Goal: Task Accomplishment & Management: Manage account settings

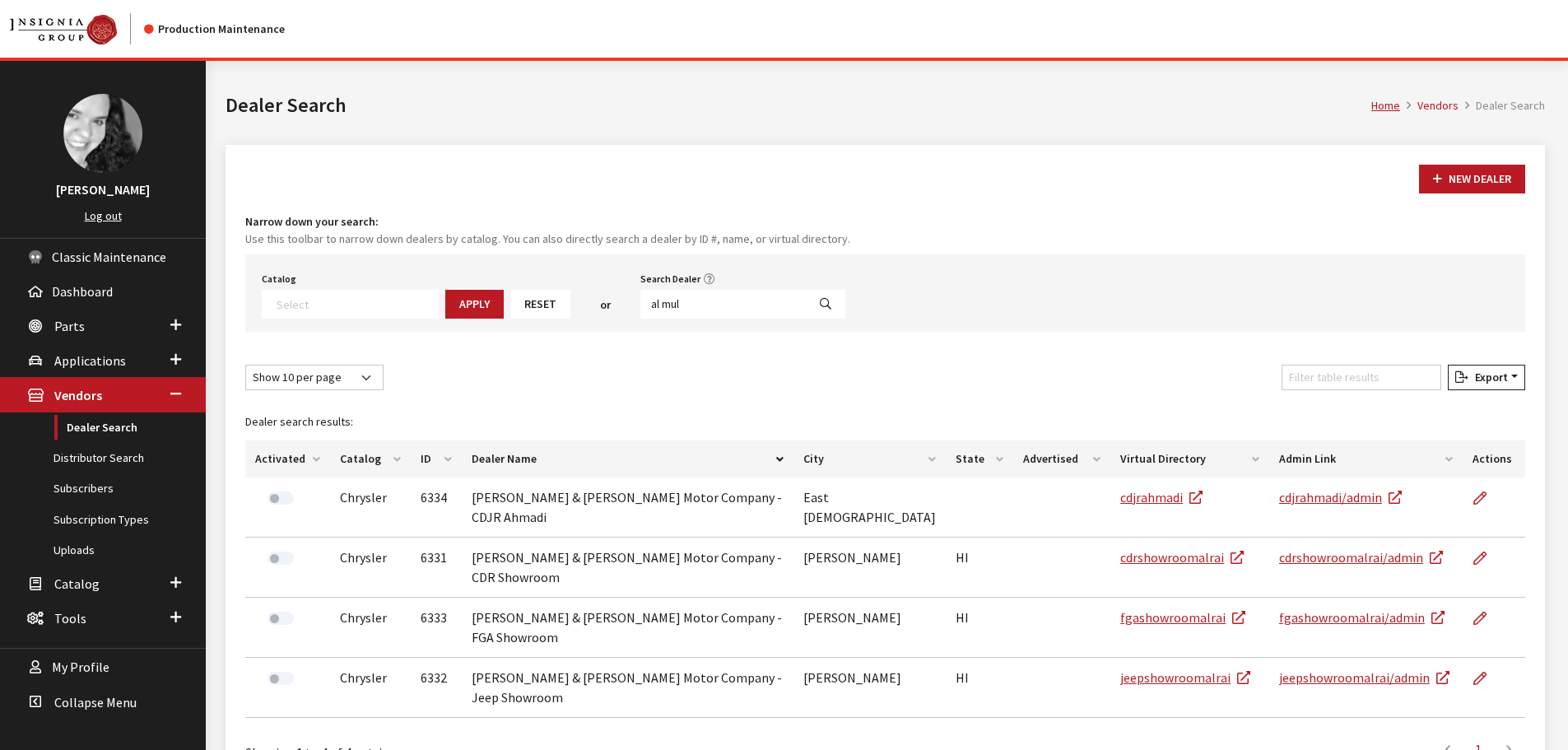
select select
click at [664, 301] on input "al mul" at bounding box center [723, 304] width 166 height 29
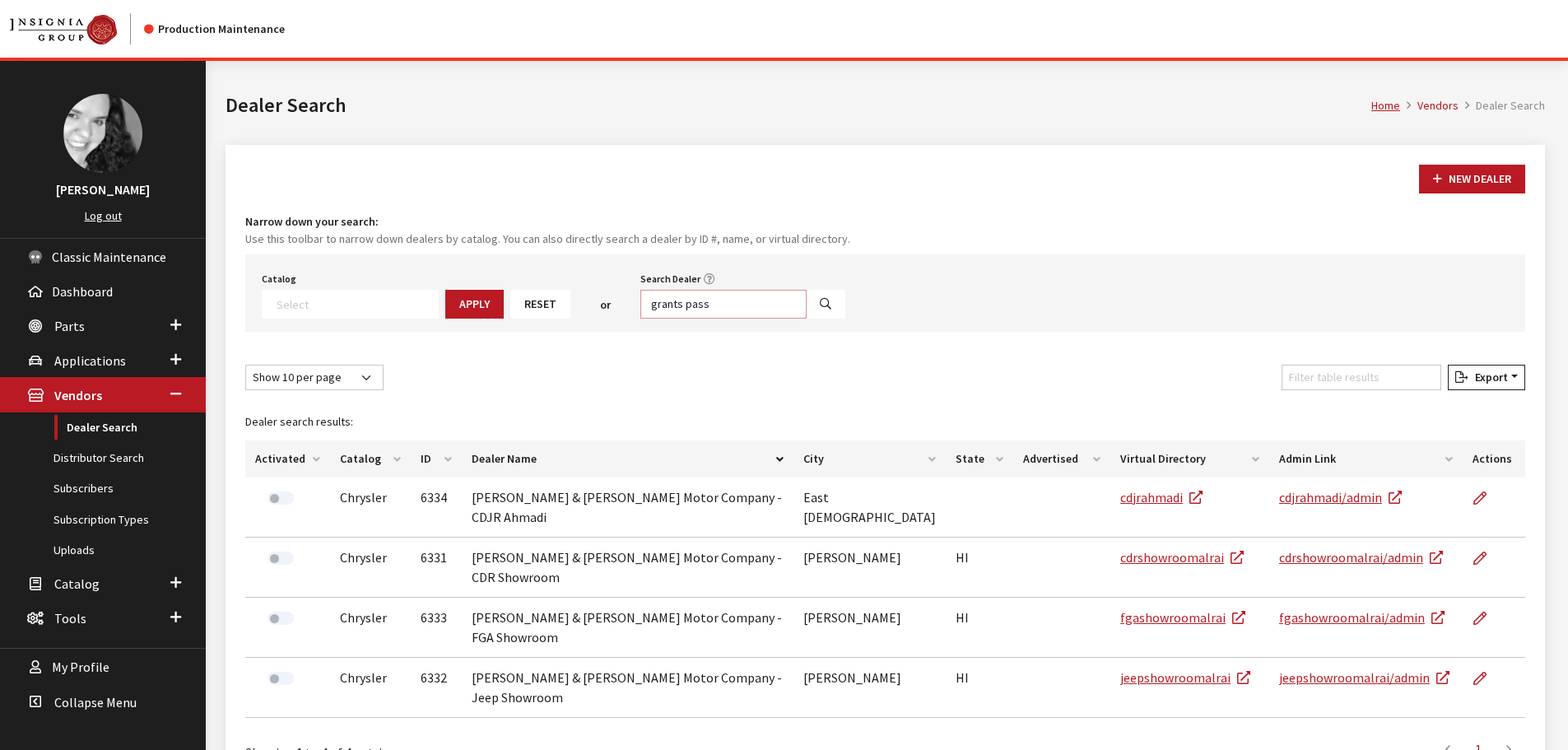
type input "grants pass"
select select
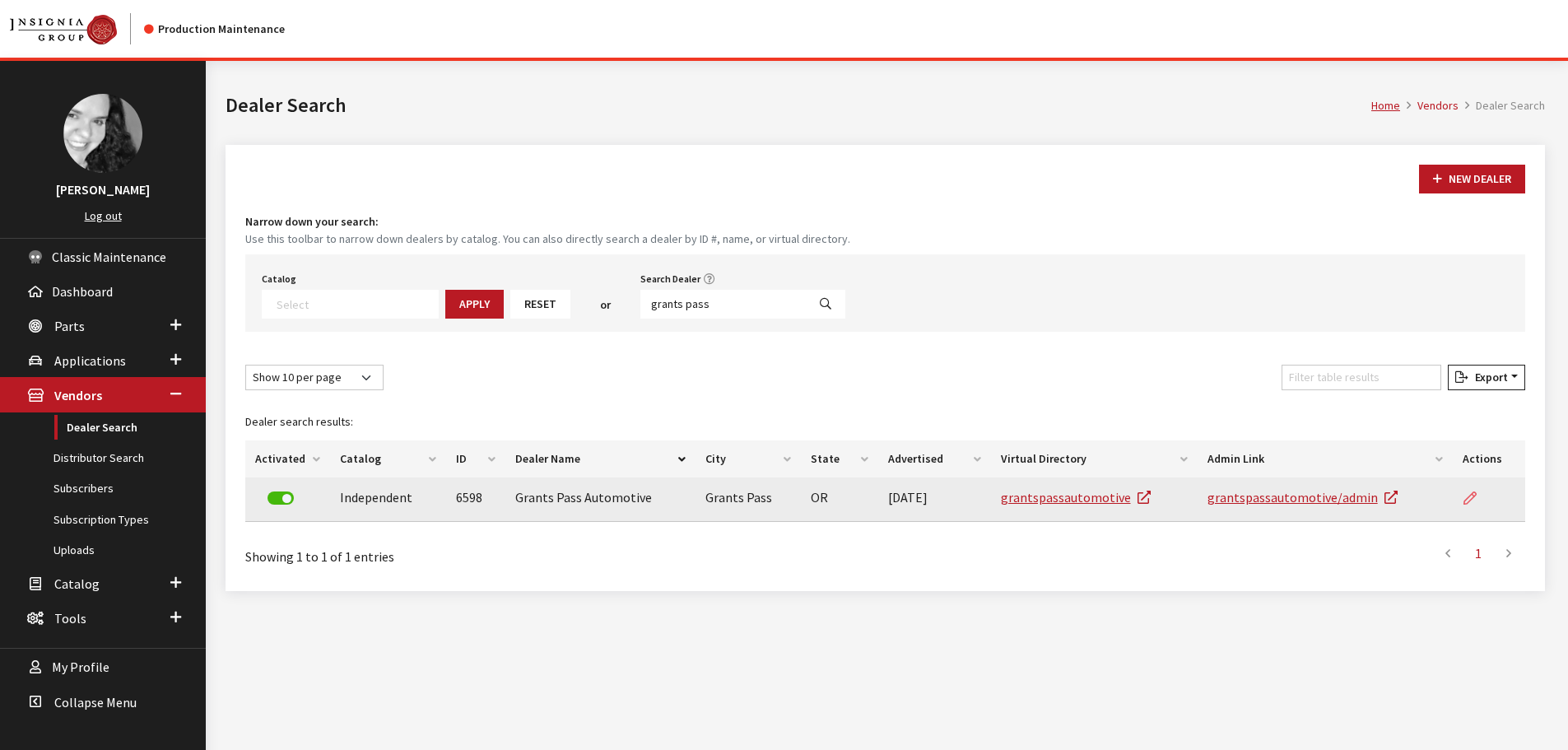
click at [1465, 499] on icon at bounding box center [1470, 499] width 13 height 13
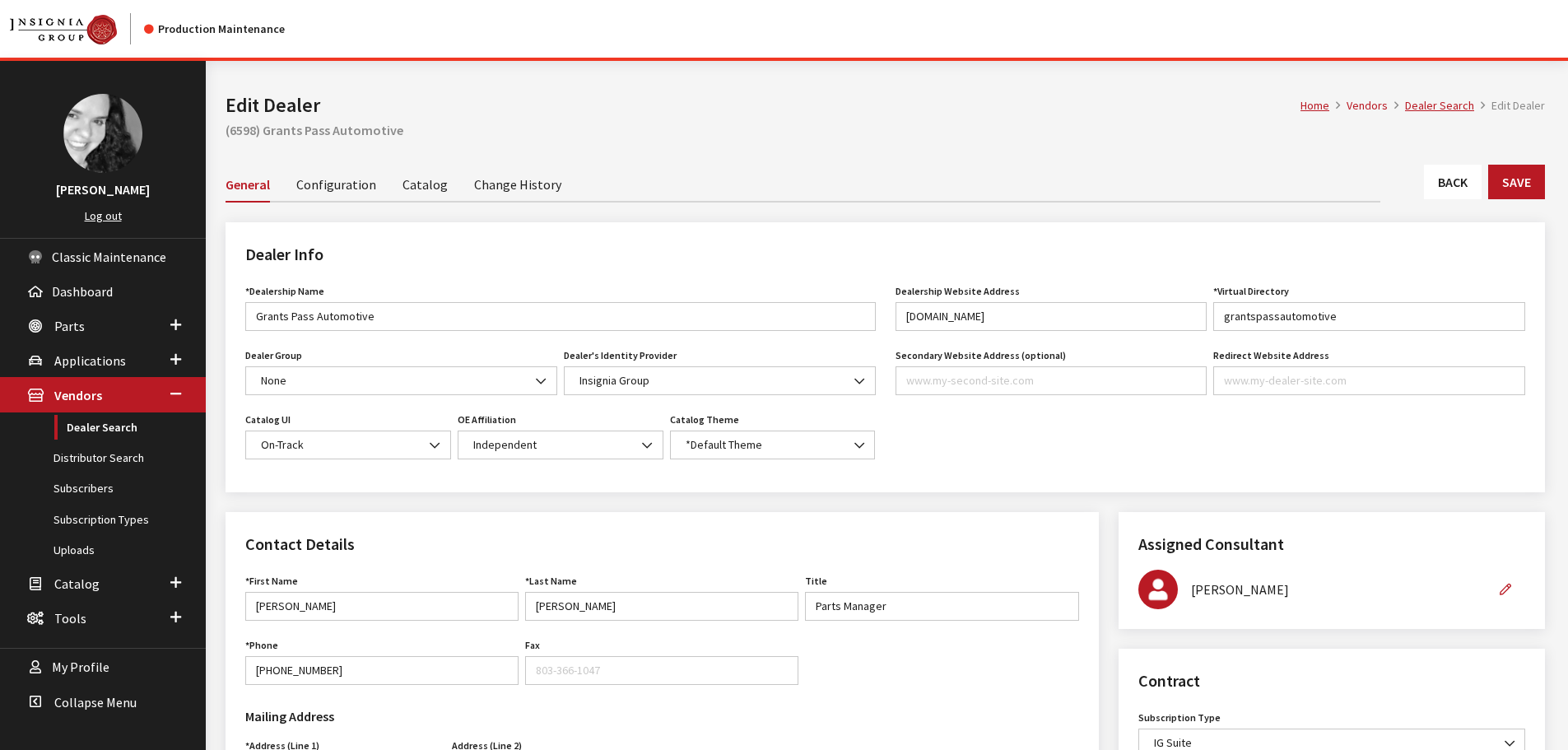
click at [425, 188] on link "Catalog" at bounding box center [425, 183] width 45 height 34
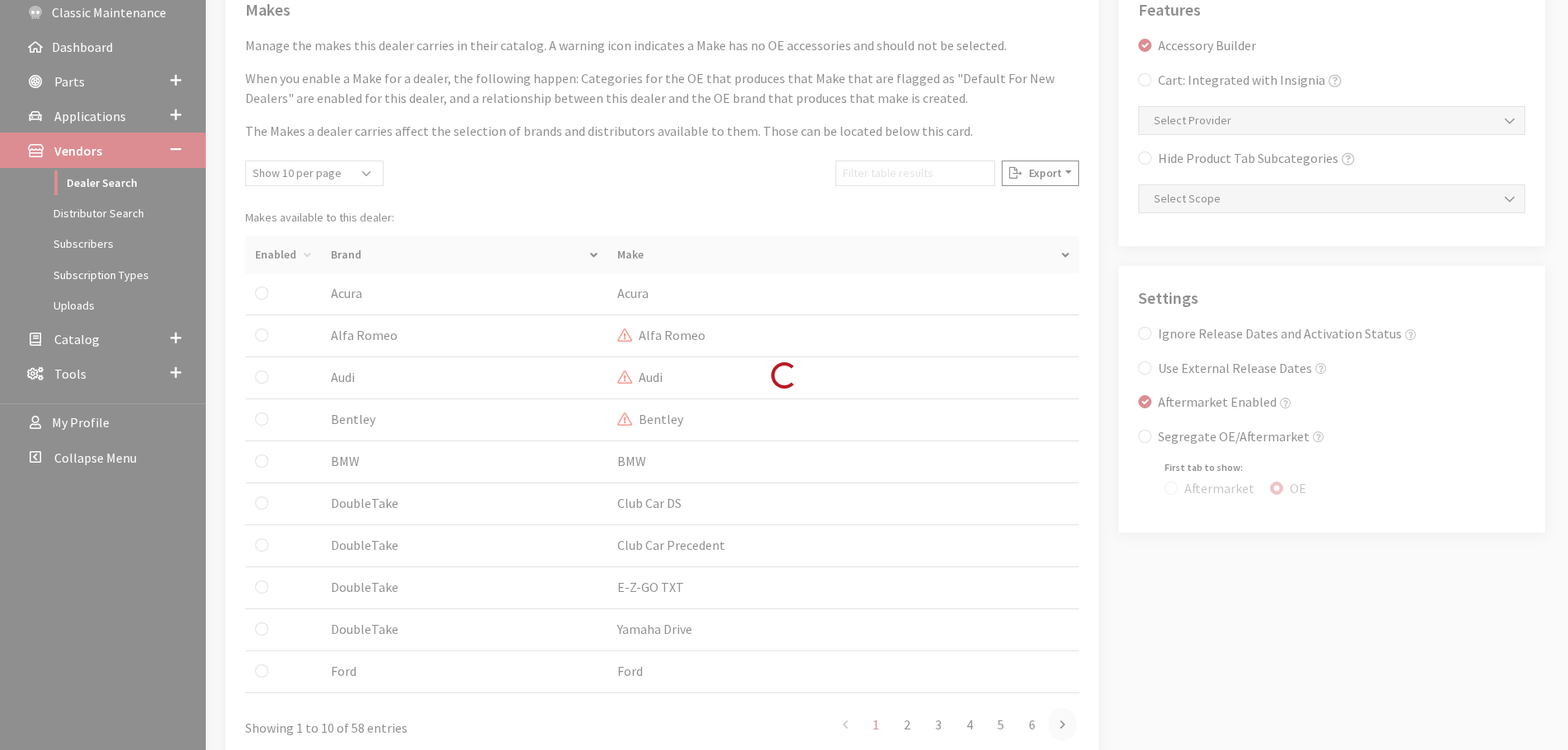
scroll to position [247, 0]
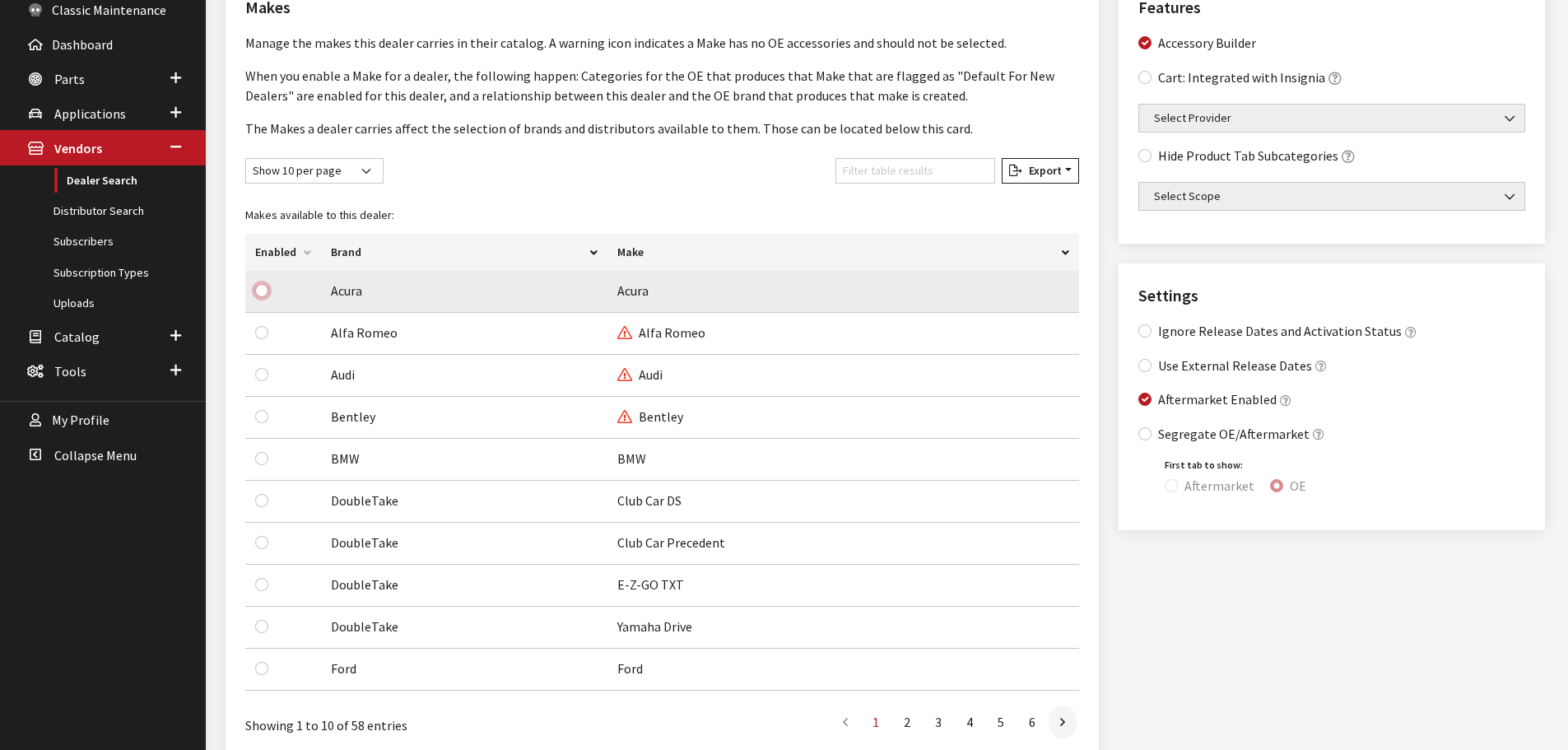
click at [259, 289] on input "checkbox" at bounding box center [262, 291] width 13 height 13
checkbox input "true"
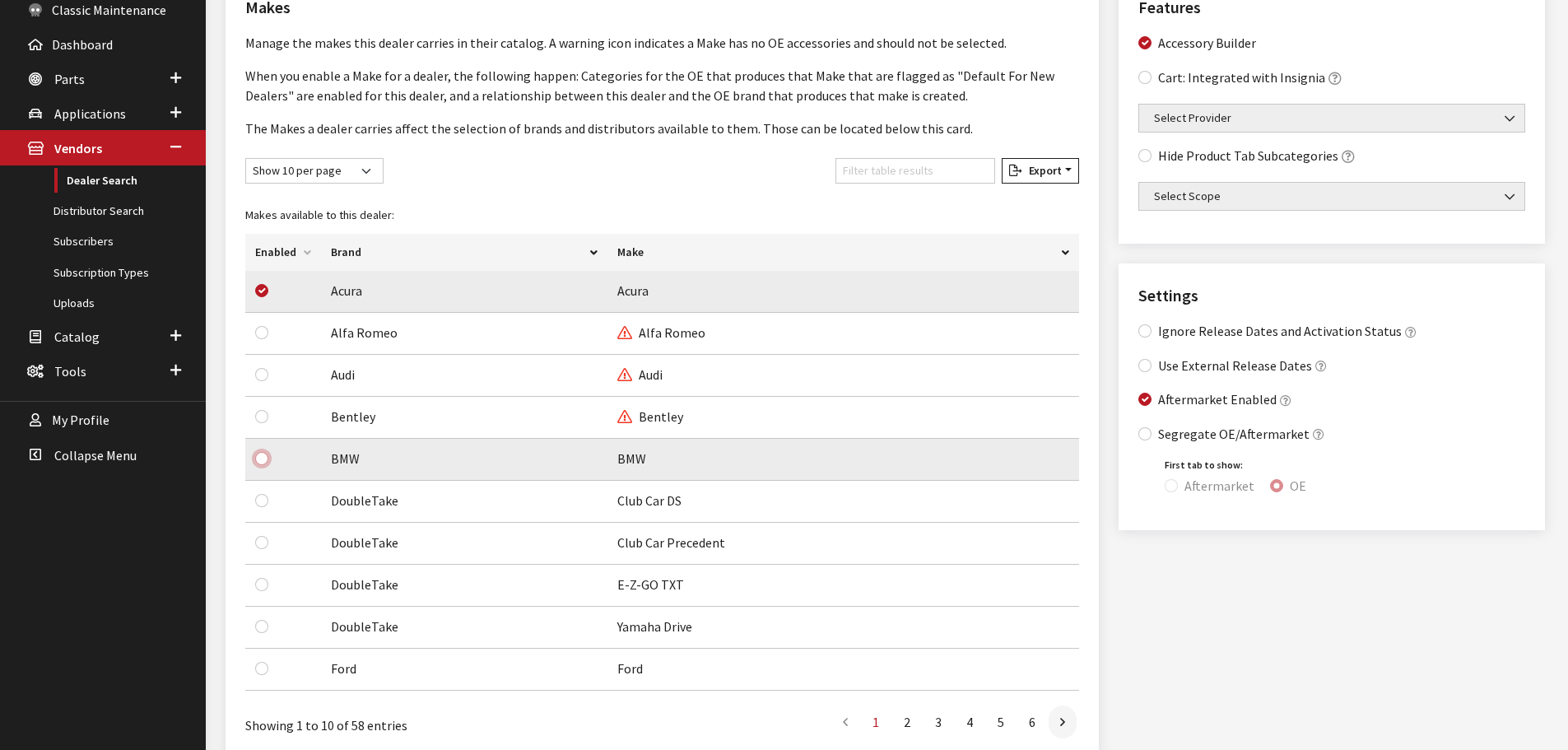
click at [259, 464] on input "checkbox" at bounding box center [262, 459] width 13 height 13
checkbox input "true"
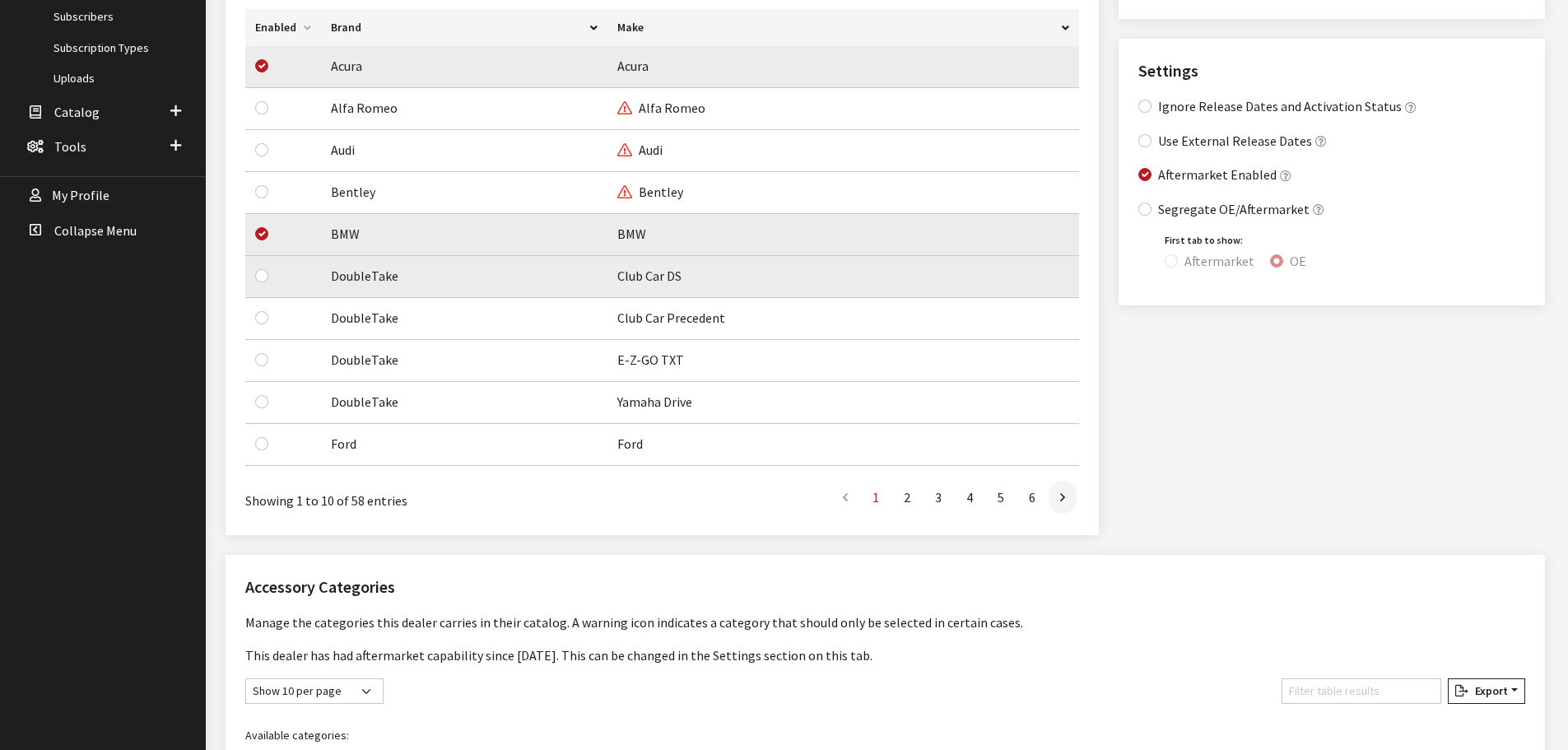
scroll to position [494, 0]
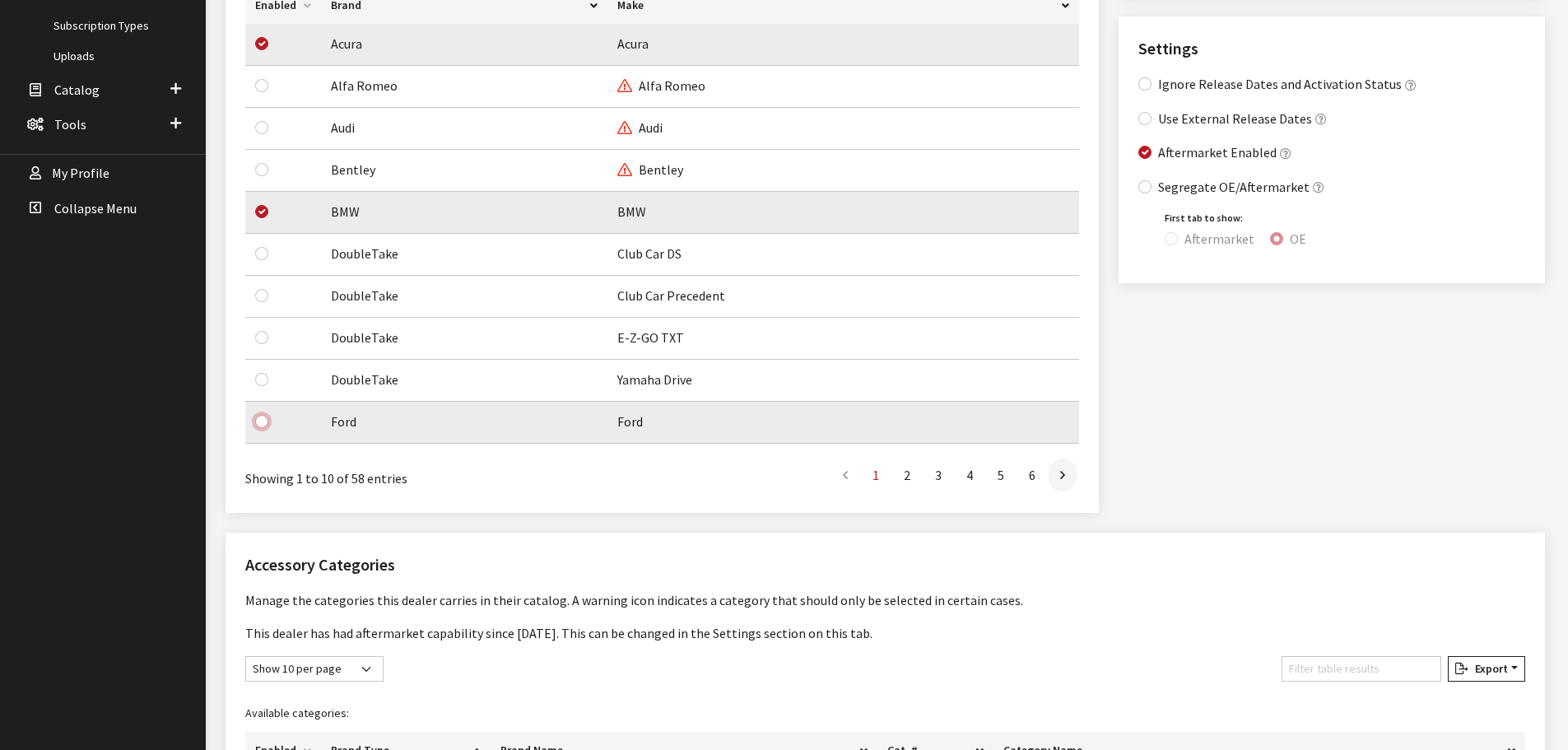
click at [259, 420] on input "checkbox" at bounding box center [262, 421] width 13 height 13
checkbox input "true"
click at [1068, 471] on link at bounding box center [1063, 475] width 28 height 33
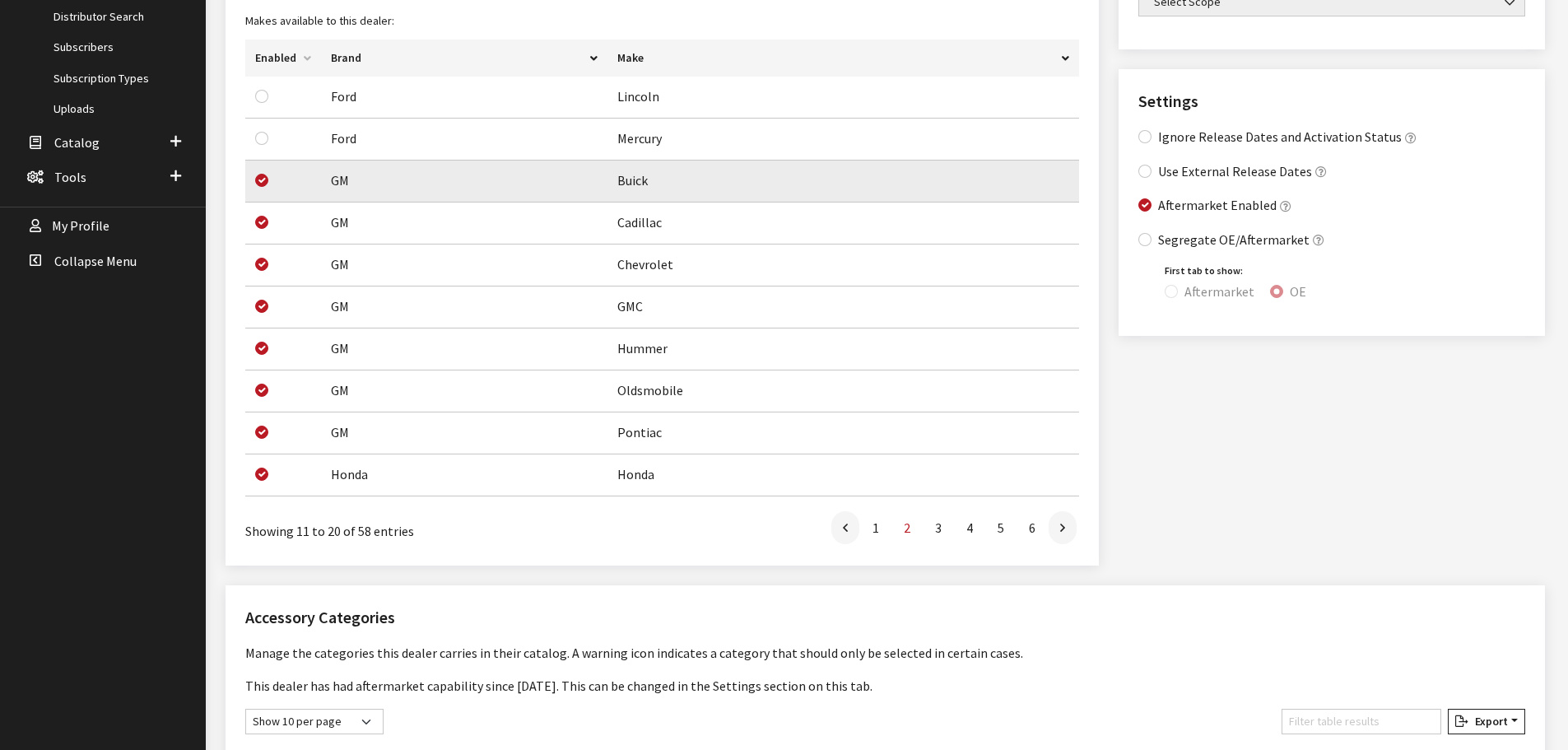
scroll to position [412, 0]
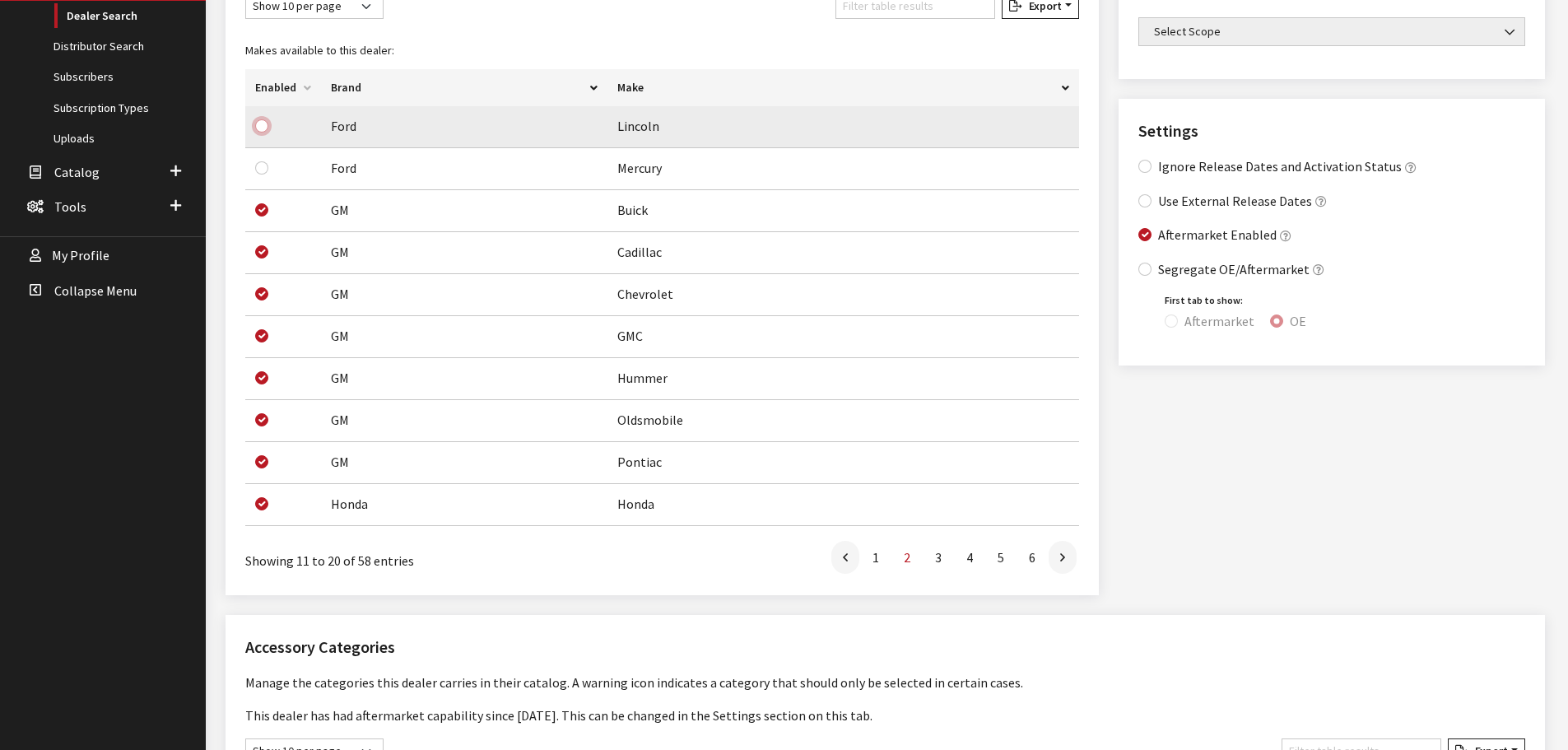
click at [263, 127] on input "checkbox" at bounding box center [262, 126] width 13 height 13
checkbox input "true"
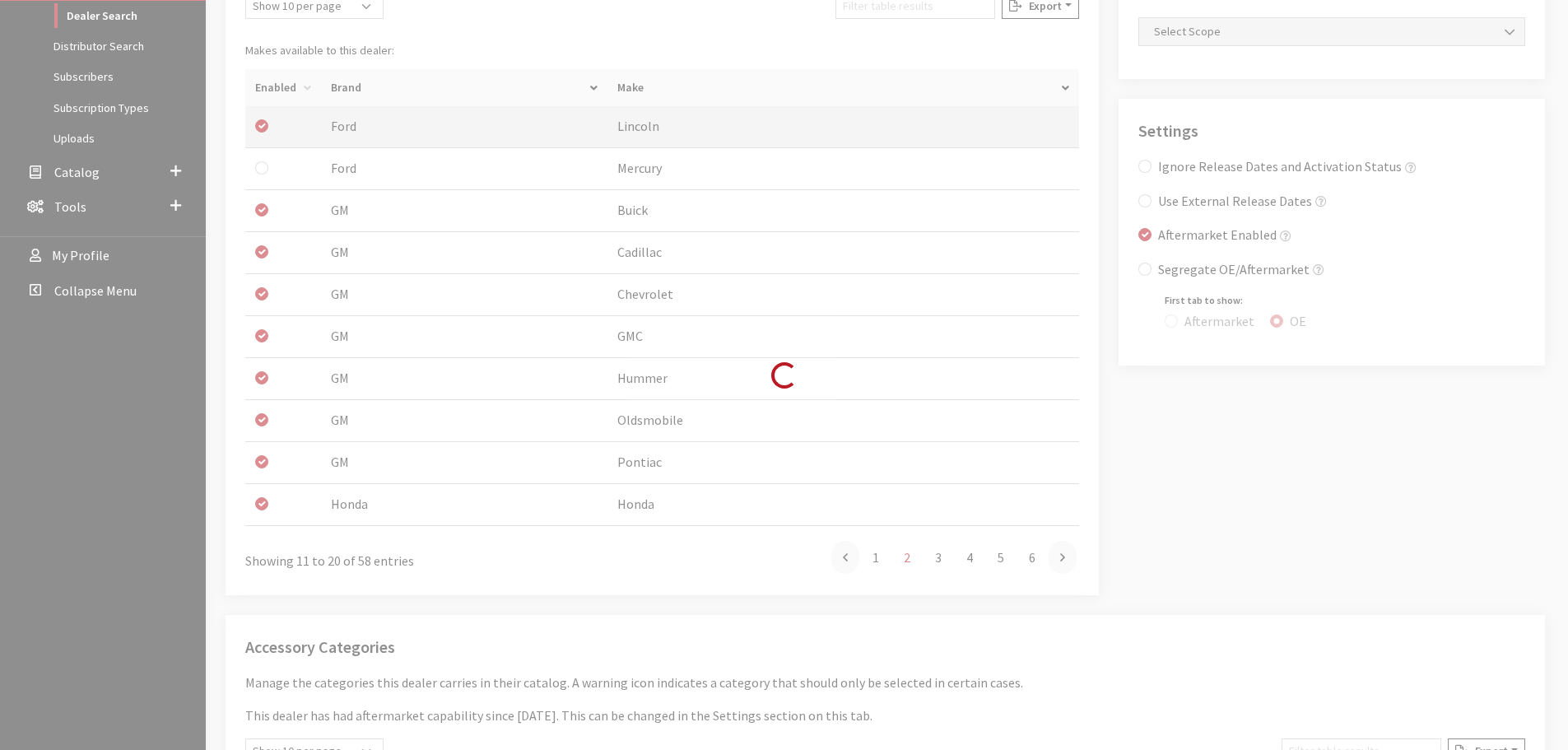
click at [265, 170] on div "Modal title Cancel Yes OK Modal title OK Edit Brand Don't see the distributor y…" at bounding box center [886, 696] width 1359 height 2092
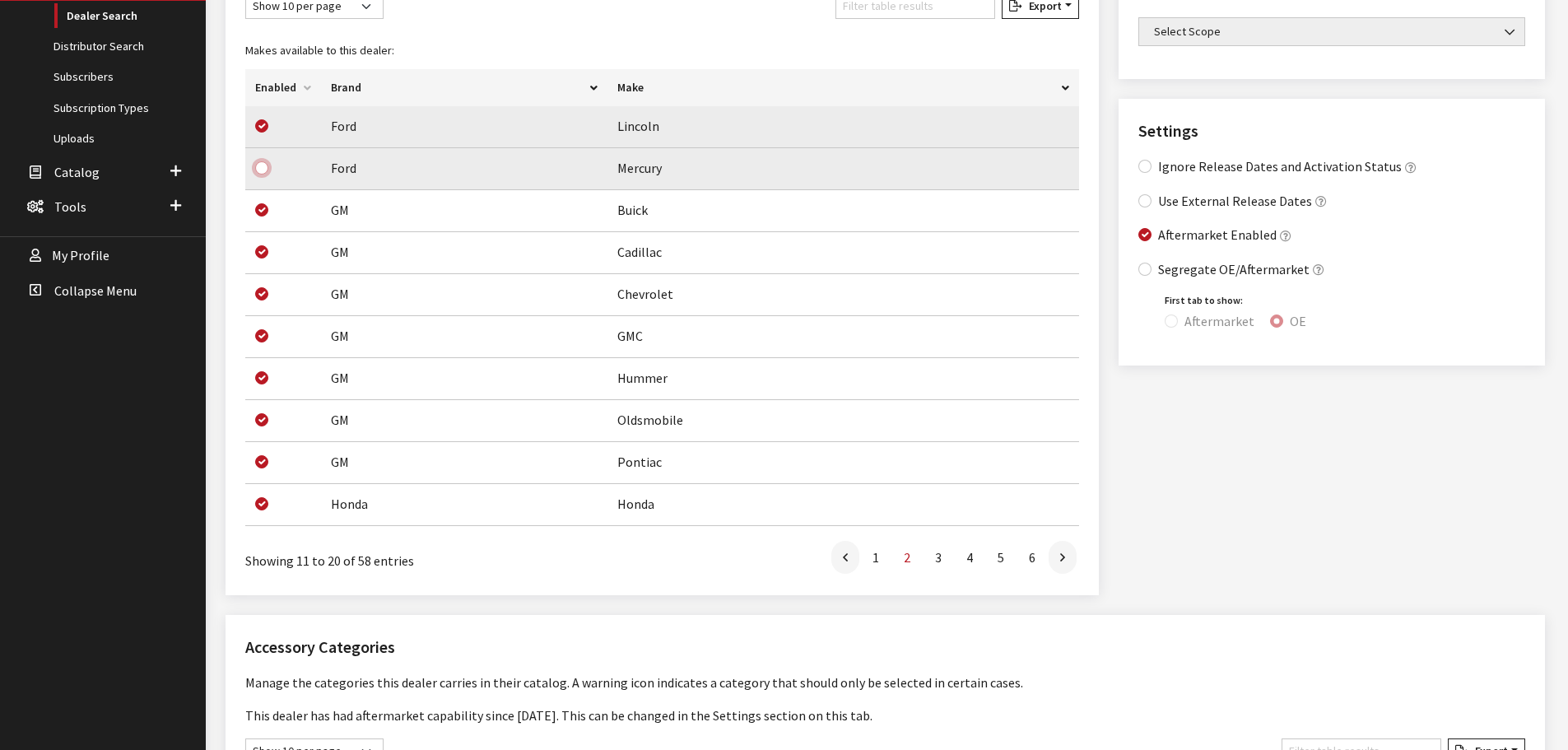
click at [260, 167] on input "checkbox" at bounding box center [262, 168] width 13 height 13
checkbox input "true"
click at [1066, 556] on link at bounding box center [1063, 557] width 28 height 33
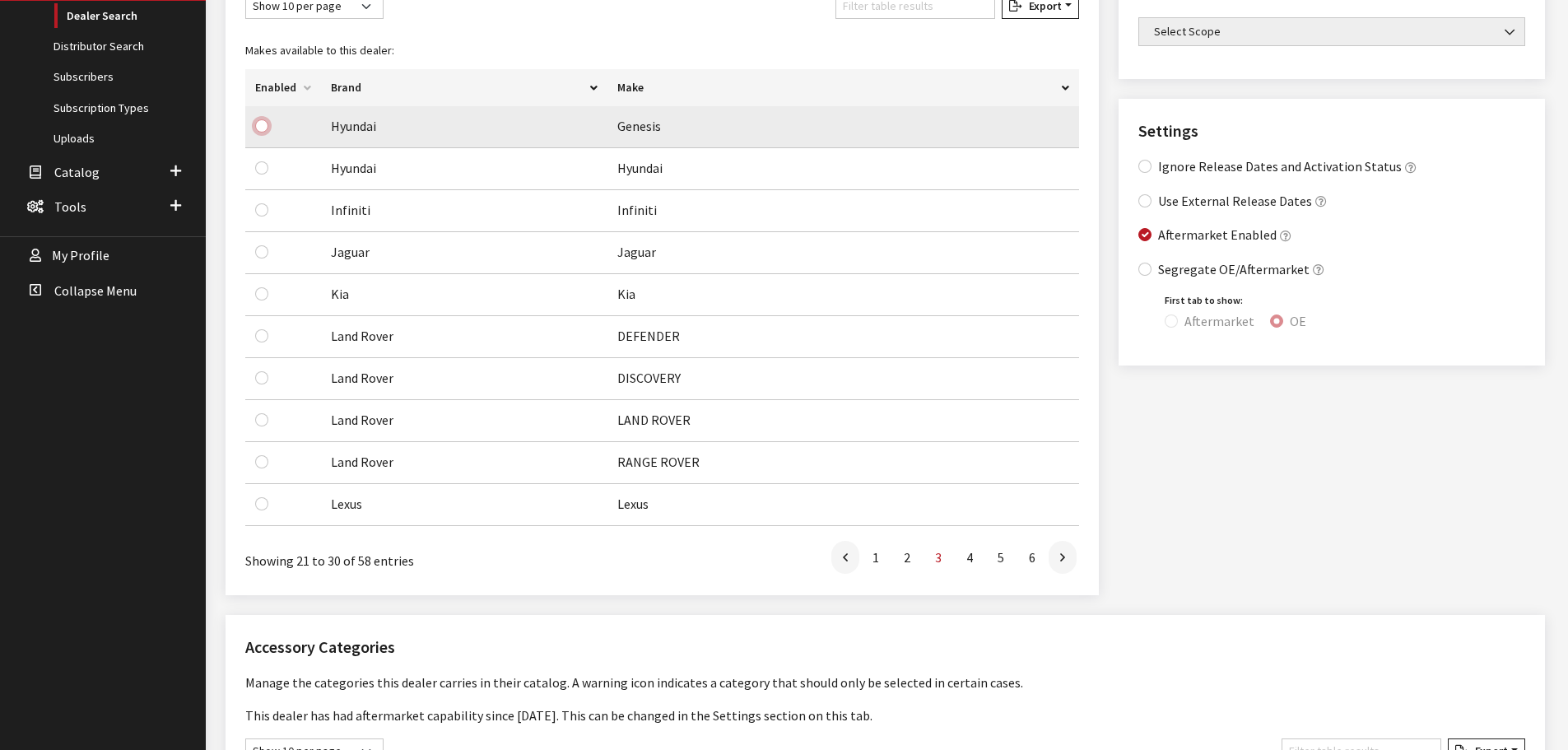
click at [259, 128] on input "checkbox" at bounding box center [262, 126] width 13 height 13
checkbox input "true"
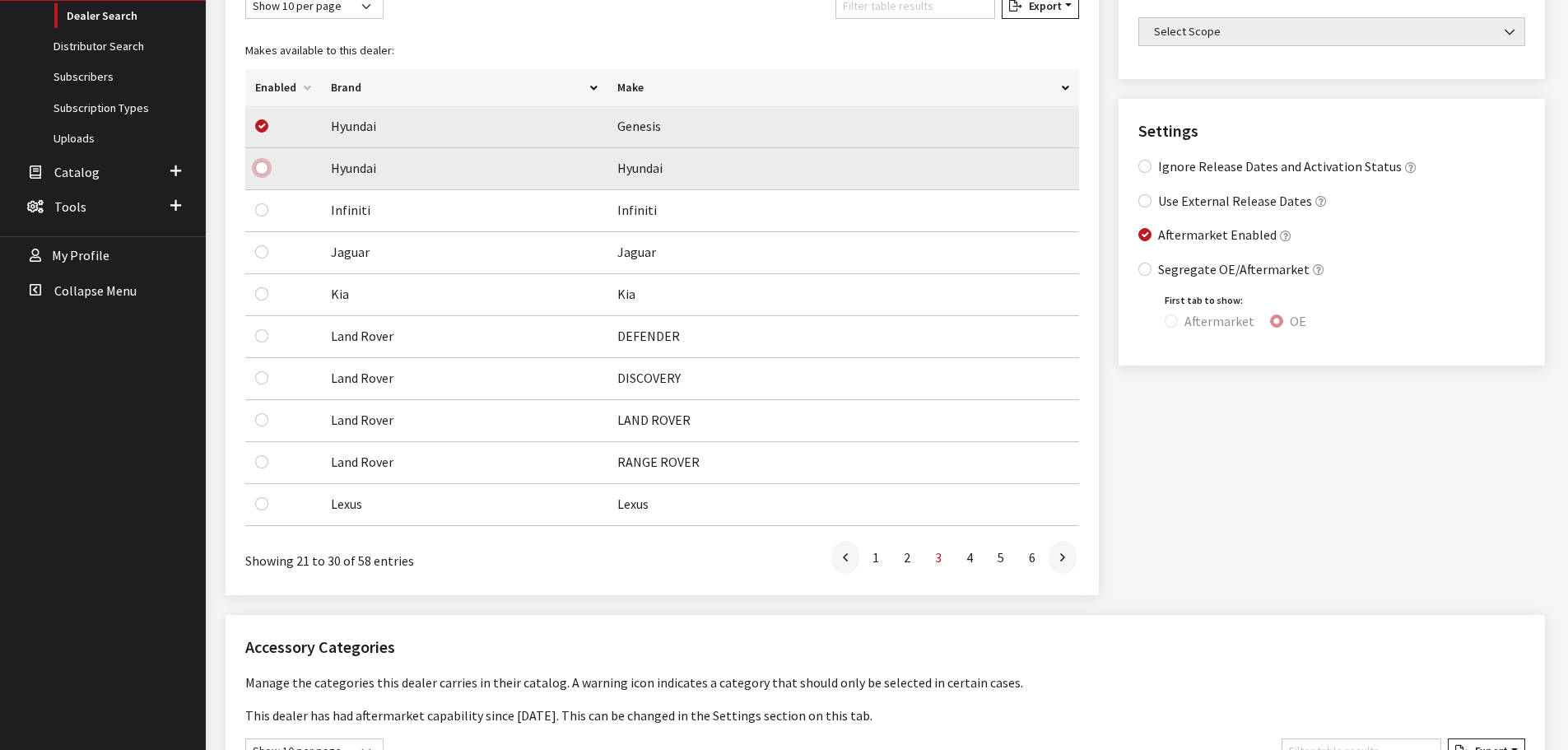
click at [261, 169] on input "checkbox" at bounding box center [262, 168] width 13 height 13
checkbox input "true"
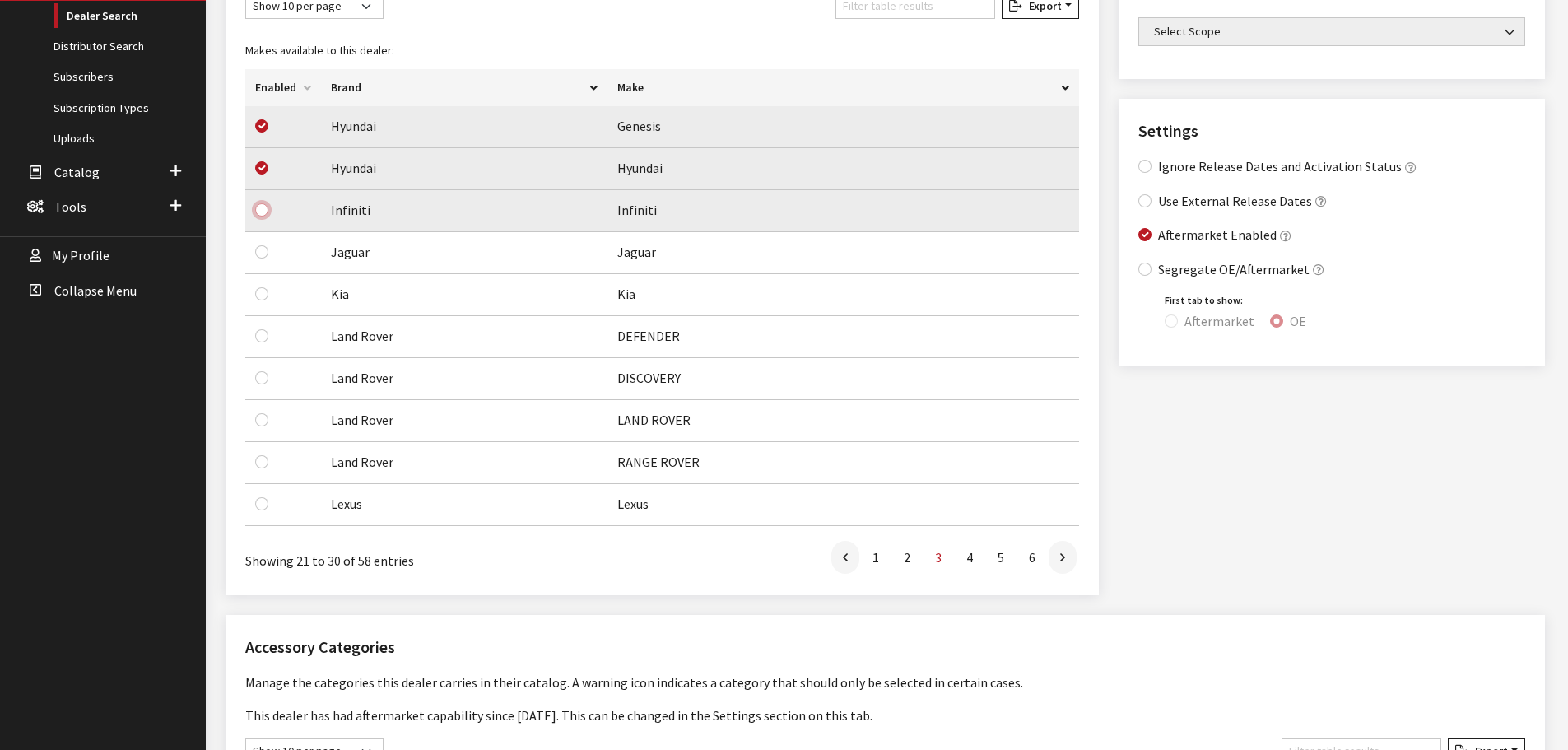
click at [259, 214] on input "checkbox" at bounding box center [262, 210] width 13 height 13
checkbox input "true"
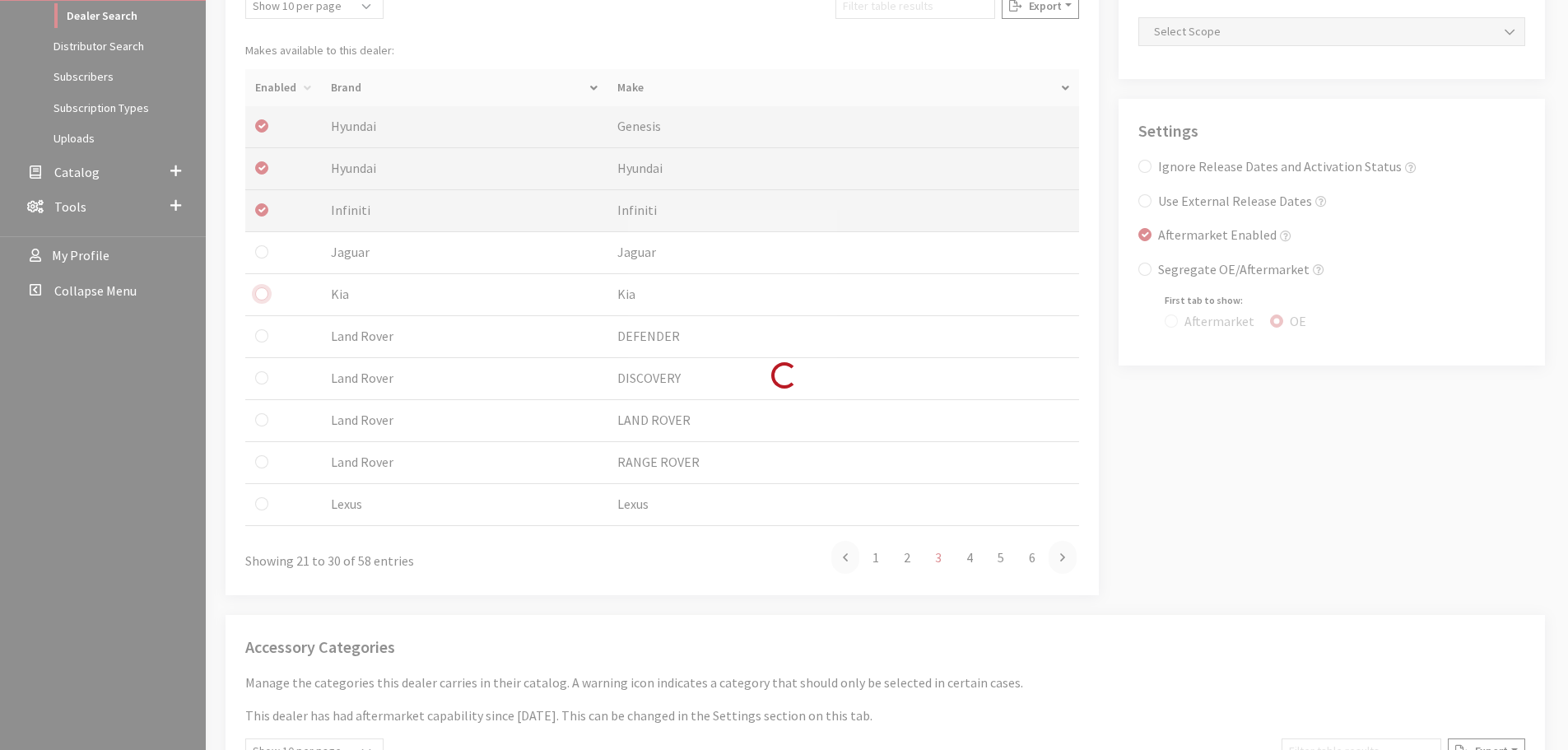
click at [264, 297] on input "checkbox" at bounding box center [262, 294] width 13 height 13
checkbox input "true"
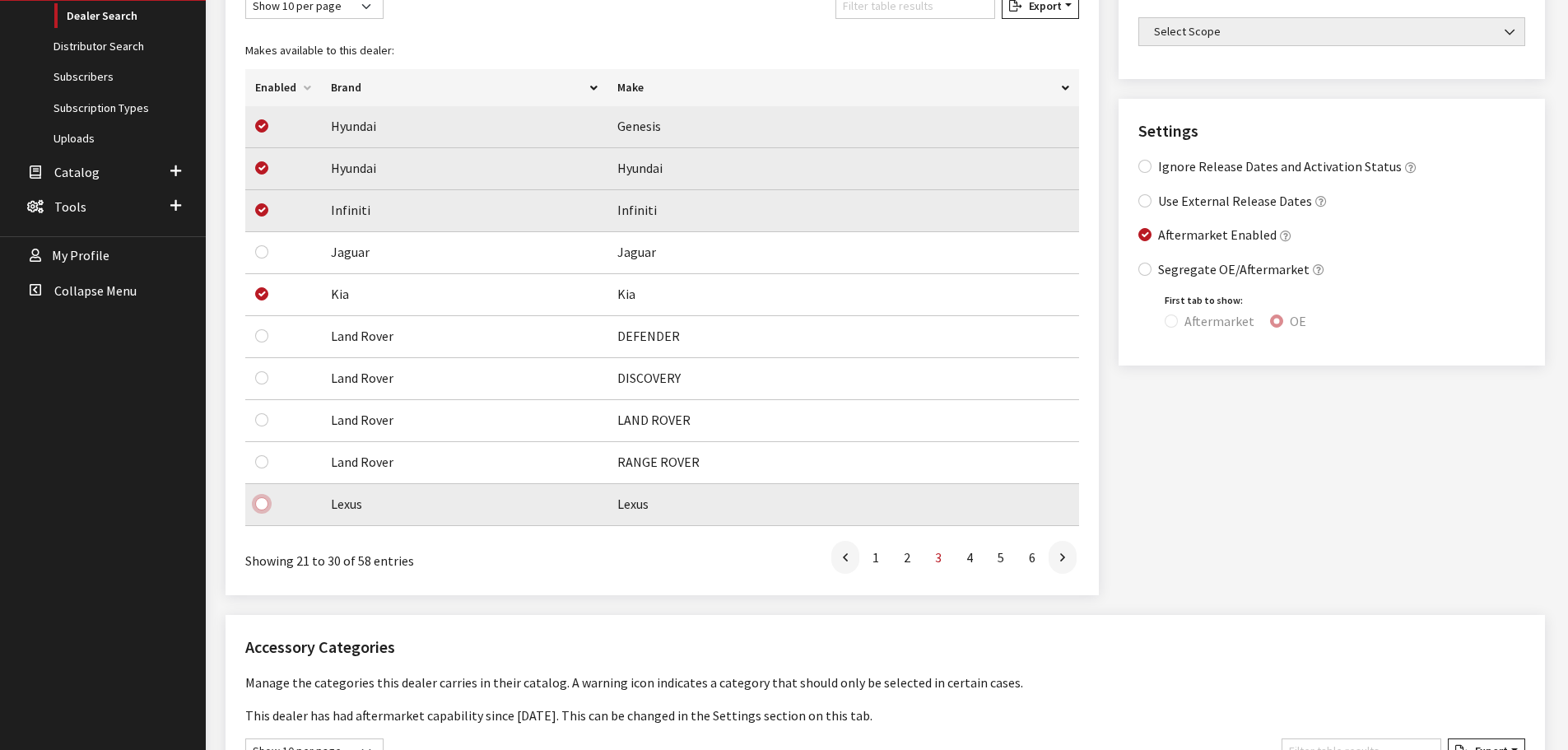
click at [263, 505] on input "checkbox" at bounding box center [262, 504] width 13 height 13
checkbox input "true"
click at [1073, 563] on link at bounding box center [1063, 557] width 28 height 33
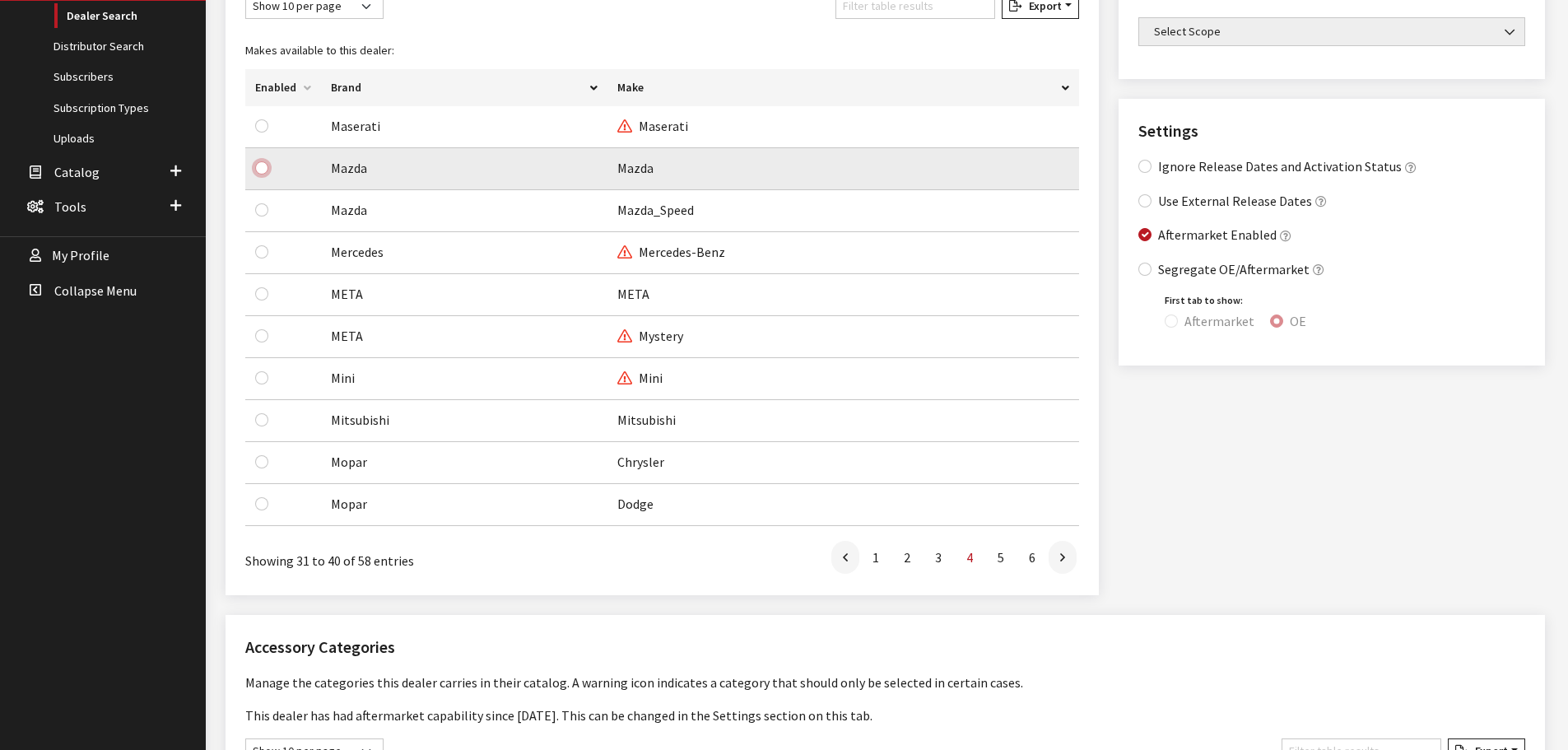
click at [262, 168] on input "checkbox" at bounding box center [262, 168] width 13 height 13
checkbox input "true"
click at [263, 207] on input "checkbox" at bounding box center [262, 210] width 13 height 13
checkbox input "true"
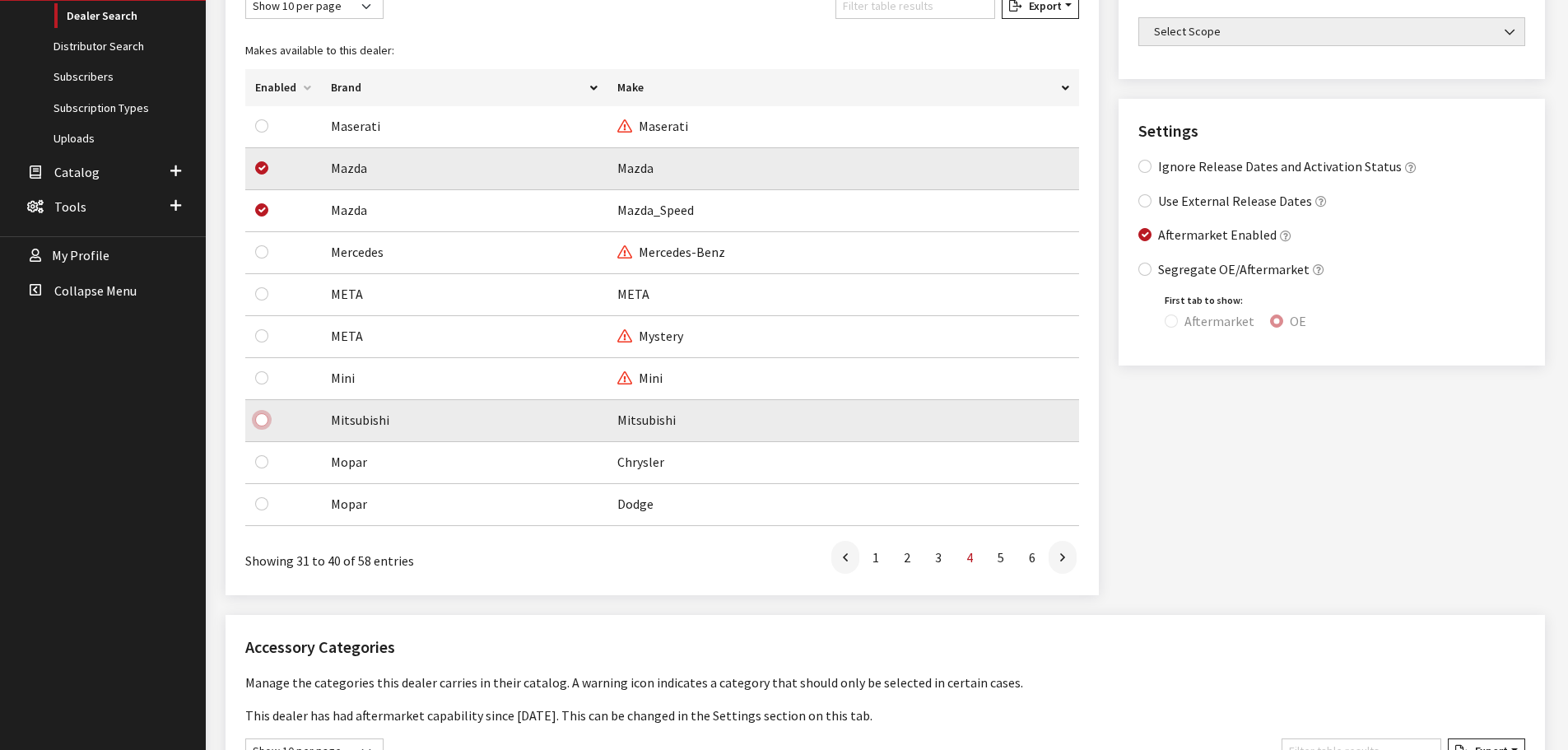
click at [263, 420] on input "checkbox" at bounding box center [262, 420] width 13 height 13
checkbox input "true"
click at [263, 462] on input "checkbox" at bounding box center [262, 462] width 13 height 13
checkbox input "true"
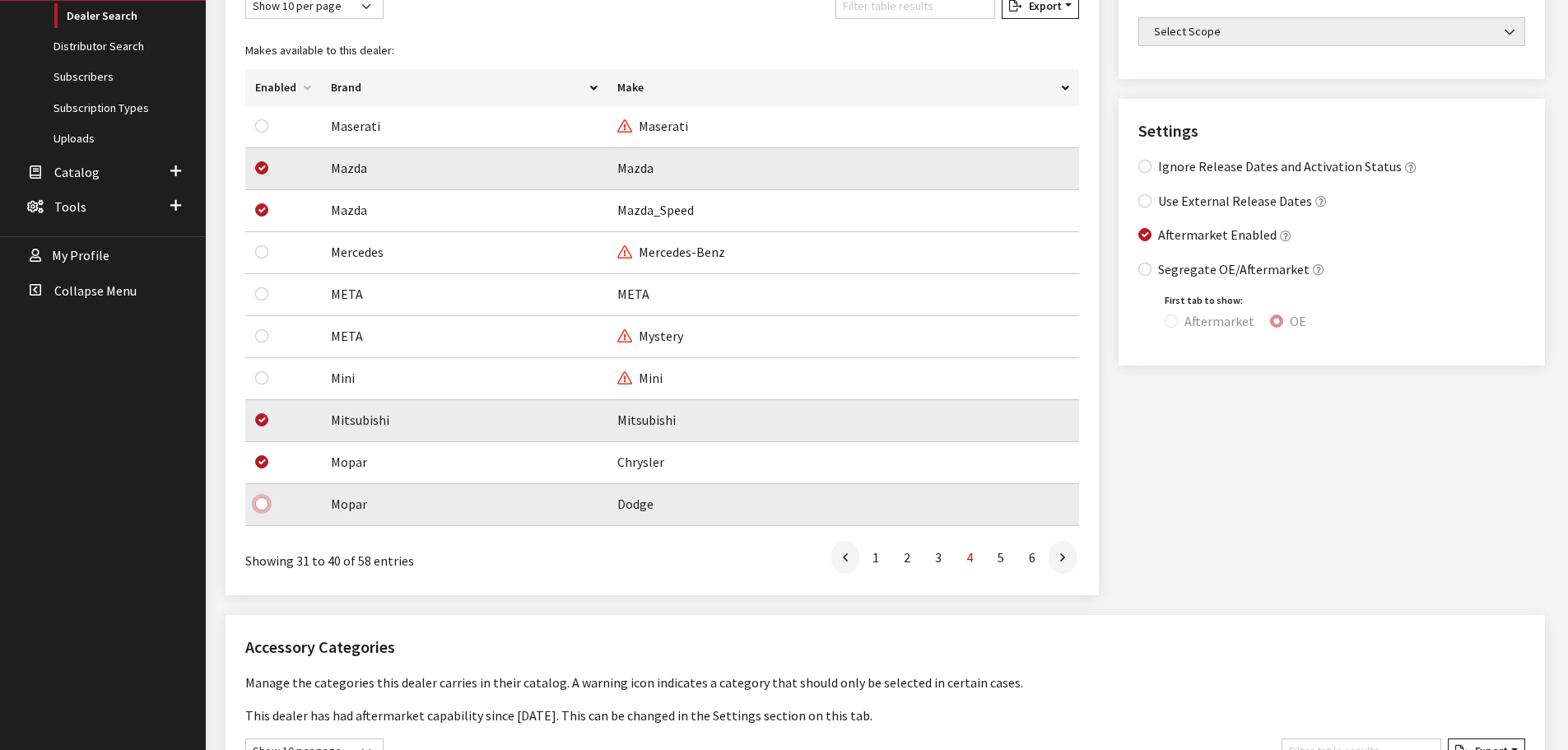
click at [263, 503] on input "checkbox" at bounding box center [262, 504] width 13 height 13
checkbox input "true"
click at [1058, 563] on link at bounding box center [1063, 557] width 28 height 33
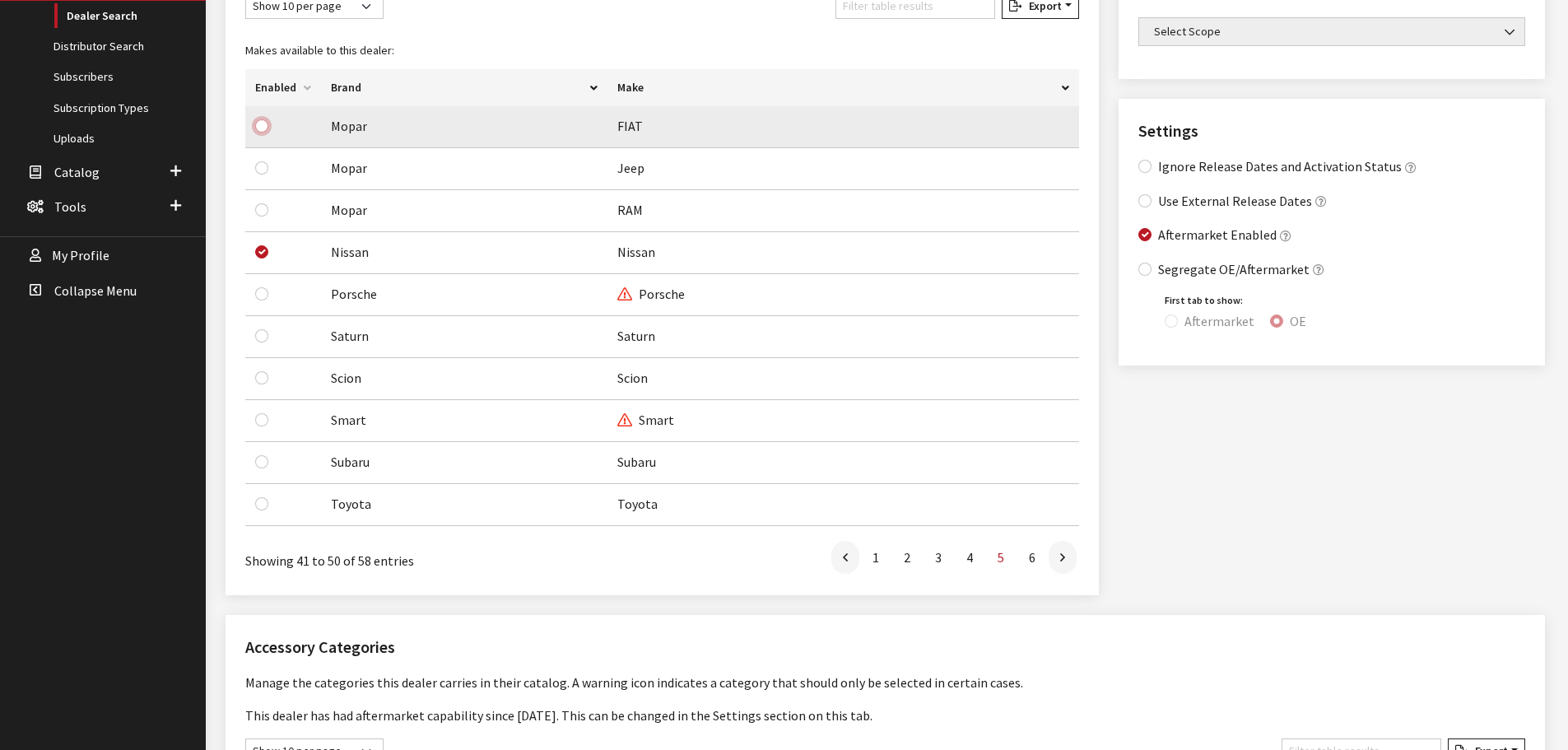
click at [259, 125] on input "checkbox" at bounding box center [262, 126] width 13 height 13
checkbox input "true"
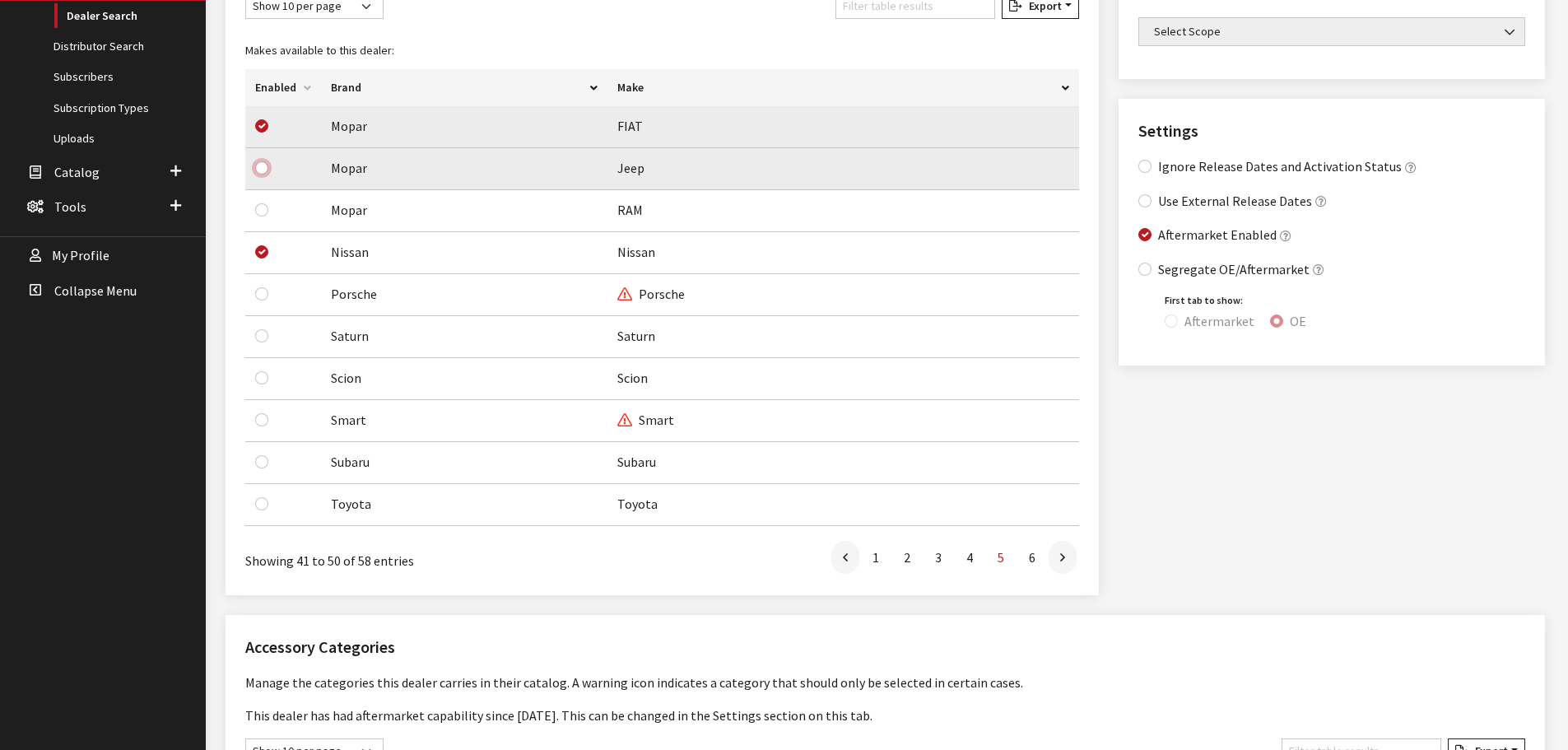
click at [261, 174] on div "Modal title Cancel Yes OK Modal title OK Edit Brand Don't see the distributor y…" at bounding box center [886, 612] width 1359 height 1925
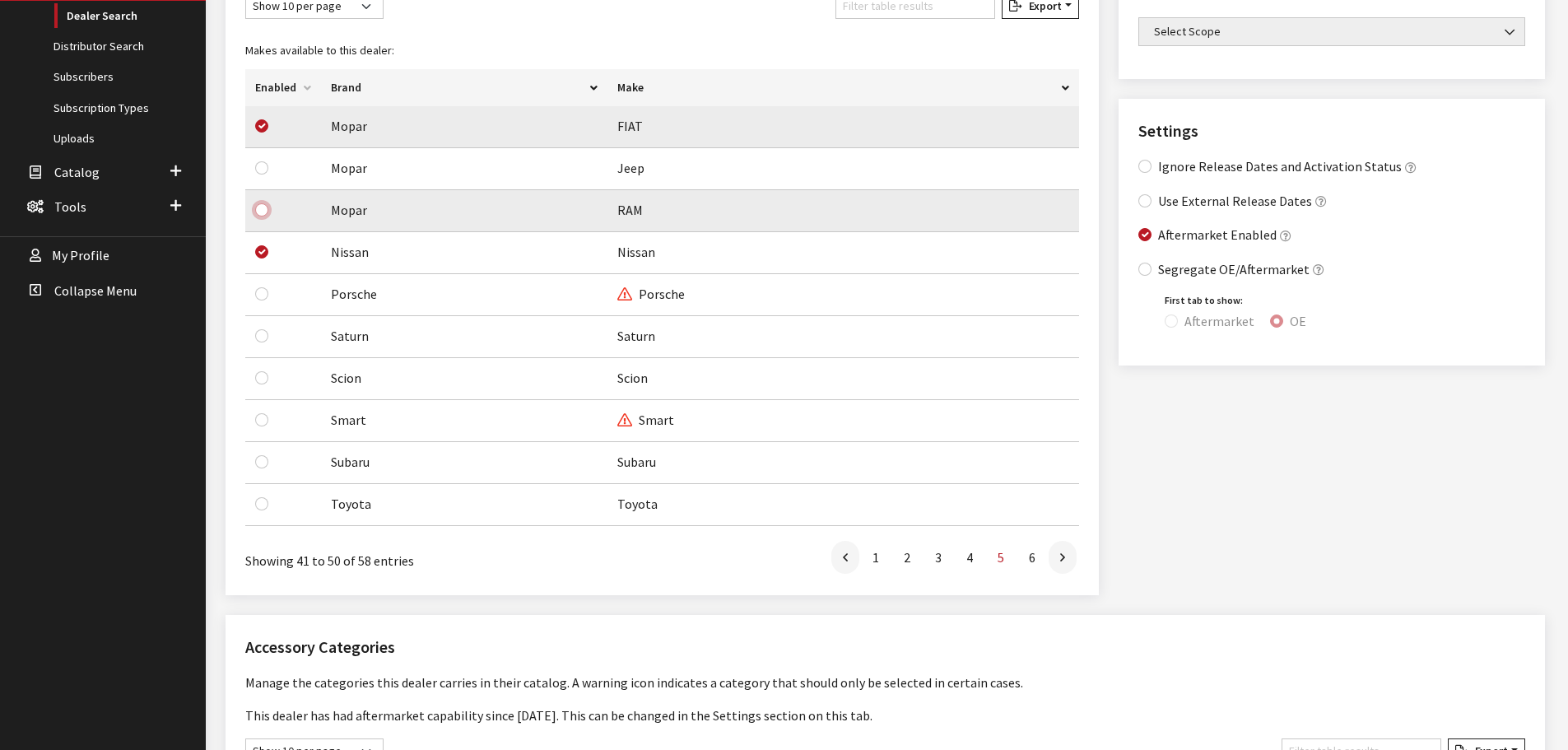
click at [262, 208] on input "checkbox" at bounding box center [262, 210] width 13 height 13
checkbox input "true"
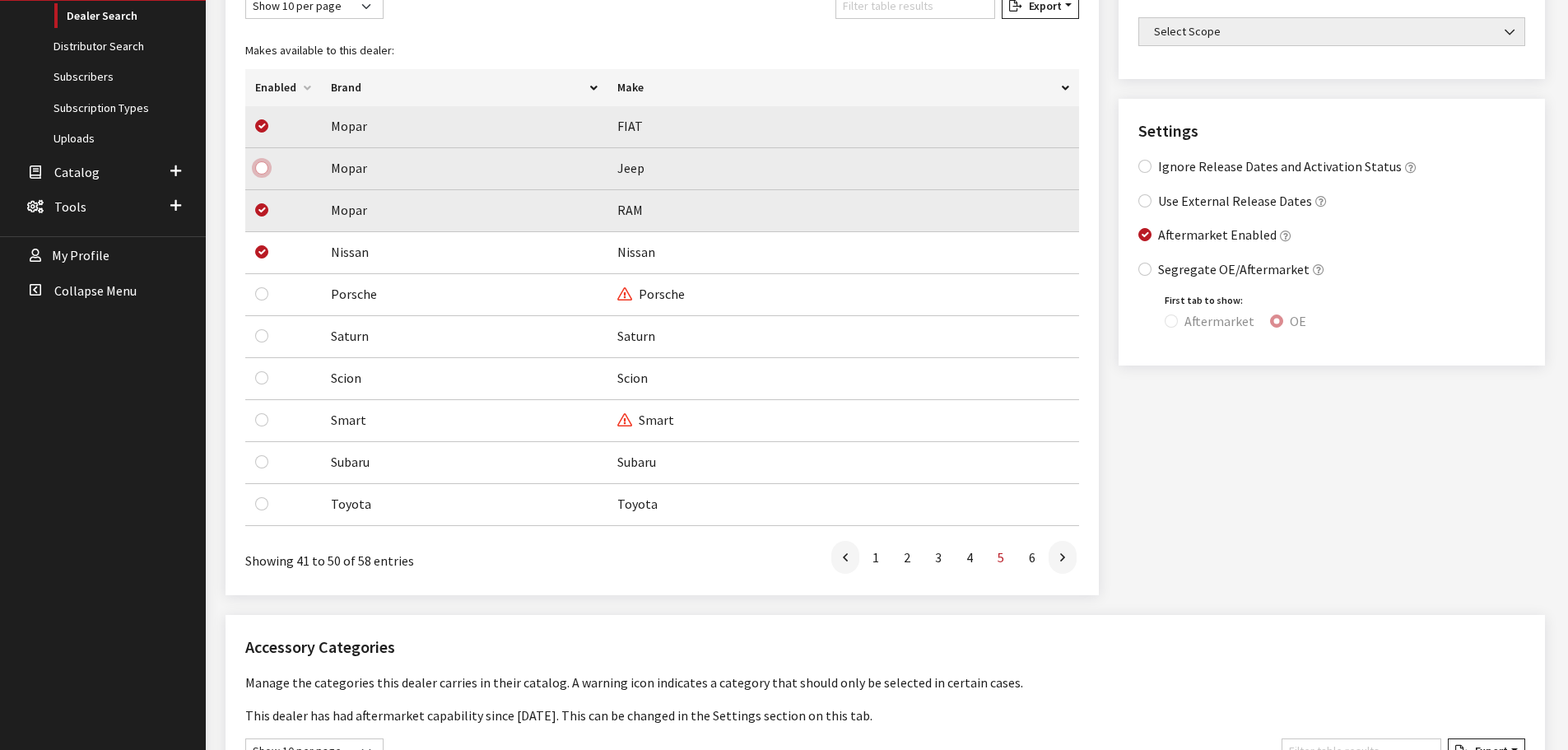
click at [260, 170] on input "checkbox" at bounding box center [262, 168] width 13 height 13
checkbox input "true"
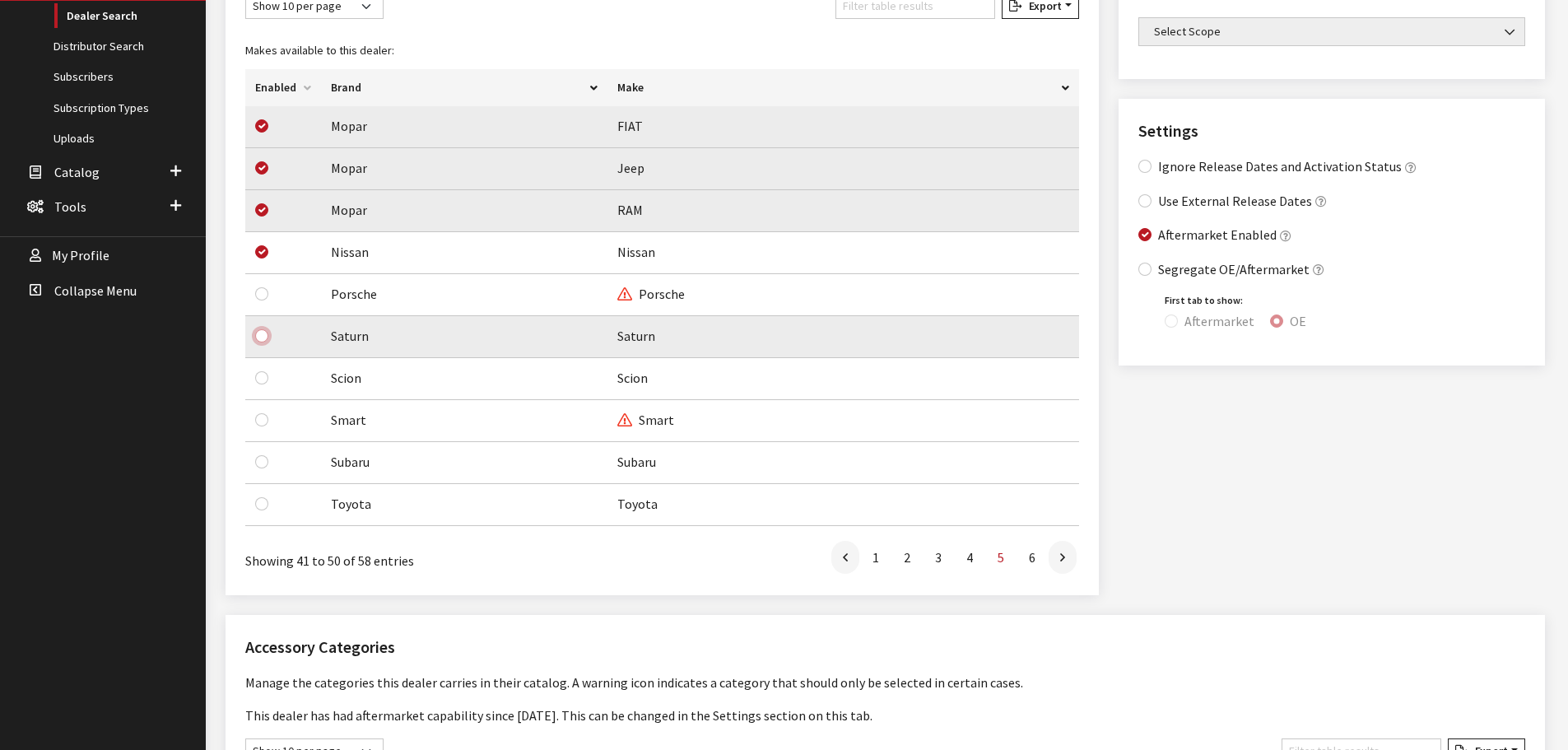
click at [261, 334] on input "checkbox" at bounding box center [262, 336] width 13 height 13
checkbox input "true"
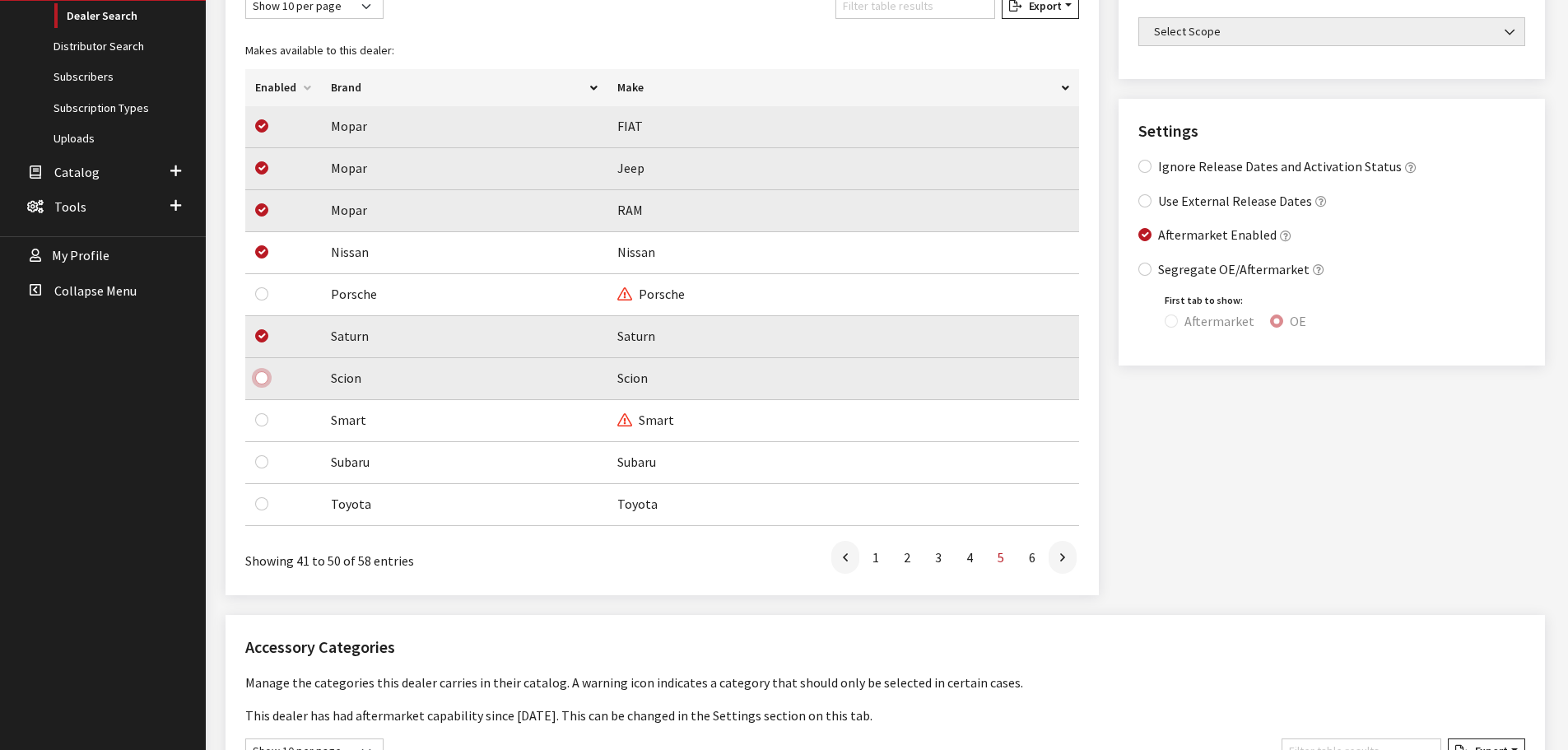
click at [259, 376] on input "checkbox" at bounding box center [262, 378] width 13 height 13
checkbox input "true"
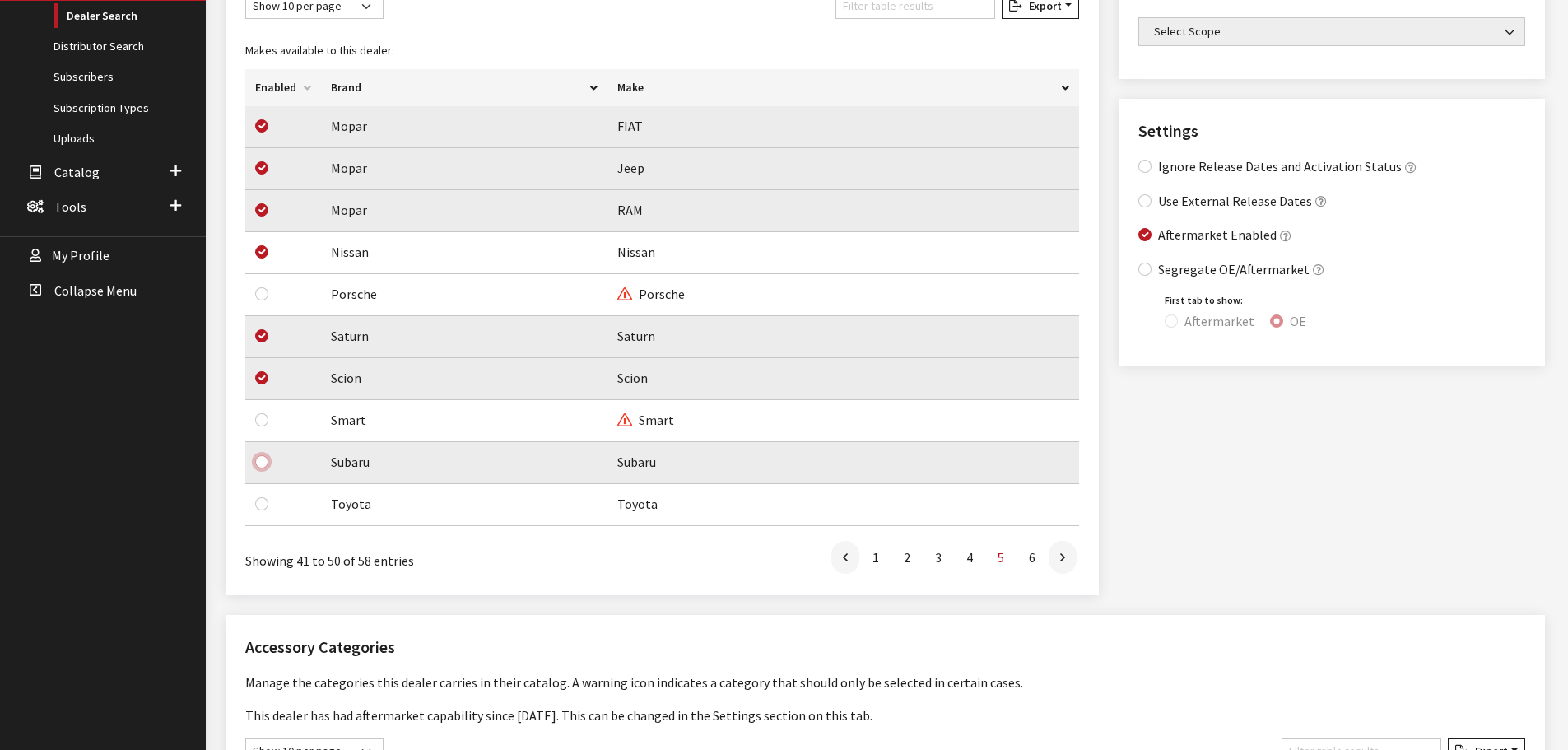
click at [263, 460] on input "checkbox" at bounding box center [262, 462] width 13 height 13
checkbox input "true"
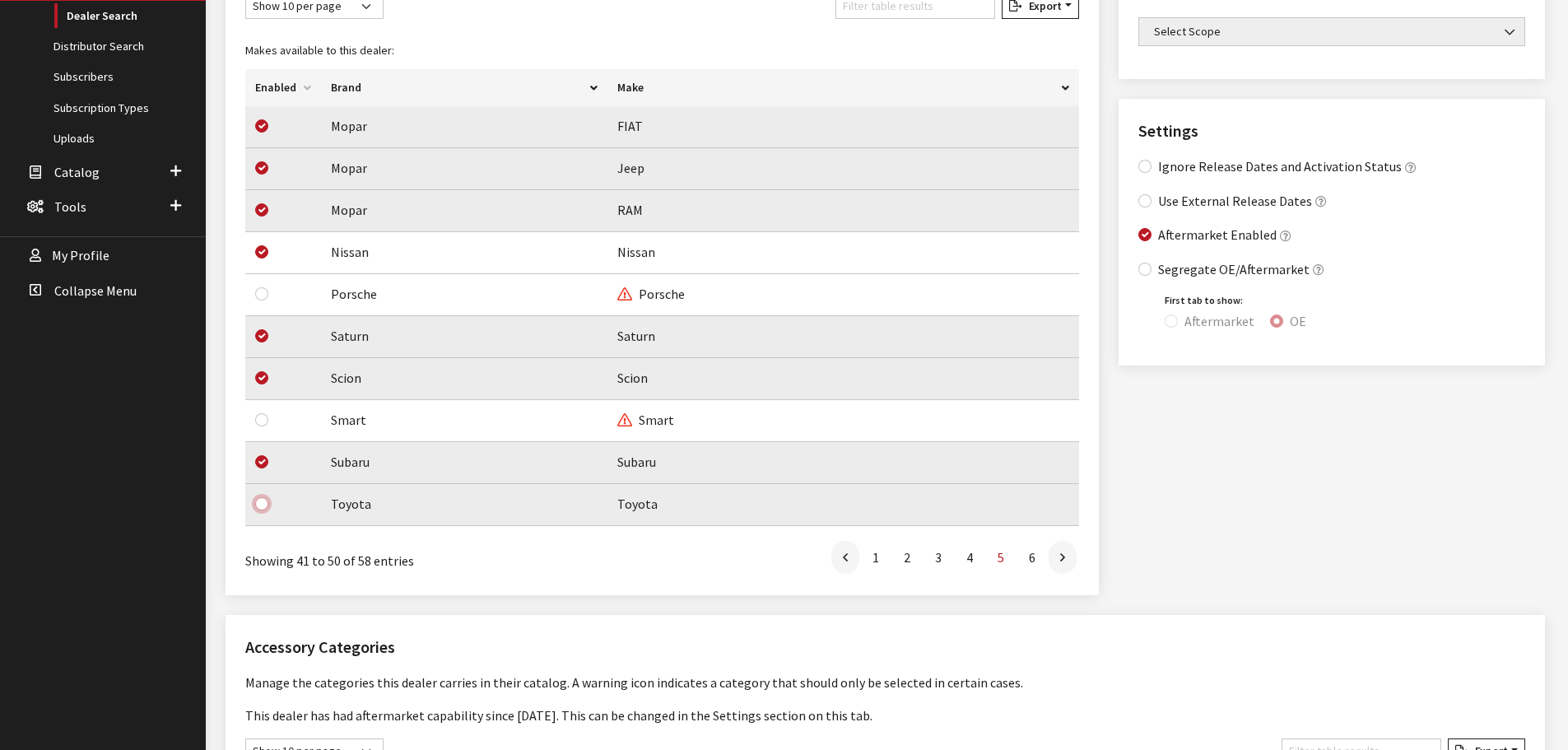
click at [261, 504] on input "checkbox" at bounding box center [262, 504] width 13 height 13
checkbox input "true"
click at [1062, 555] on icon at bounding box center [1063, 558] width 5 height 13
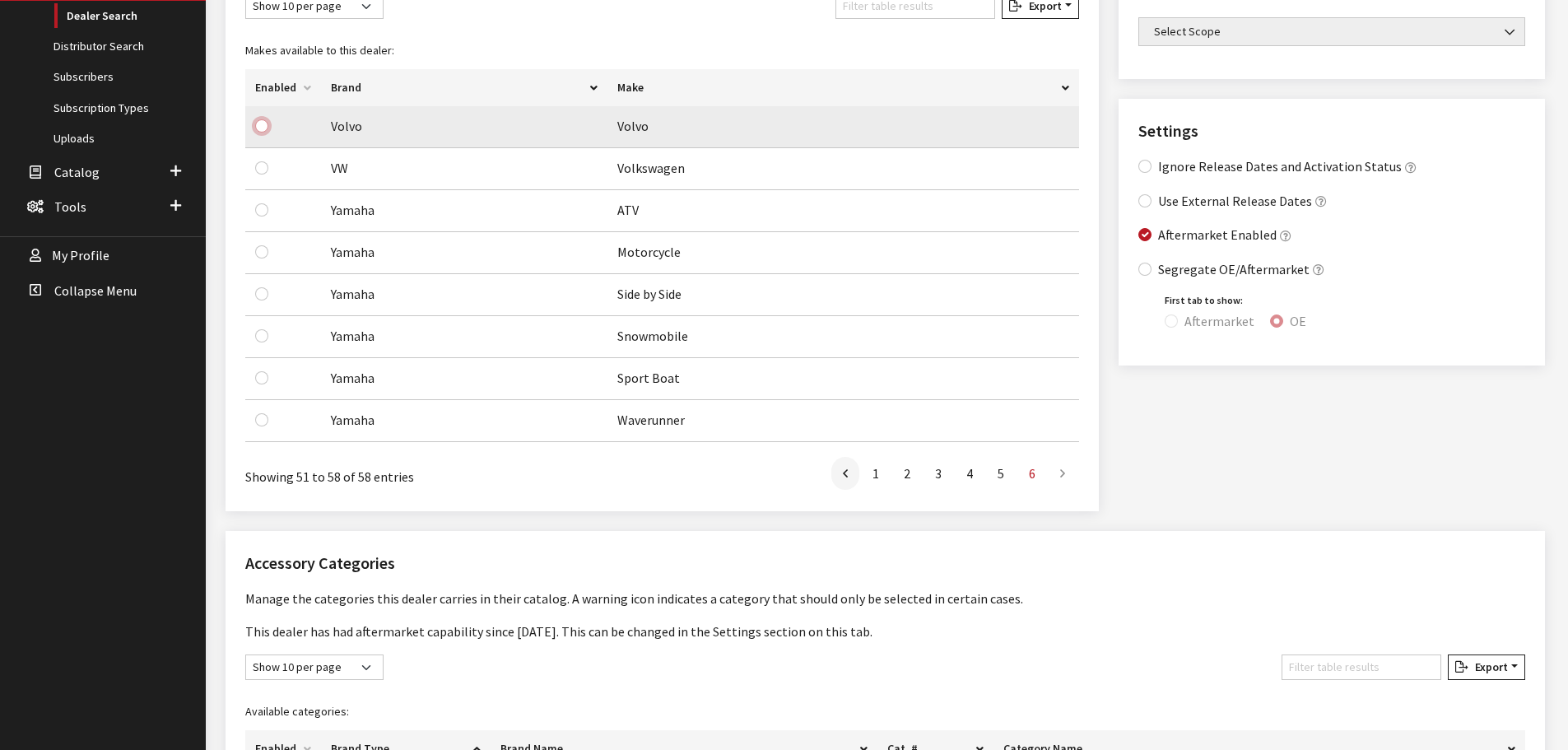
click at [263, 125] on input "checkbox" at bounding box center [262, 126] width 13 height 13
checkbox input "true"
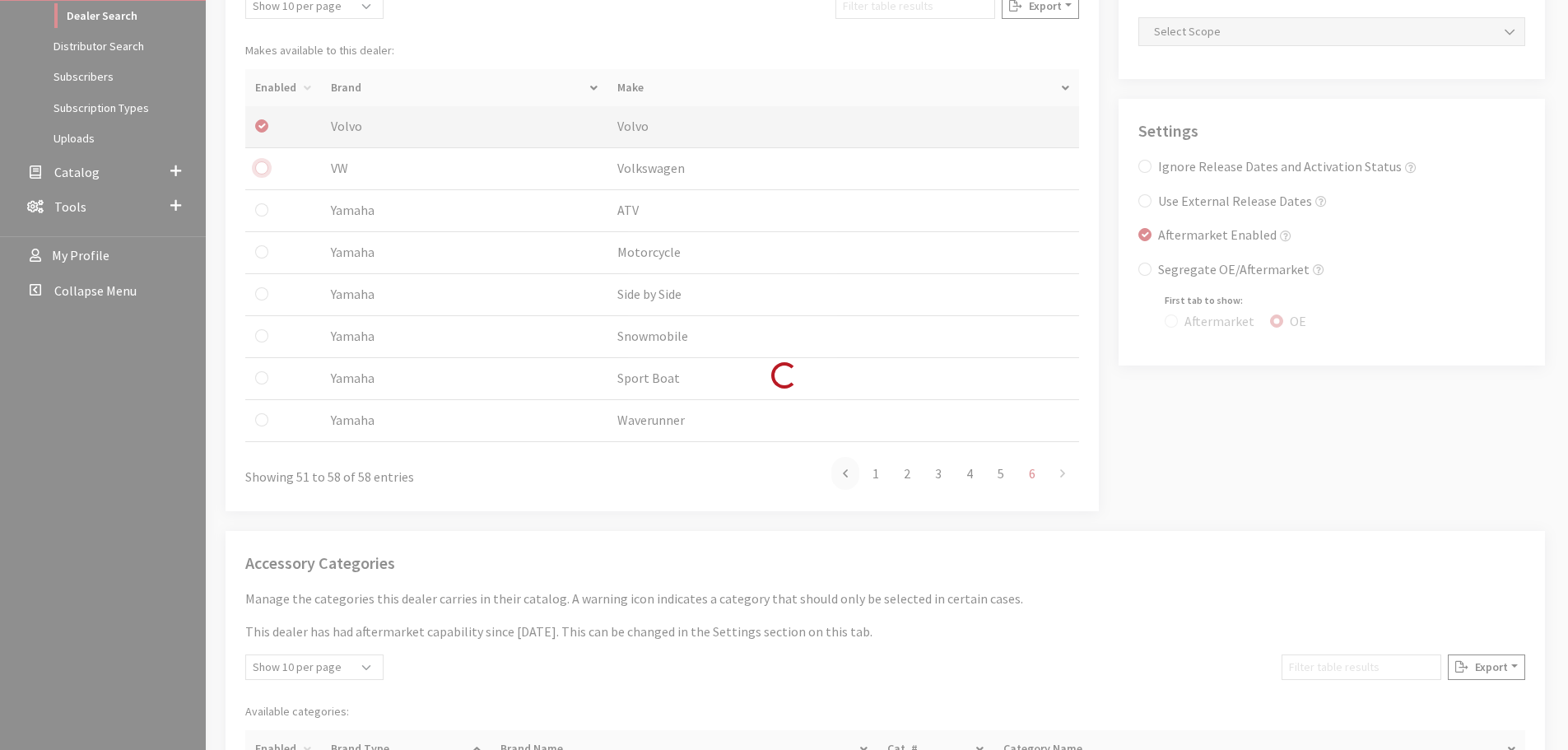
click at [259, 169] on input "checkbox" at bounding box center [262, 168] width 13 height 13
checkbox input "true"
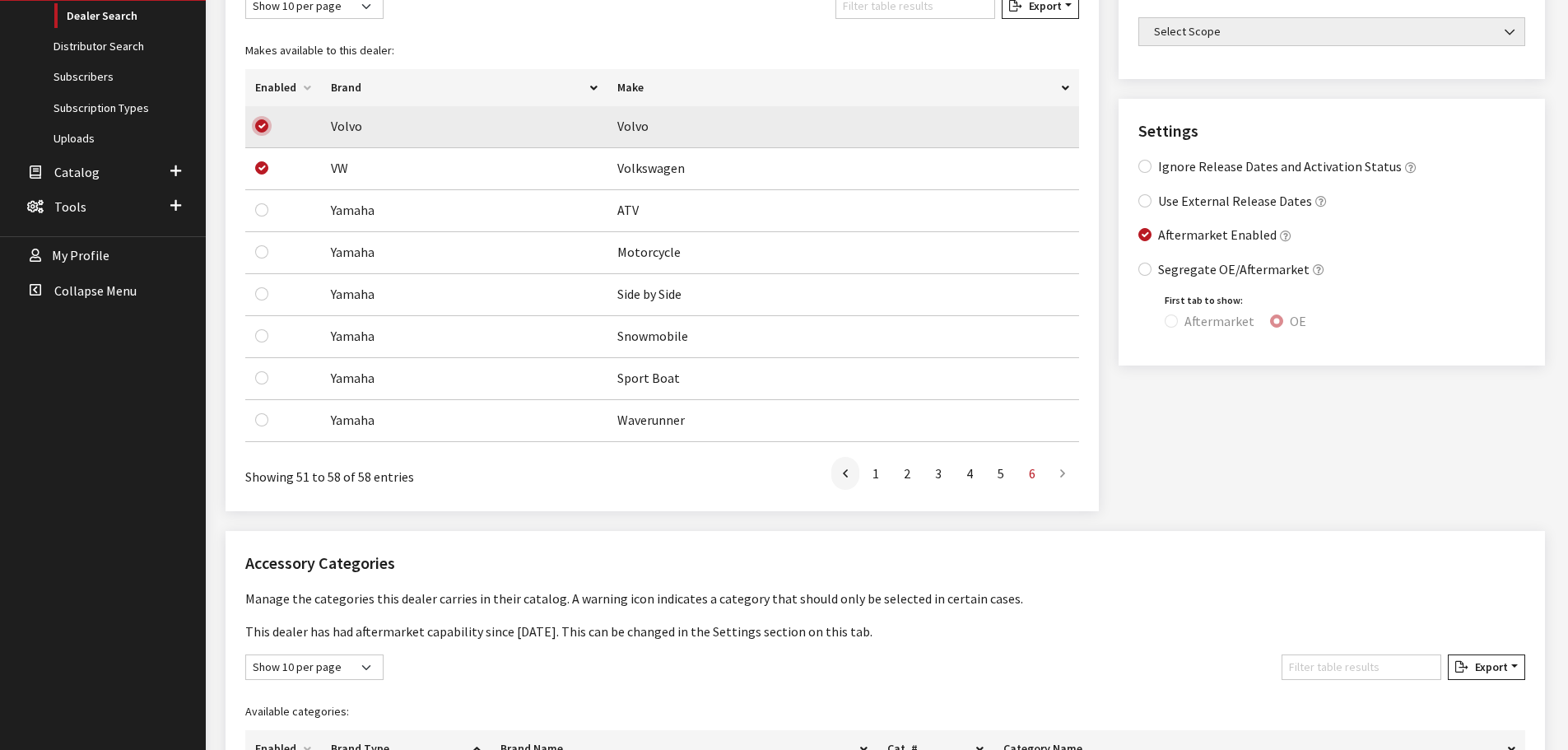
click at [262, 123] on input "checkbox" at bounding box center [262, 126] width 13 height 13
checkbox input "false"
click at [847, 477] on icon at bounding box center [846, 475] width 5 height 13
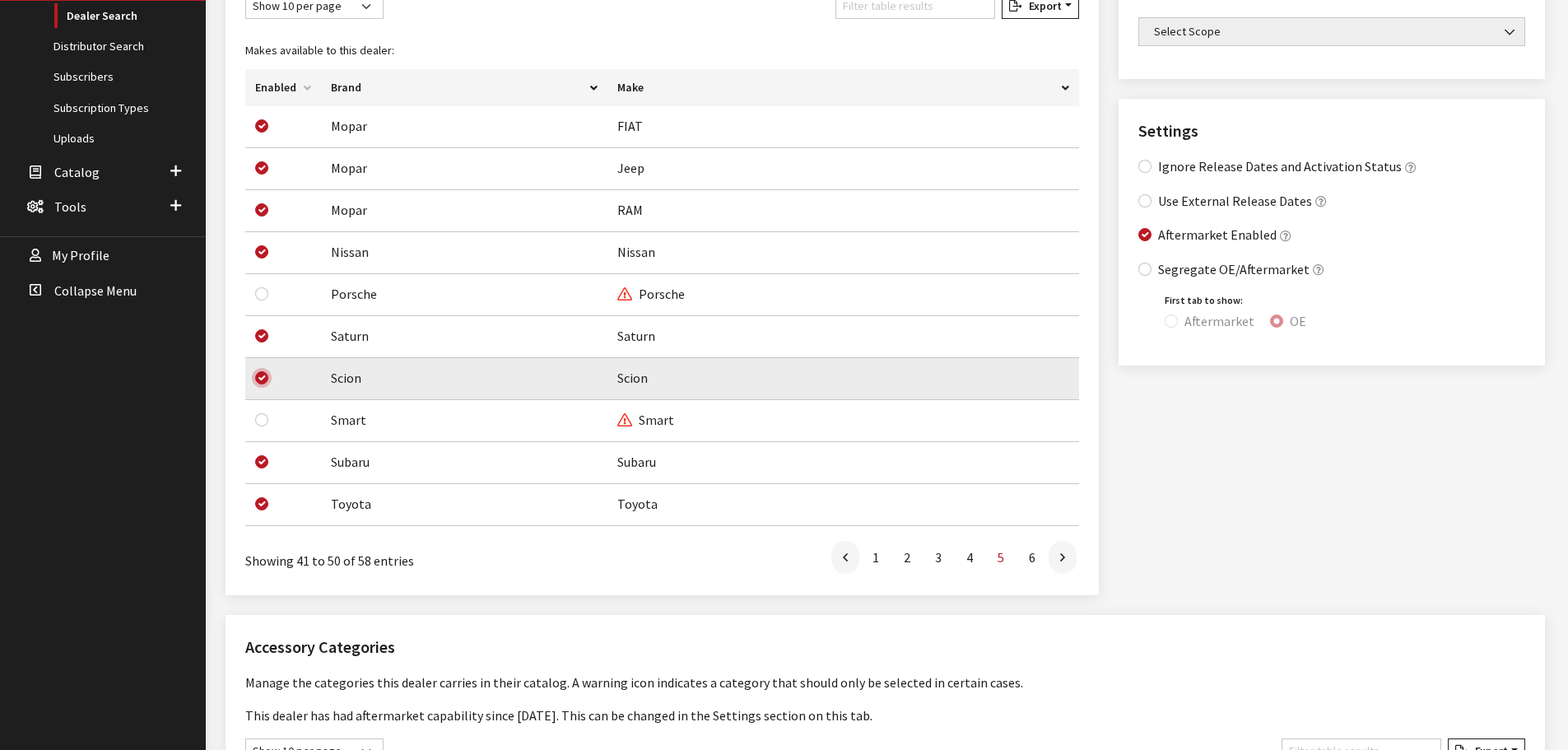
click at [261, 373] on input "checkbox" at bounding box center [262, 378] width 13 height 13
checkbox input "false"
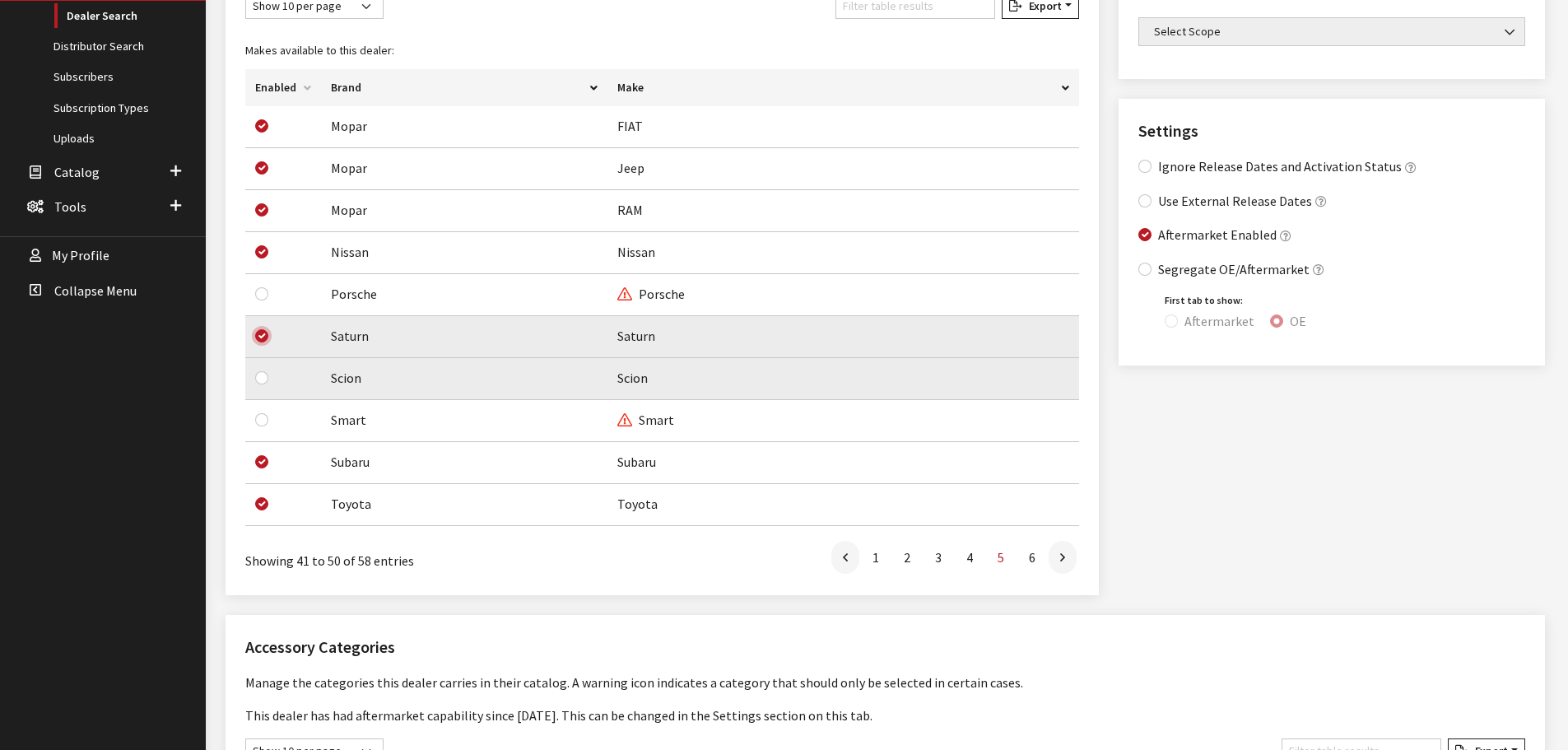
click at [261, 338] on input "checkbox" at bounding box center [262, 336] width 13 height 13
checkbox input "false"
click at [849, 556] on link at bounding box center [846, 557] width 28 height 33
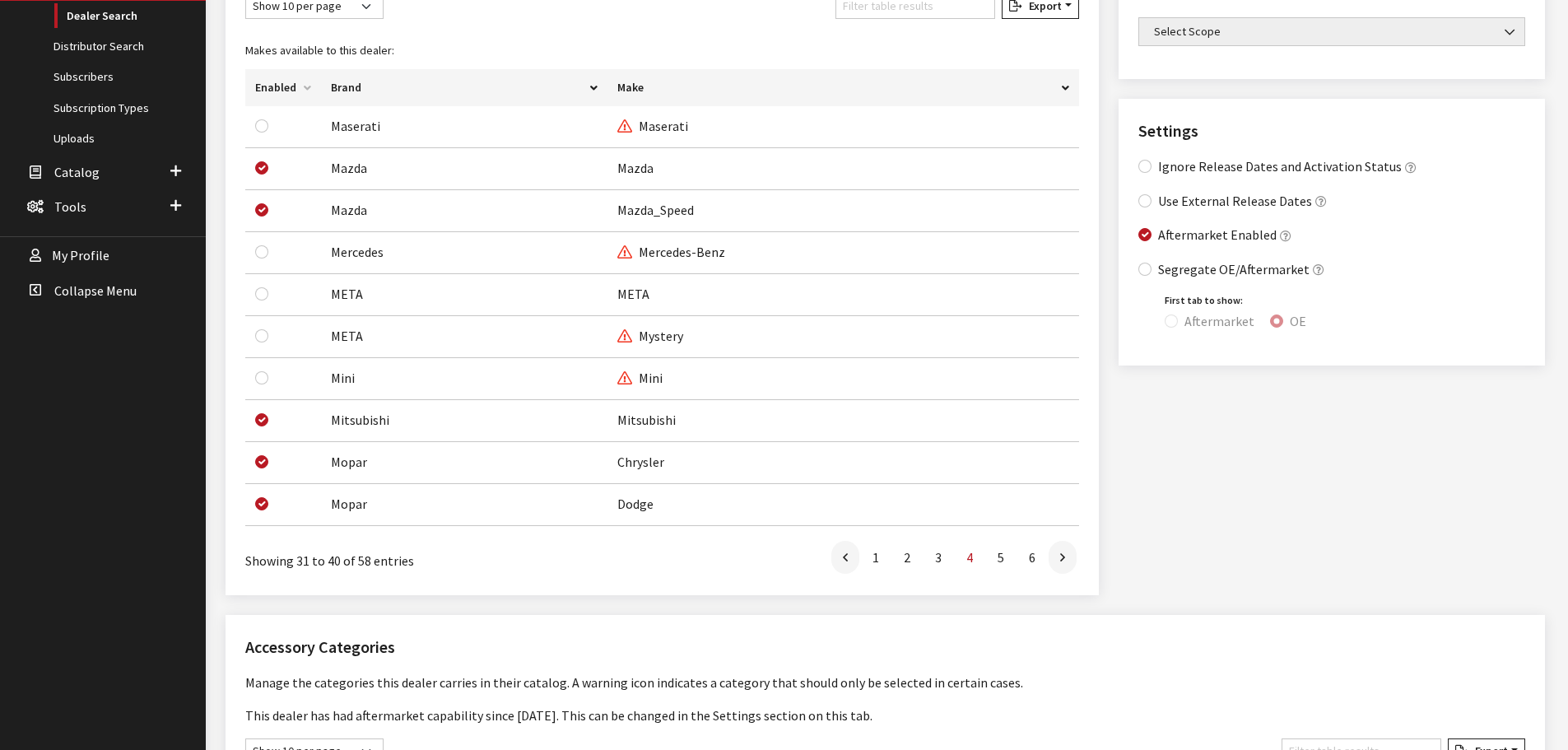
click at [849, 556] on link at bounding box center [846, 557] width 28 height 33
click at [848, 556] on link at bounding box center [846, 557] width 28 height 33
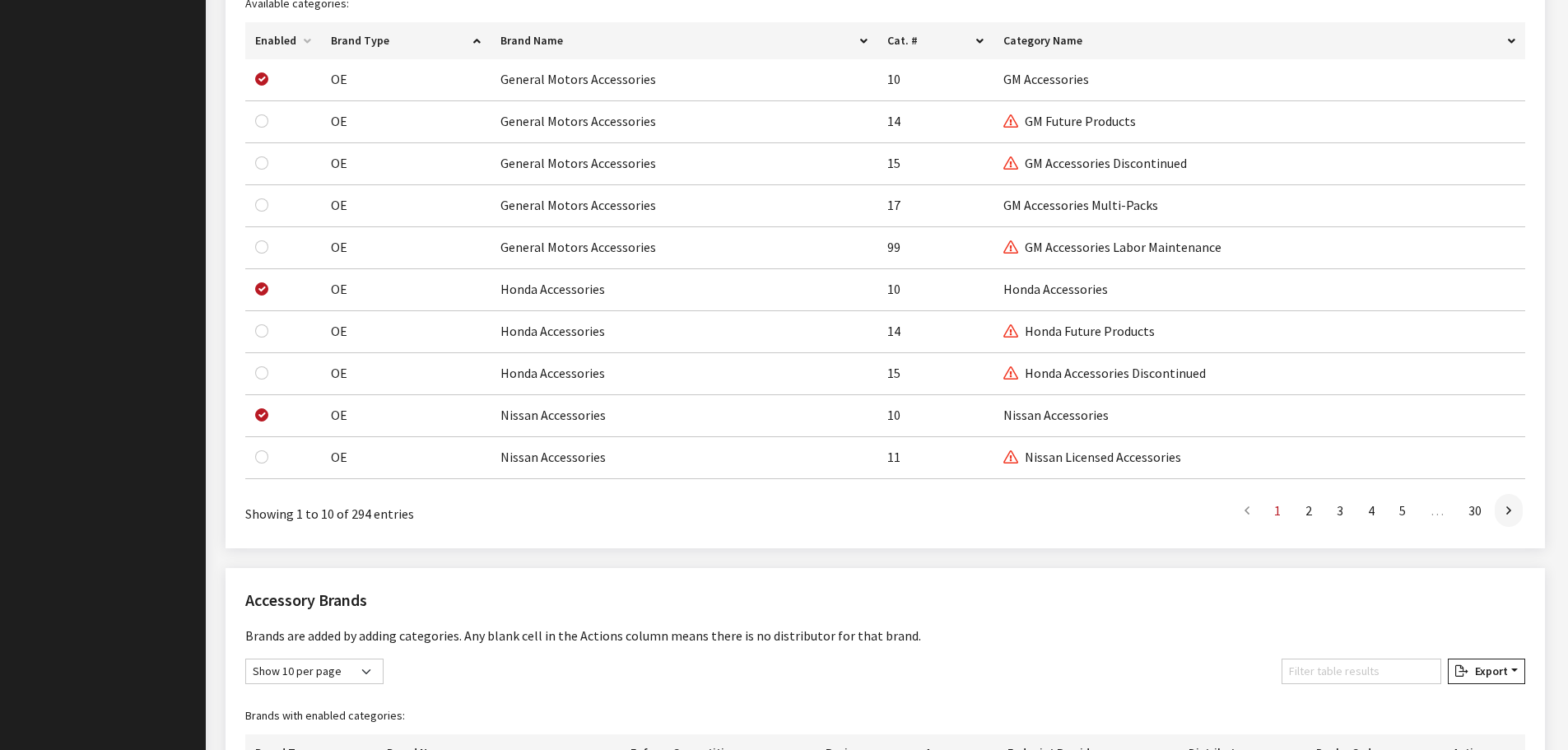
scroll to position [1121, 0]
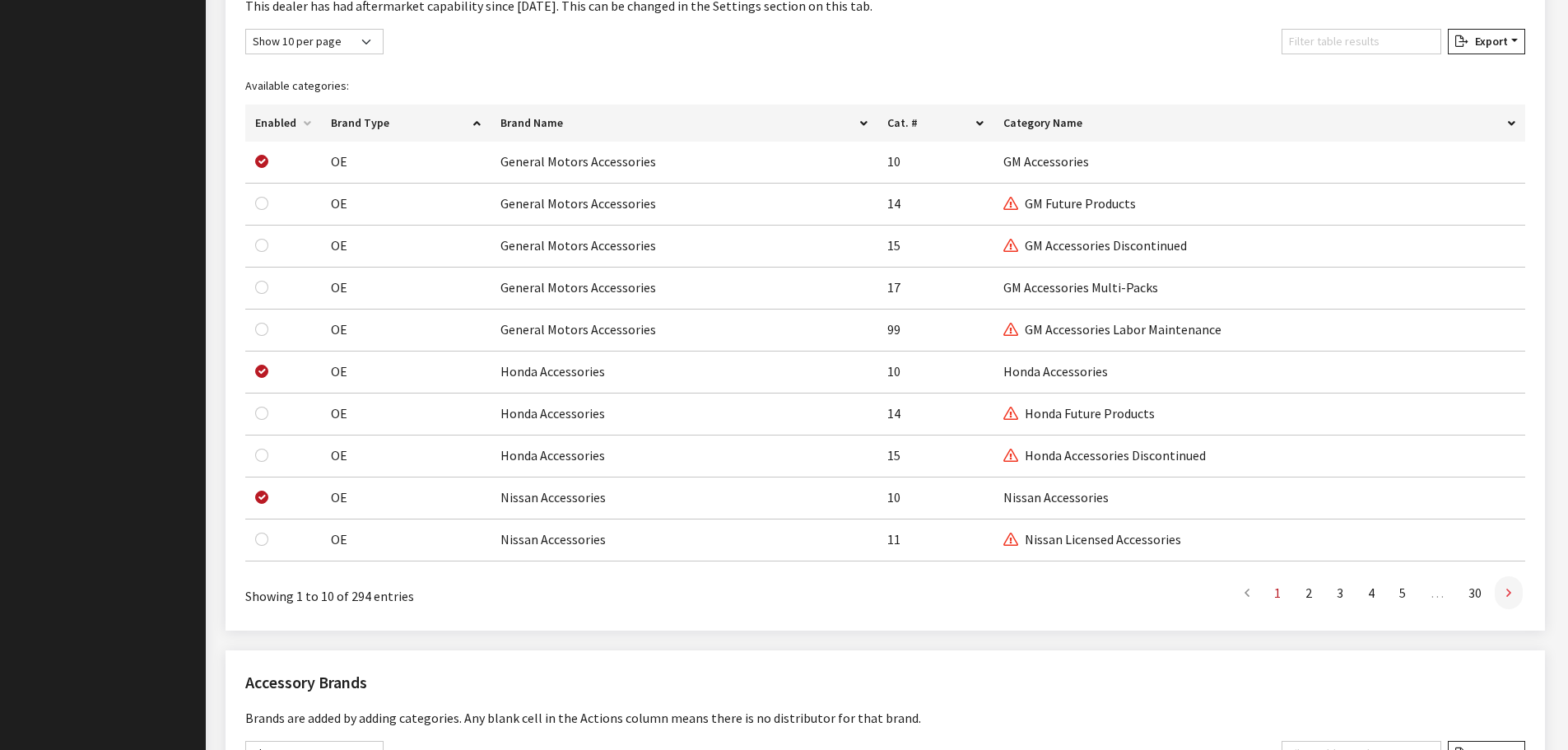
click at [1515, 597] on link at bounding box center [1510, 592] width 28 height 33
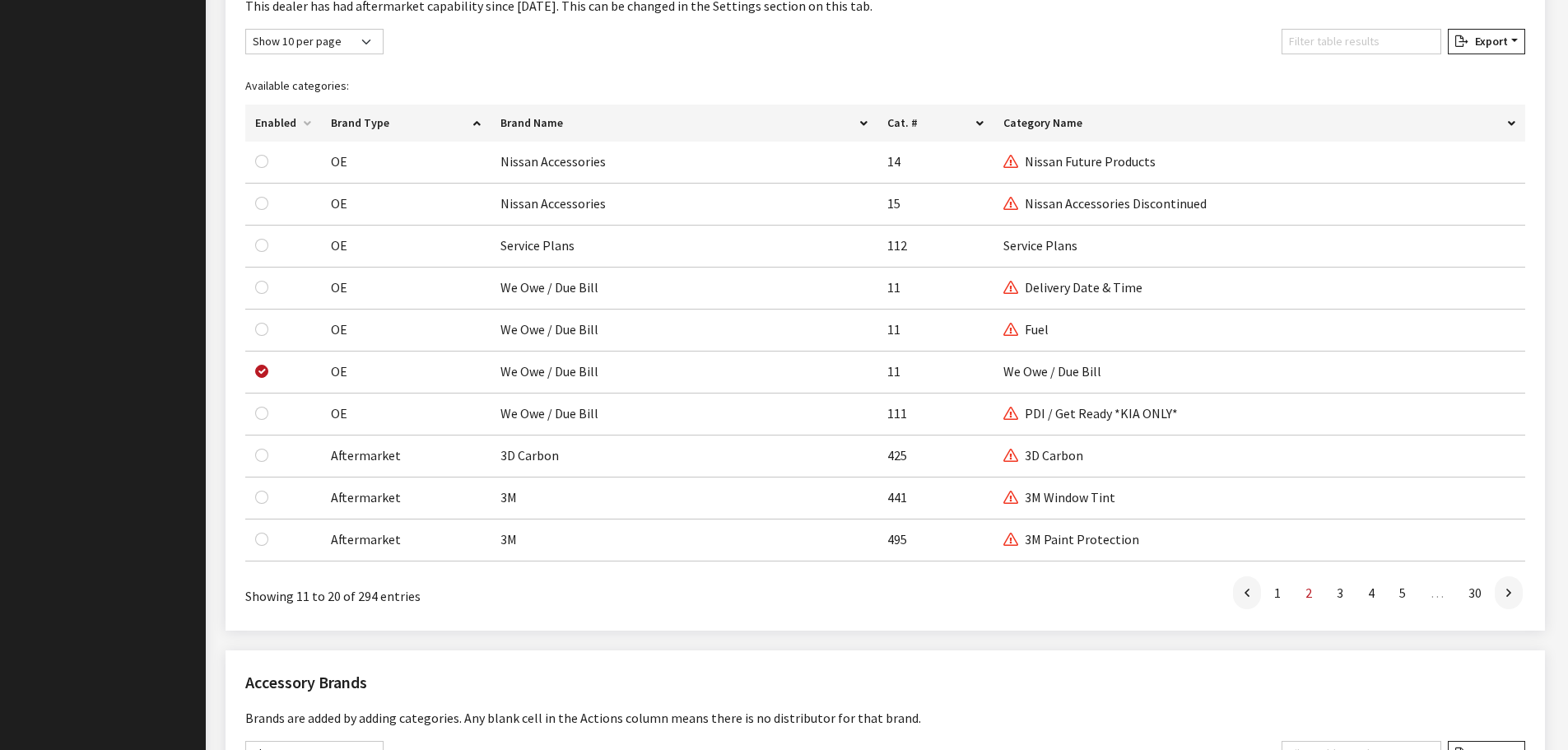
click at [1515, 597] on link at bounding box center [1510, 592] width 28 height 33
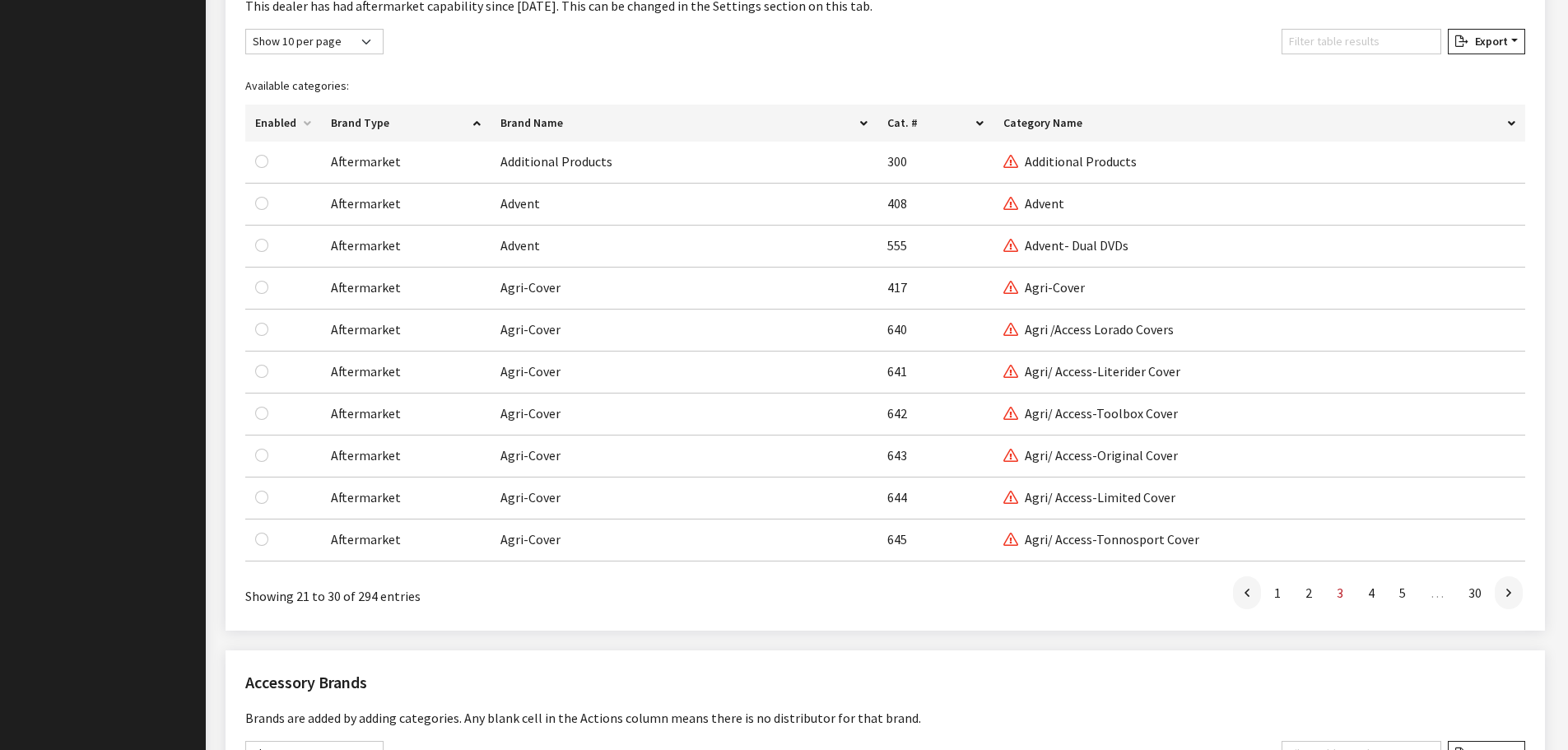
click at [1515, 597] on link at bounding box center [1510, 592] width 28 height 33
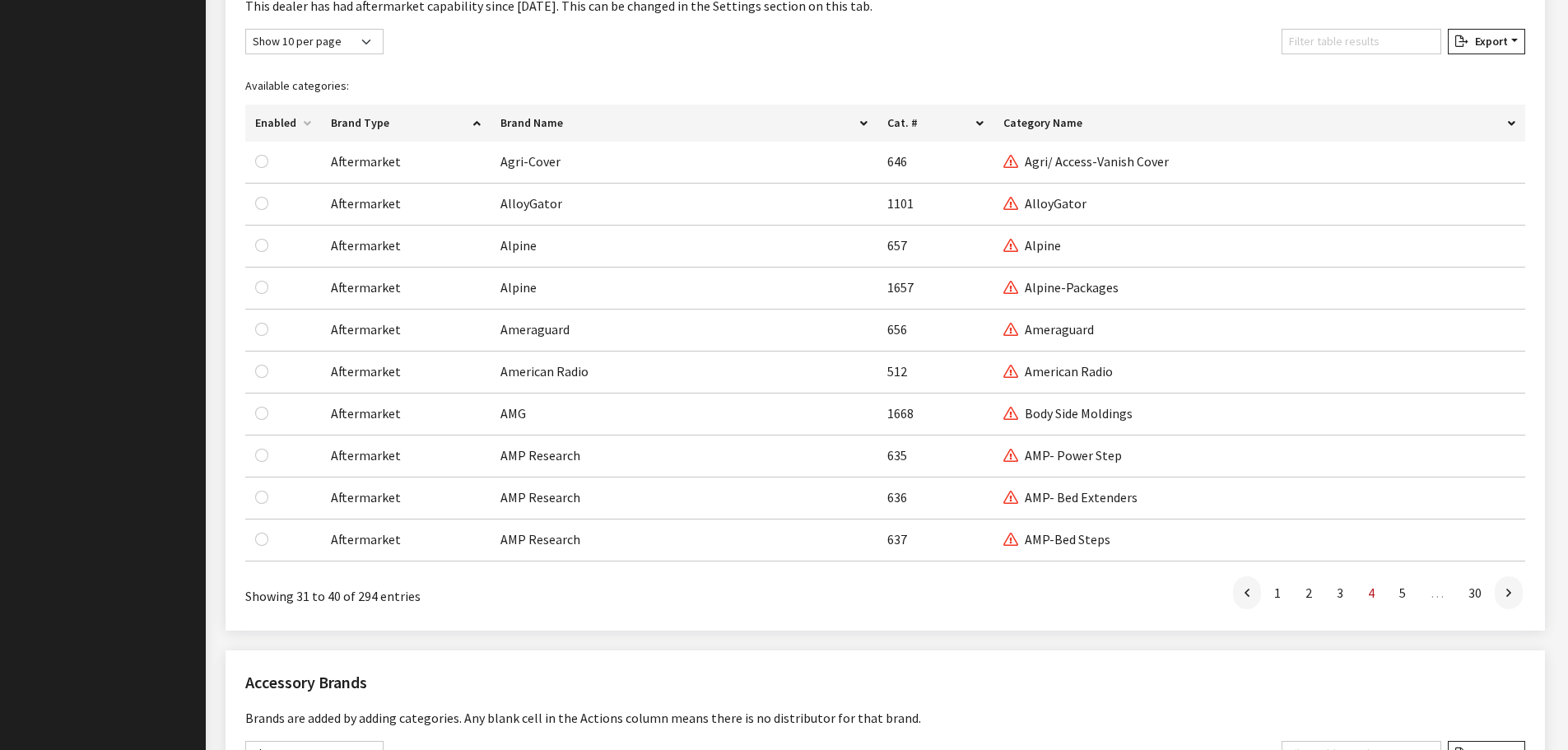
click at [1515, 597] on link at bounding box center [1510, 592] width 28 height 33
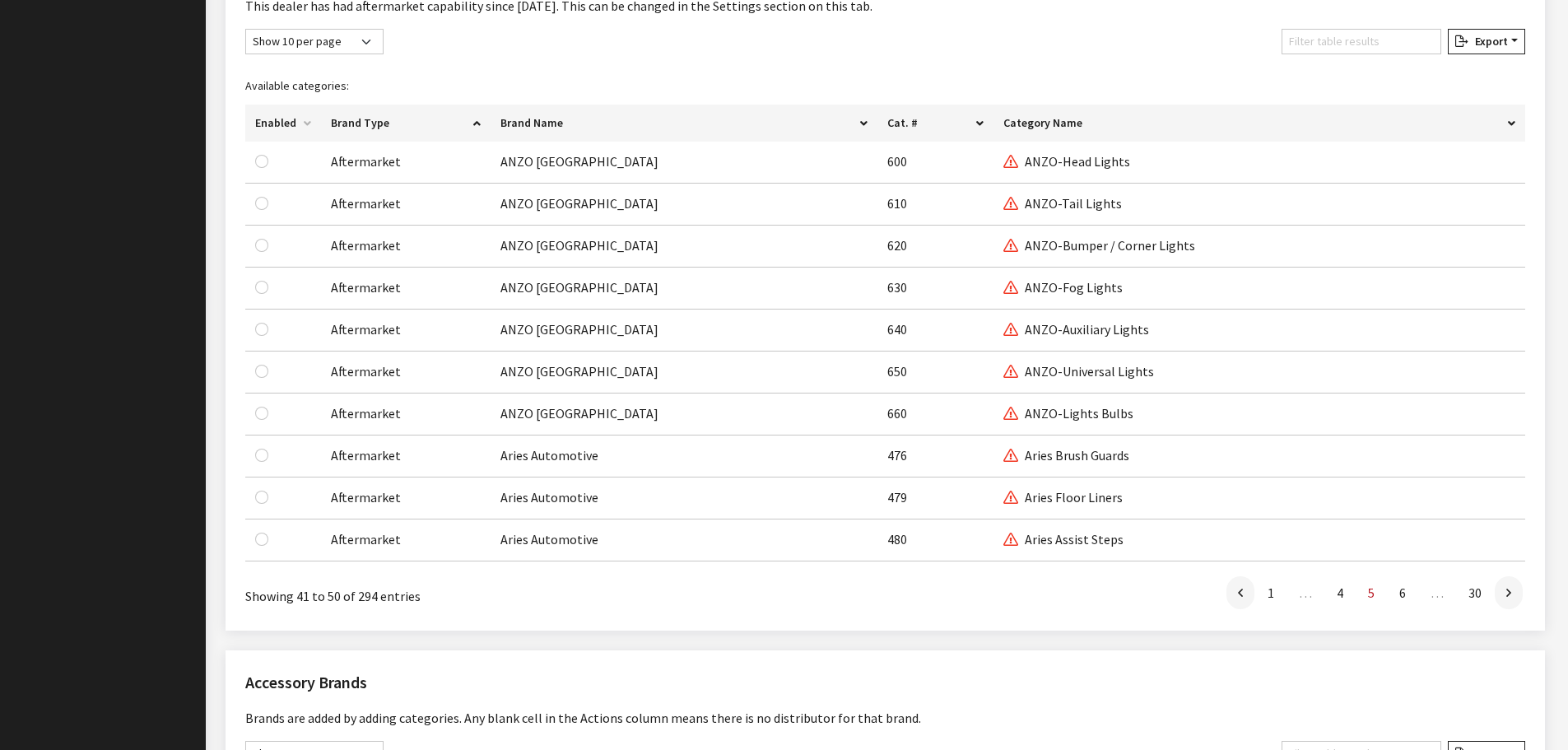
click at [1515, 597] on link at bounding box center [1510, 592] width 28 height 33
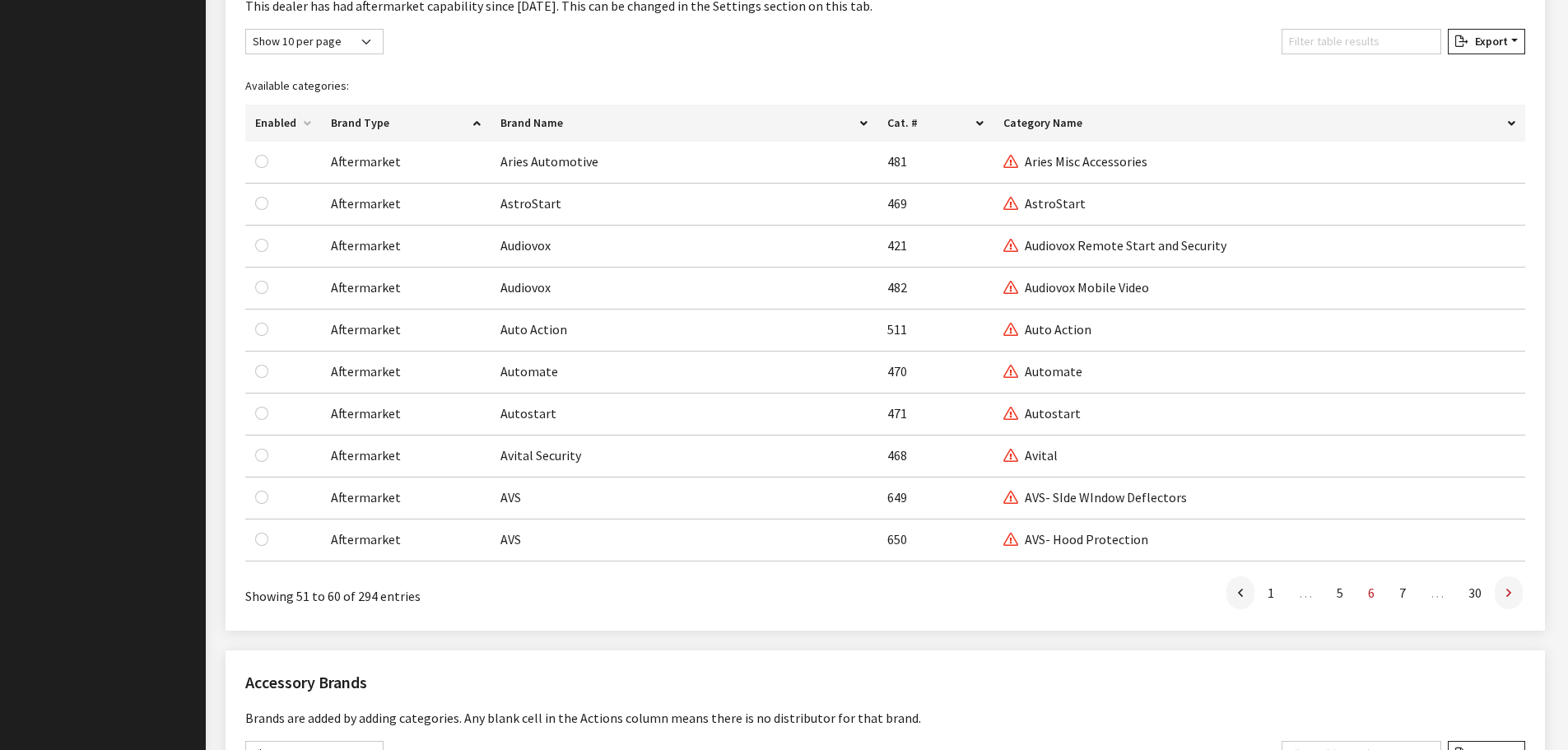
click at [1510, 595] on icon at bounding box center [1509, 594] width 5 height 13
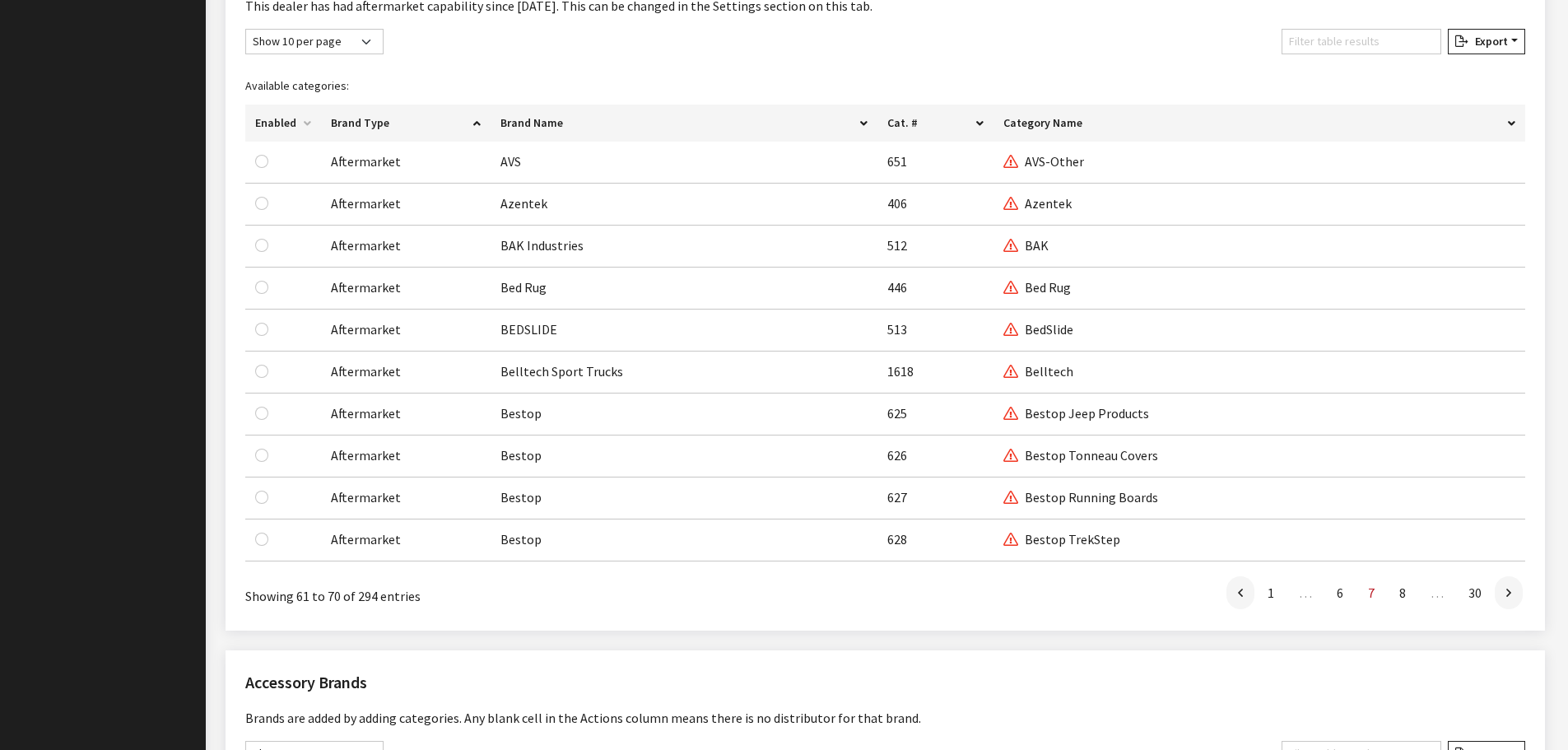
click at [1510, 595] on icon at bounding box center [1509, 594] width 5 height 13
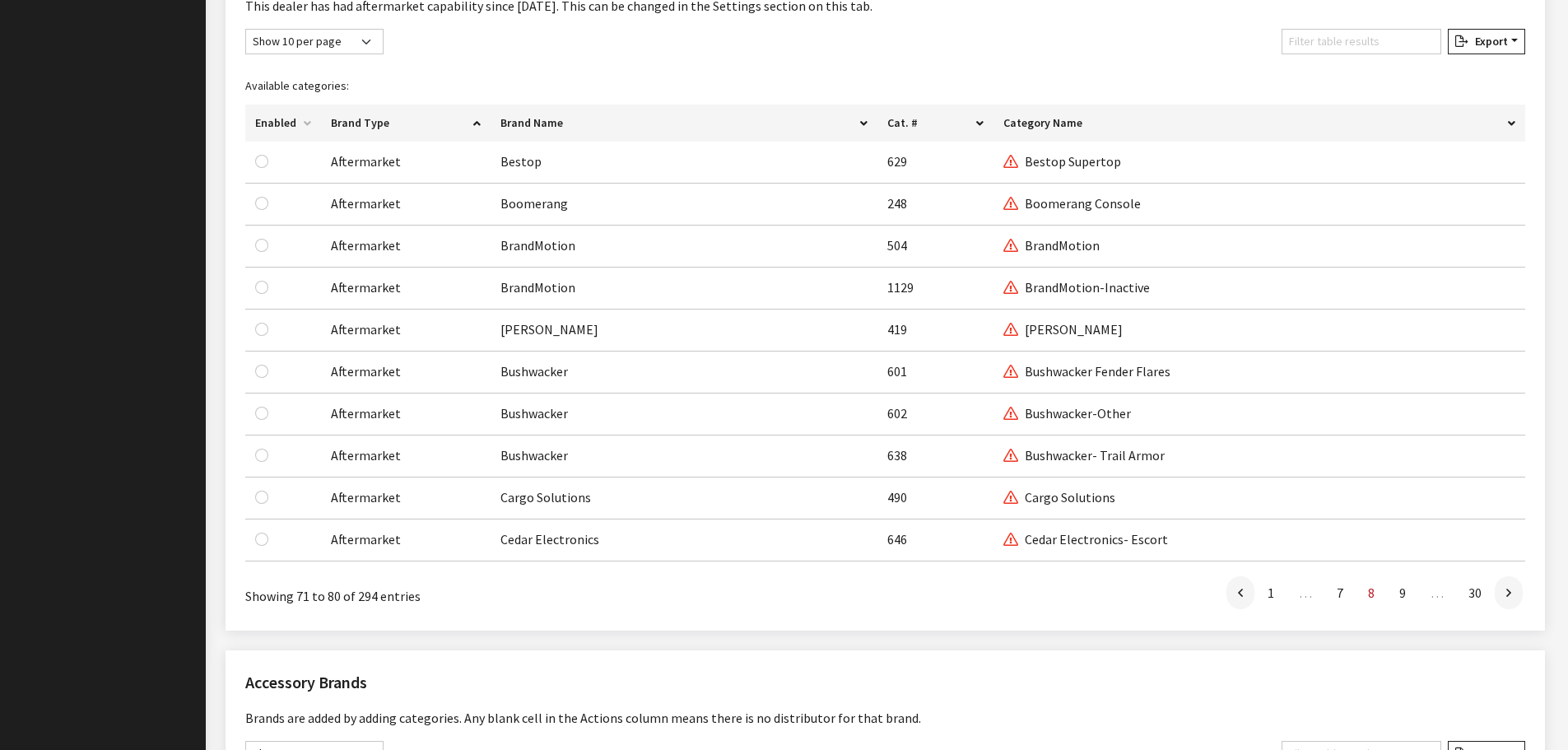
click at [1510, 595] on icon at bounding box center [1509, 594] width 5 height 13
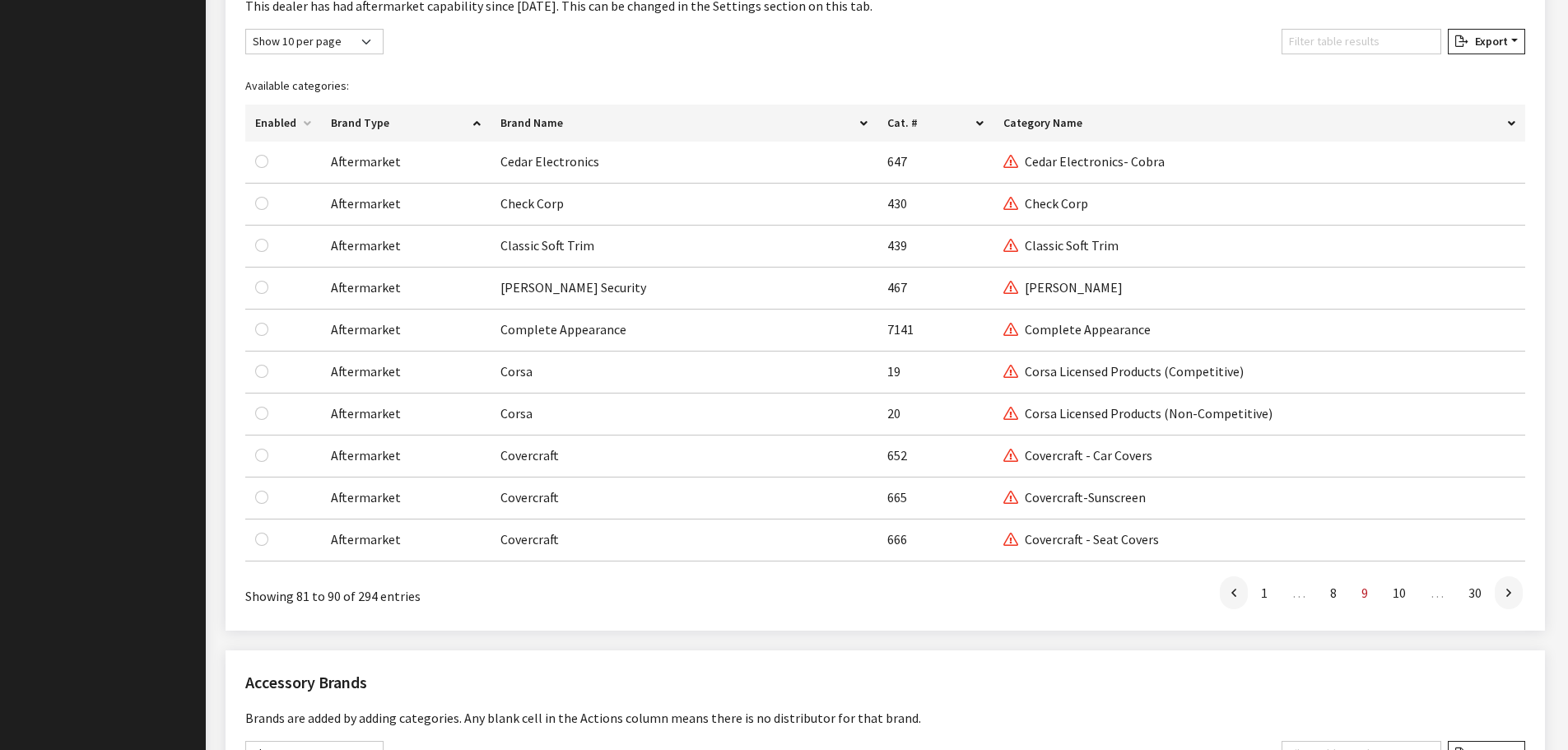
click at [1510, 595] on icon at bounding box center [1509, 594] width 5 height 13
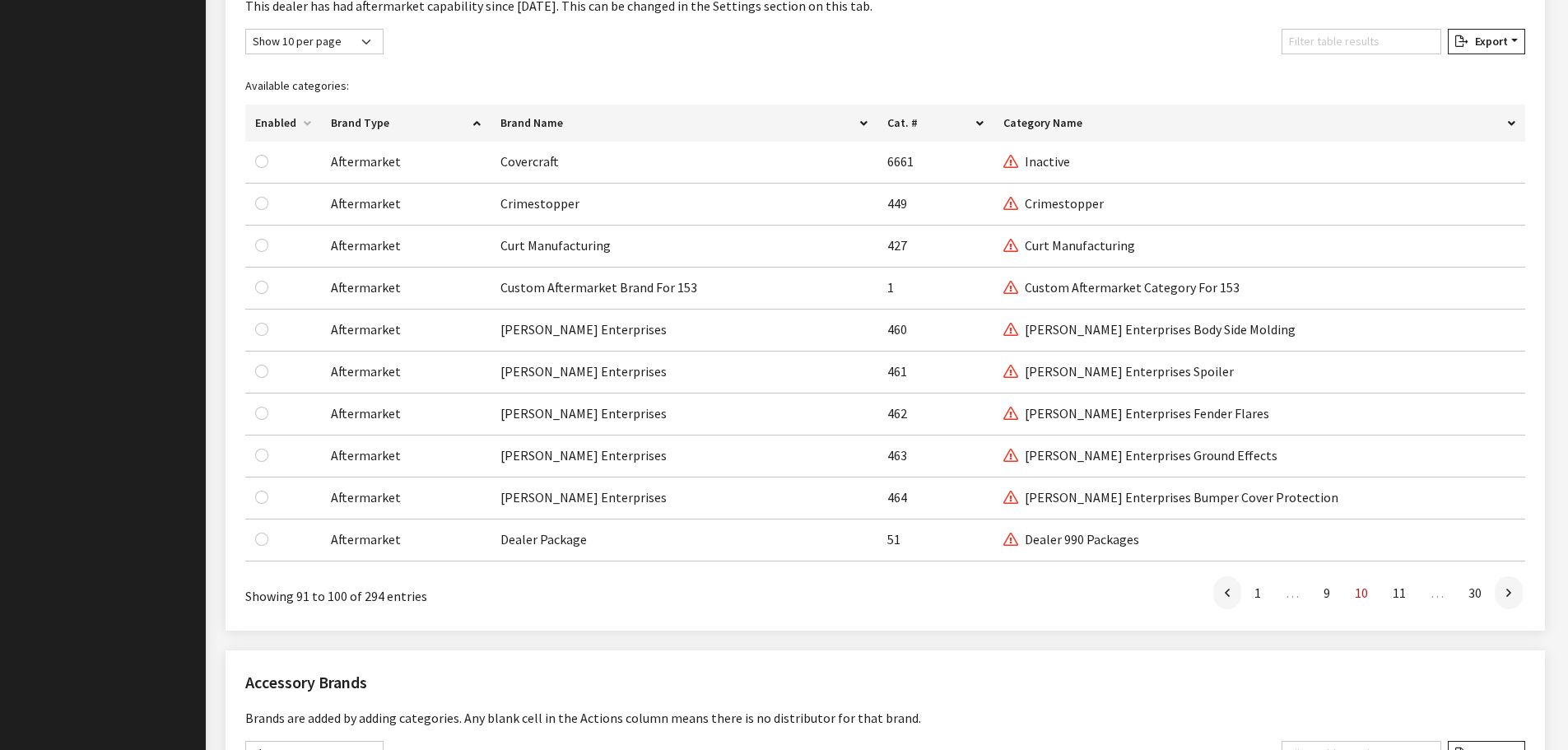
click at [1510, 595] on icon at bounding box center [1509, 594] width 5 height 13
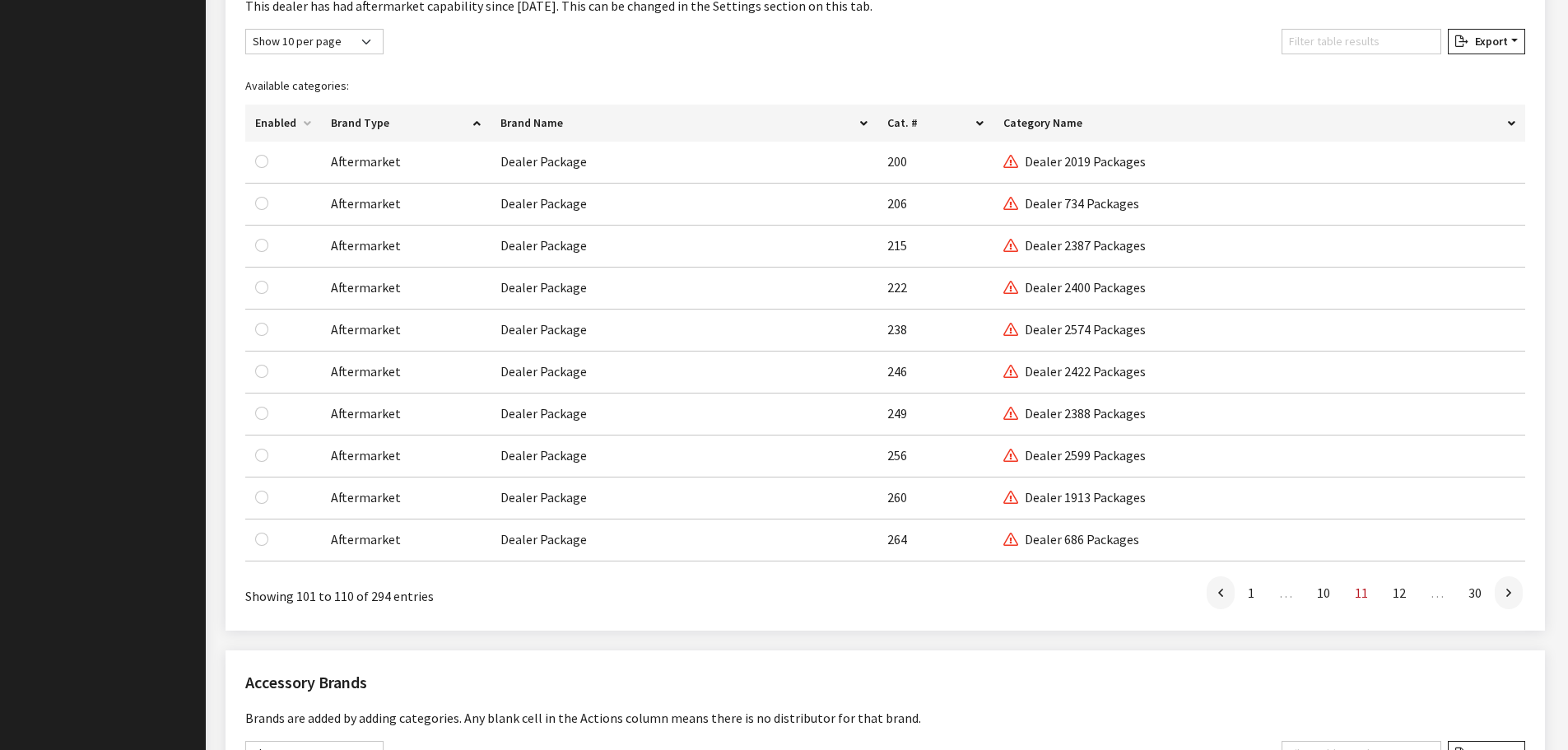
click at [1510, 595] on icon at bounding box center [1509, 594] width 5 height 13
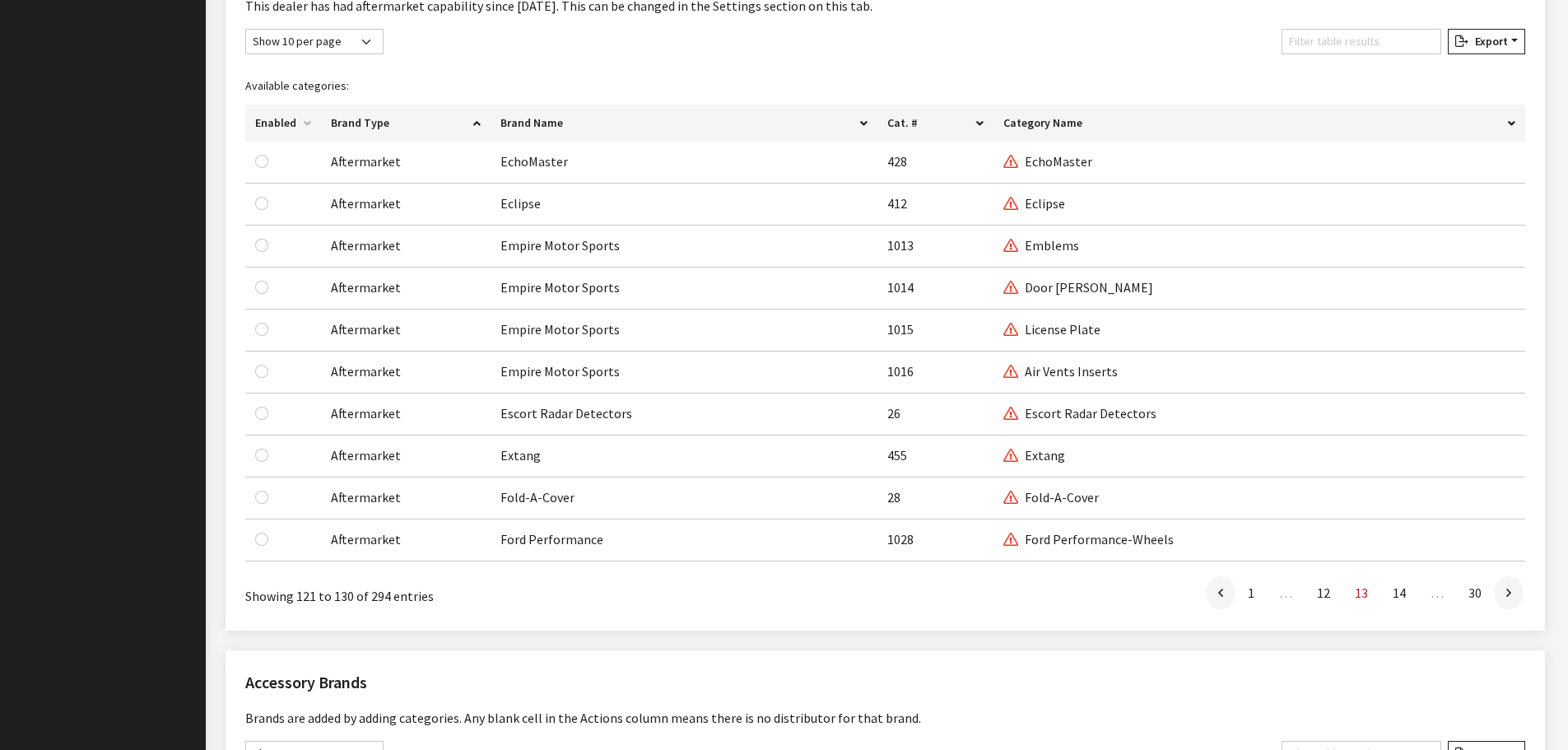
click at [1510, 595] on icon at bounding box center [1509, 594] width 5 height 13
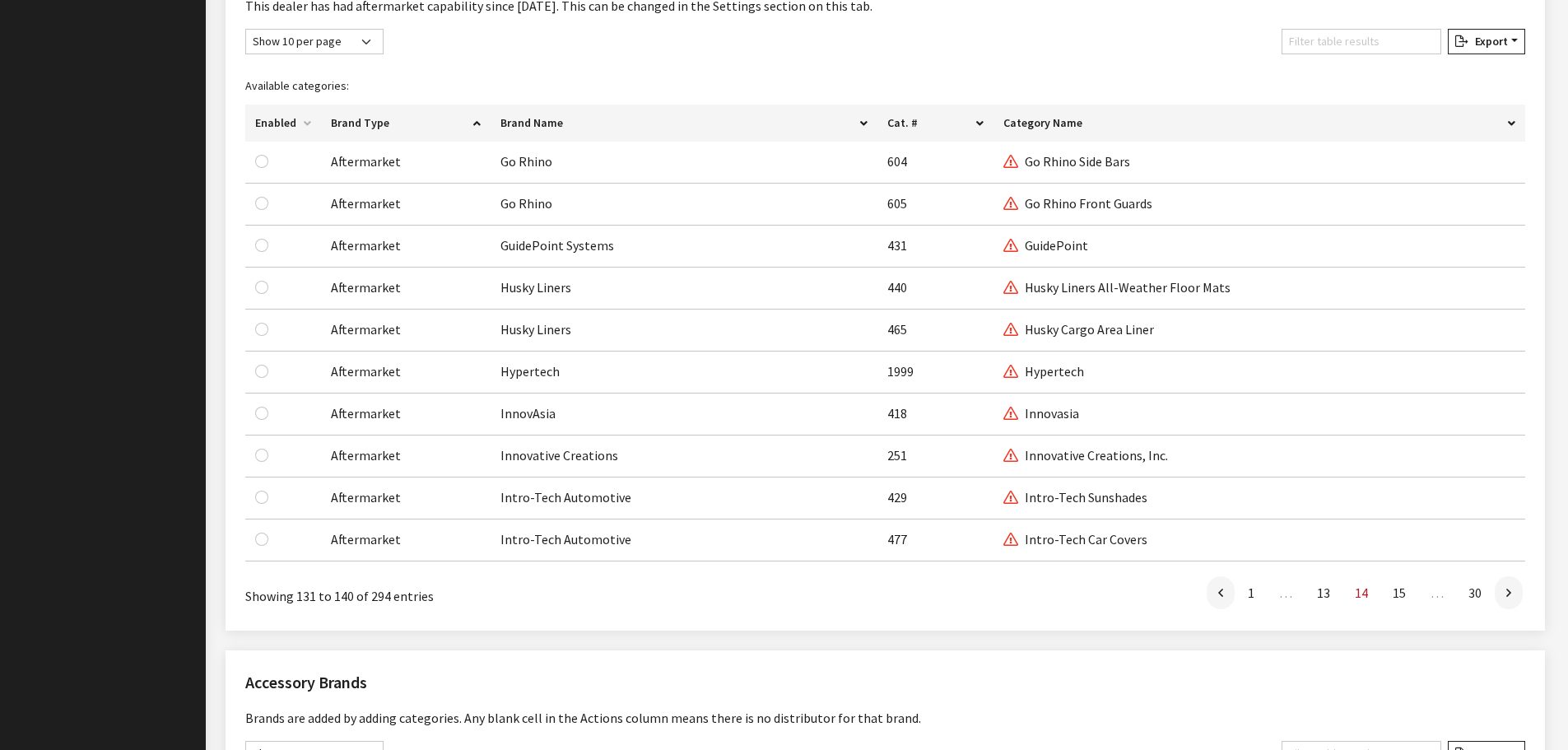
click at [1510, 595] on icon at bounding box center [1509, 594] width 5 height 13
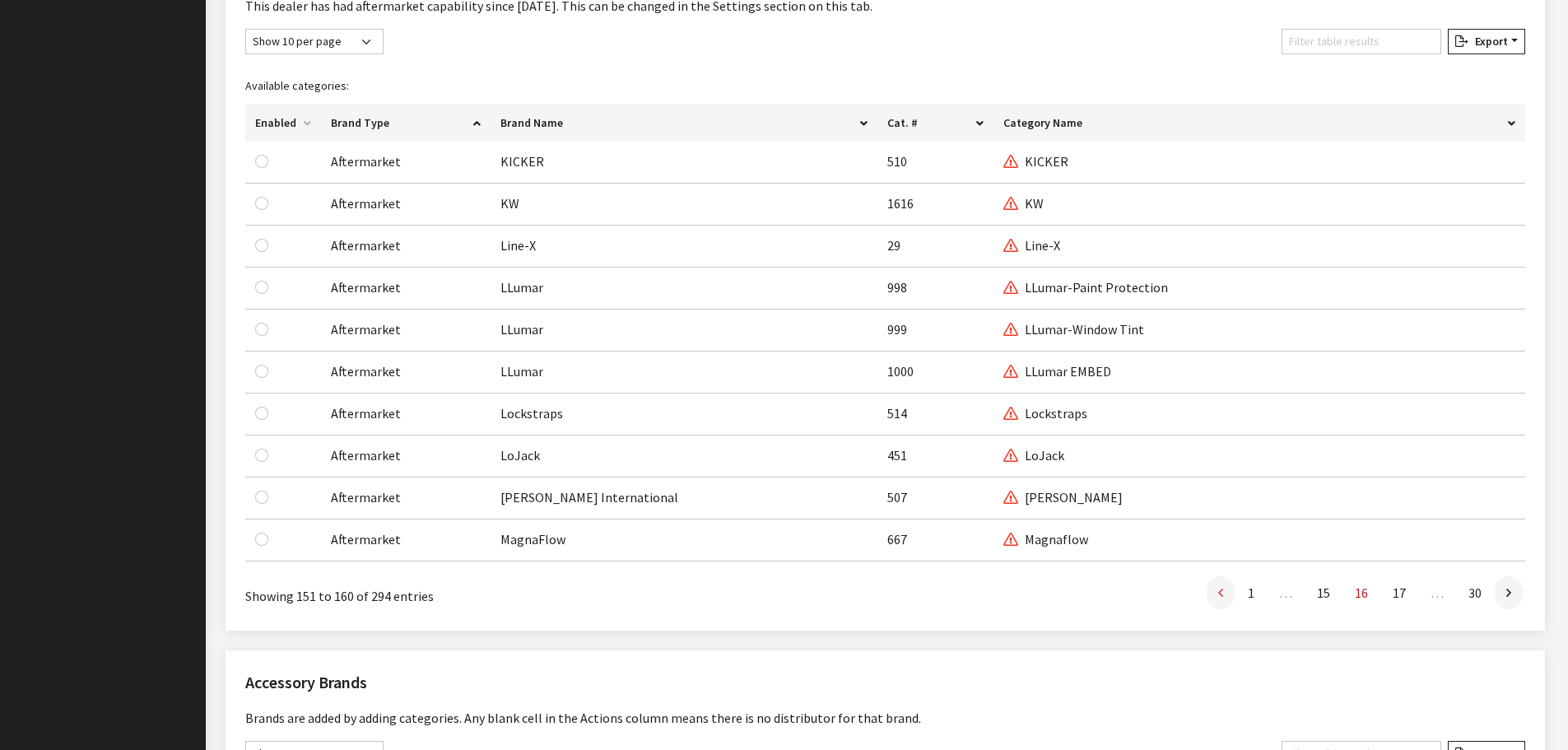
click at [1224, 593] on icon at bounding box center [1221, 594] width 5 height 13
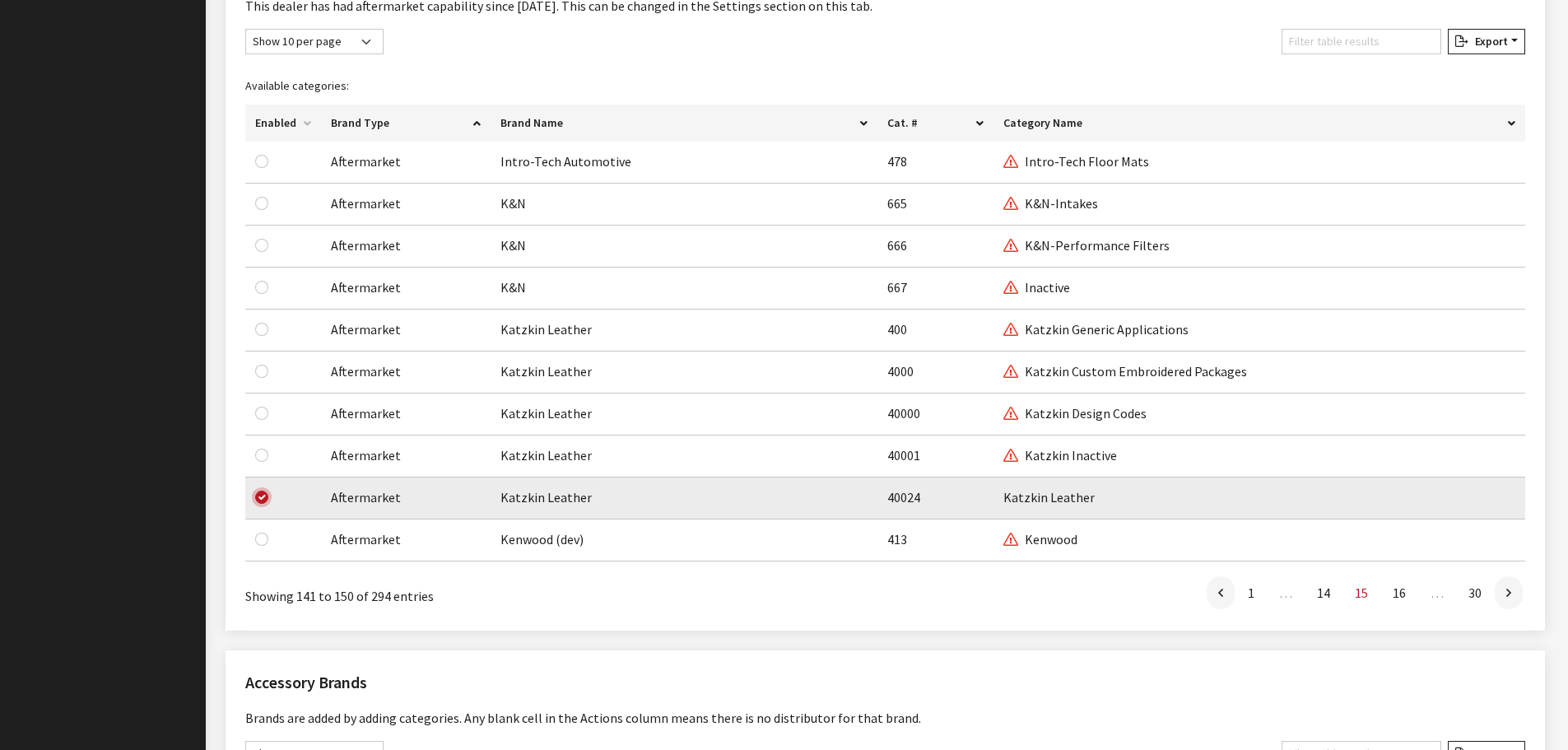
click at [262, 496] on input "checkbox" at bounding box center [262, 497] width 13 height 13
checkbox input "false"
click at [1506, 595] on icon at bounding box center [1509, 594] width 5 height 13
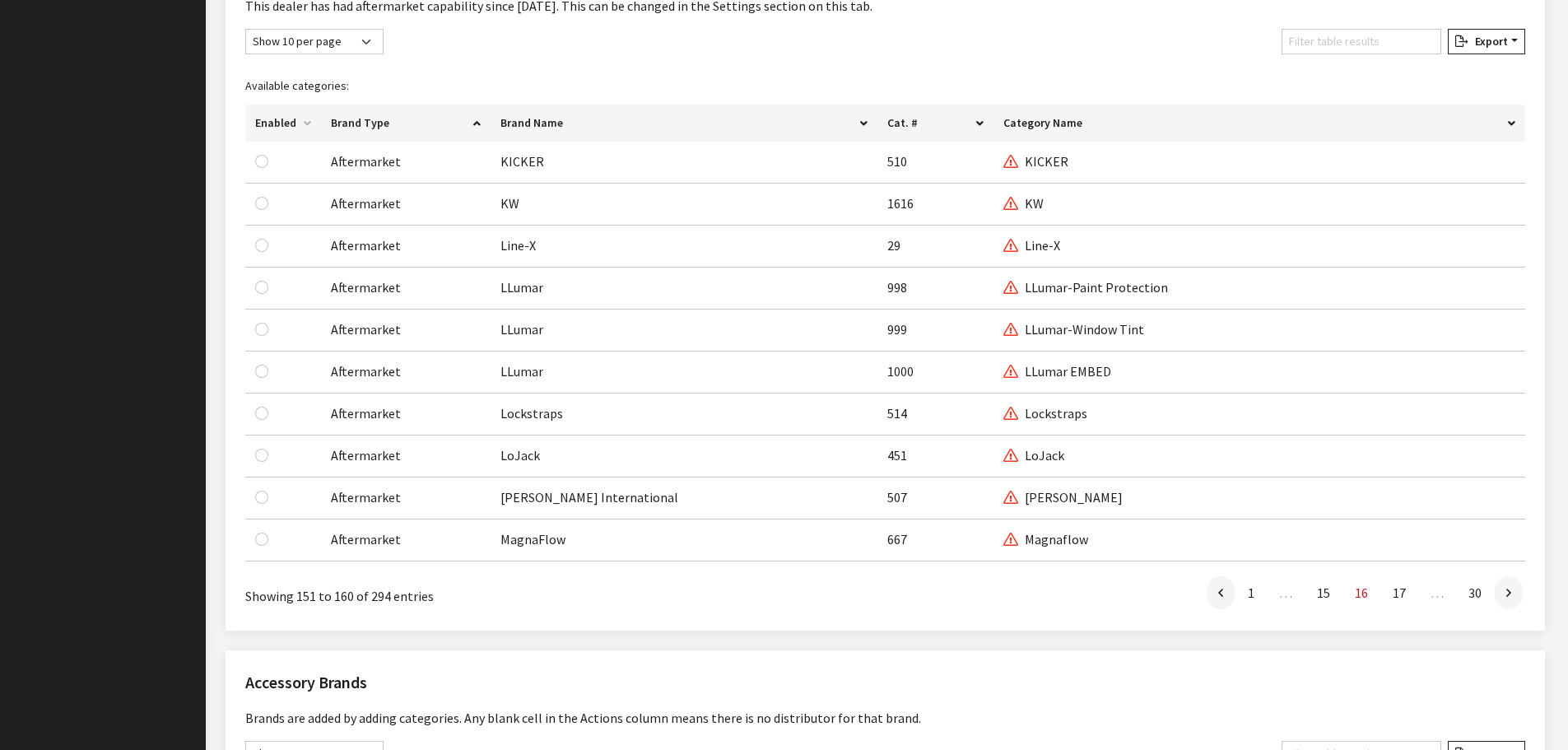
click at [1506, 595] on icon at bounding box center [1509, 594] width 5 height 13
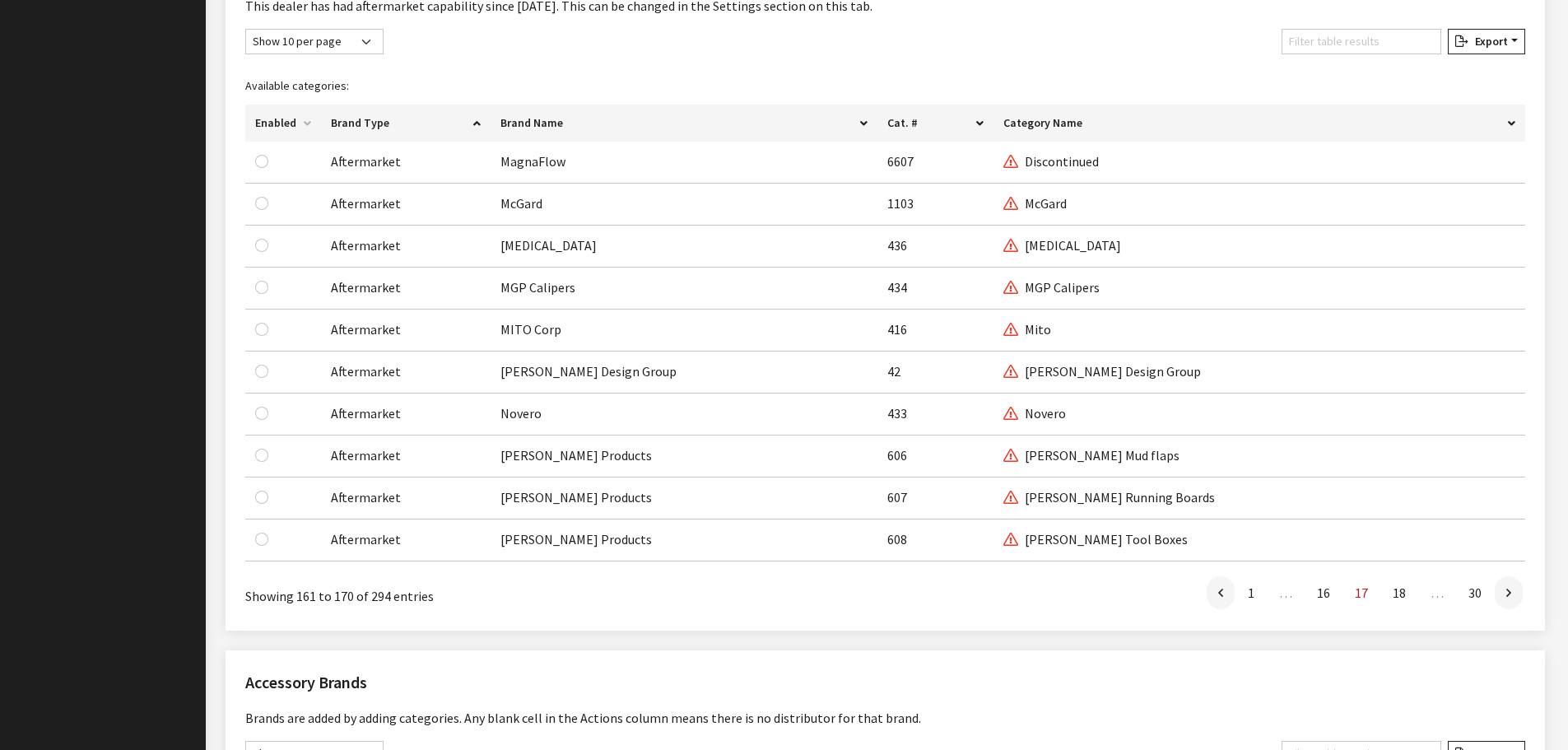
click at [1506, 595] on icon at bounding box center [1509, 594] width 5 height 13
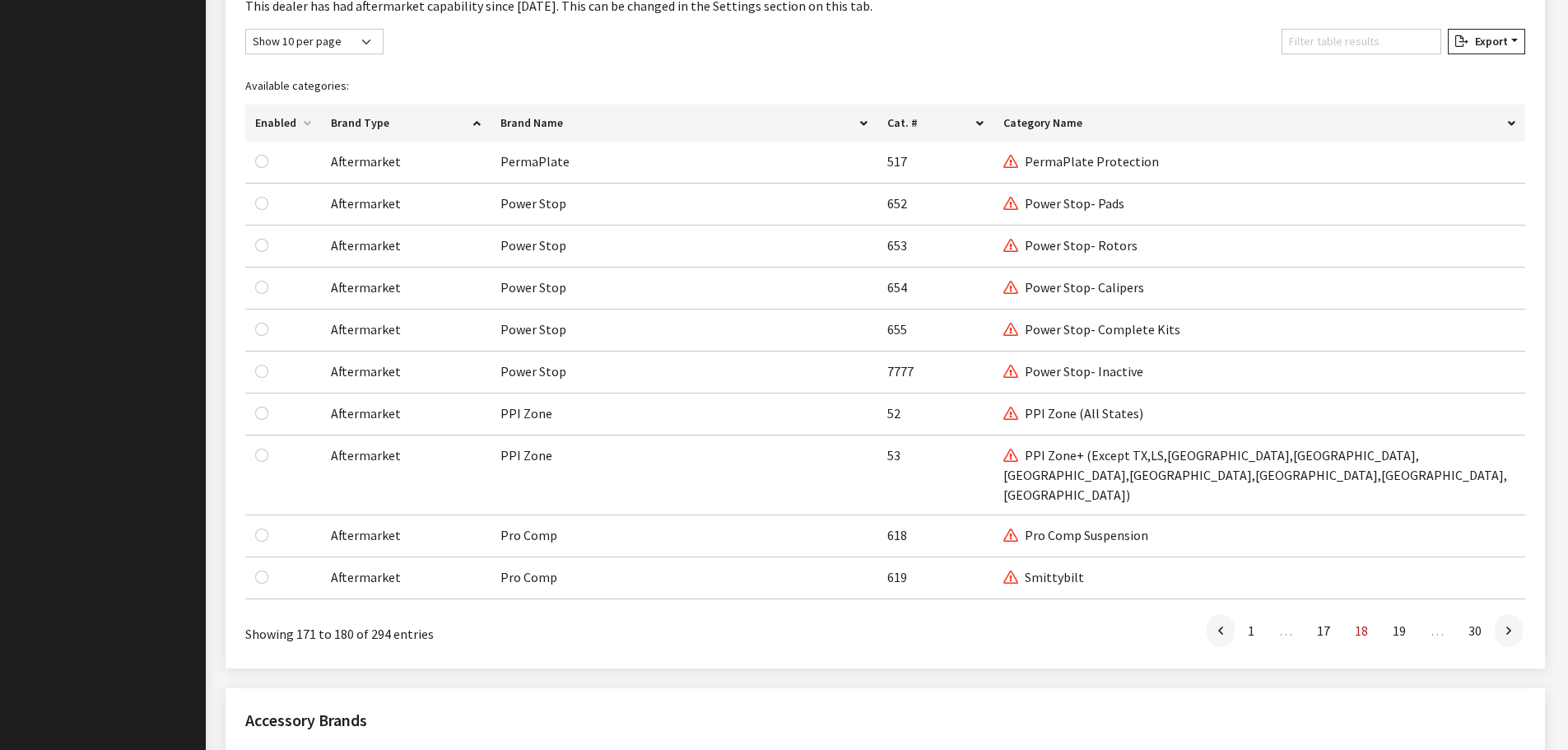
click at [1506, 625] on icon at bounding box center [1509, 632] width 5 height 13
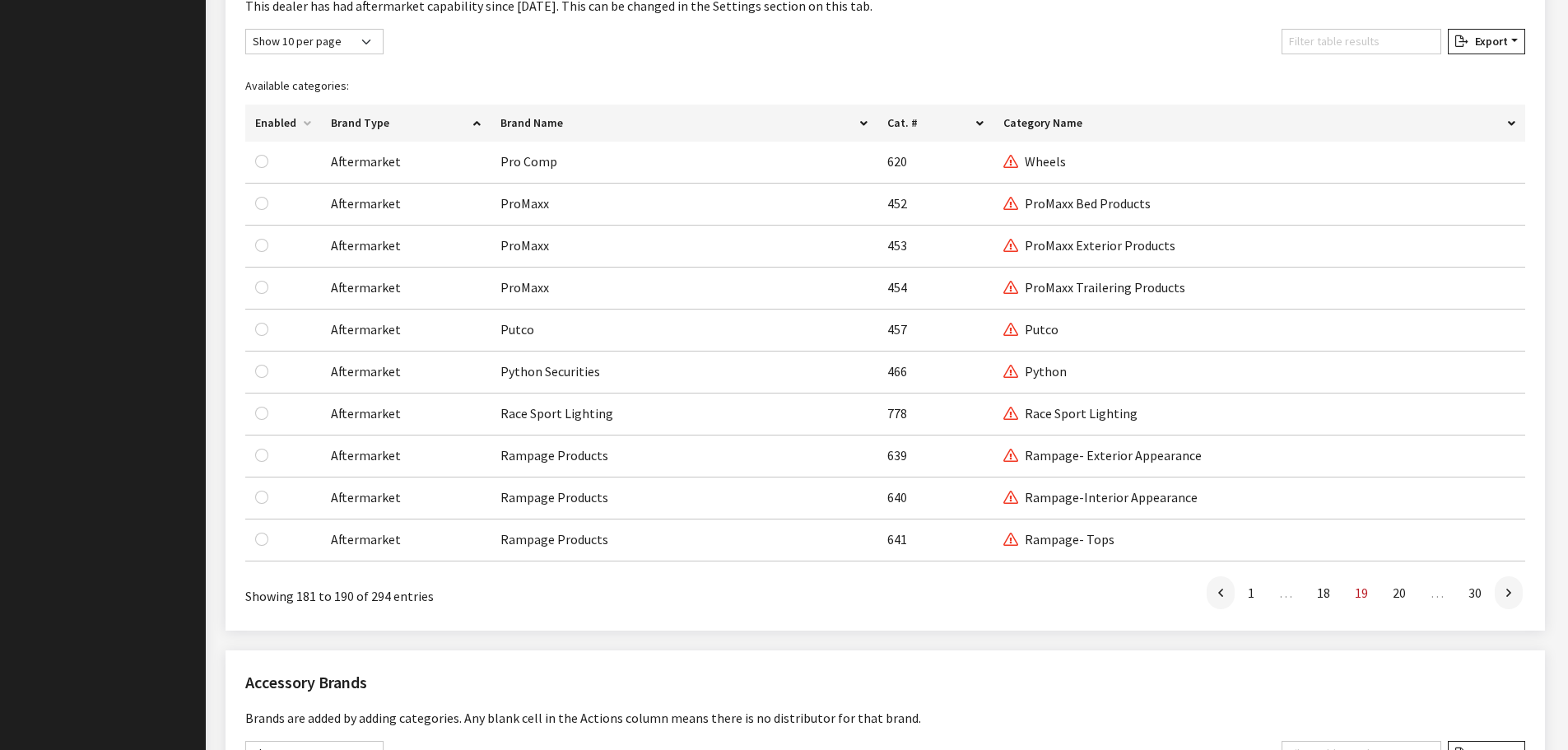
click at [1506, 595] on icon at bounding box center [1509, 594] width 5 height 13
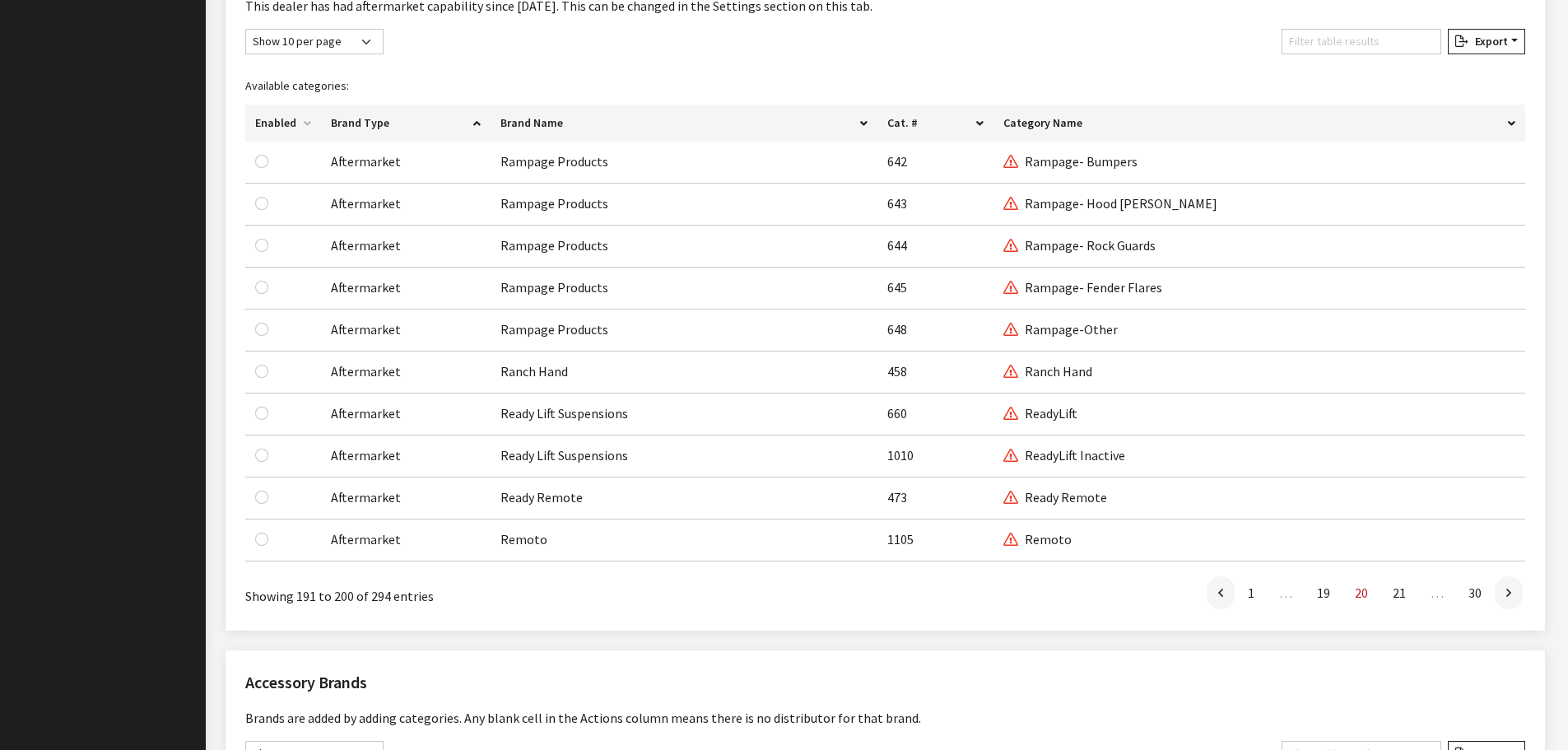
click at [1506, 595] on icon at bounding box center [1509, 594] width 5 height 13
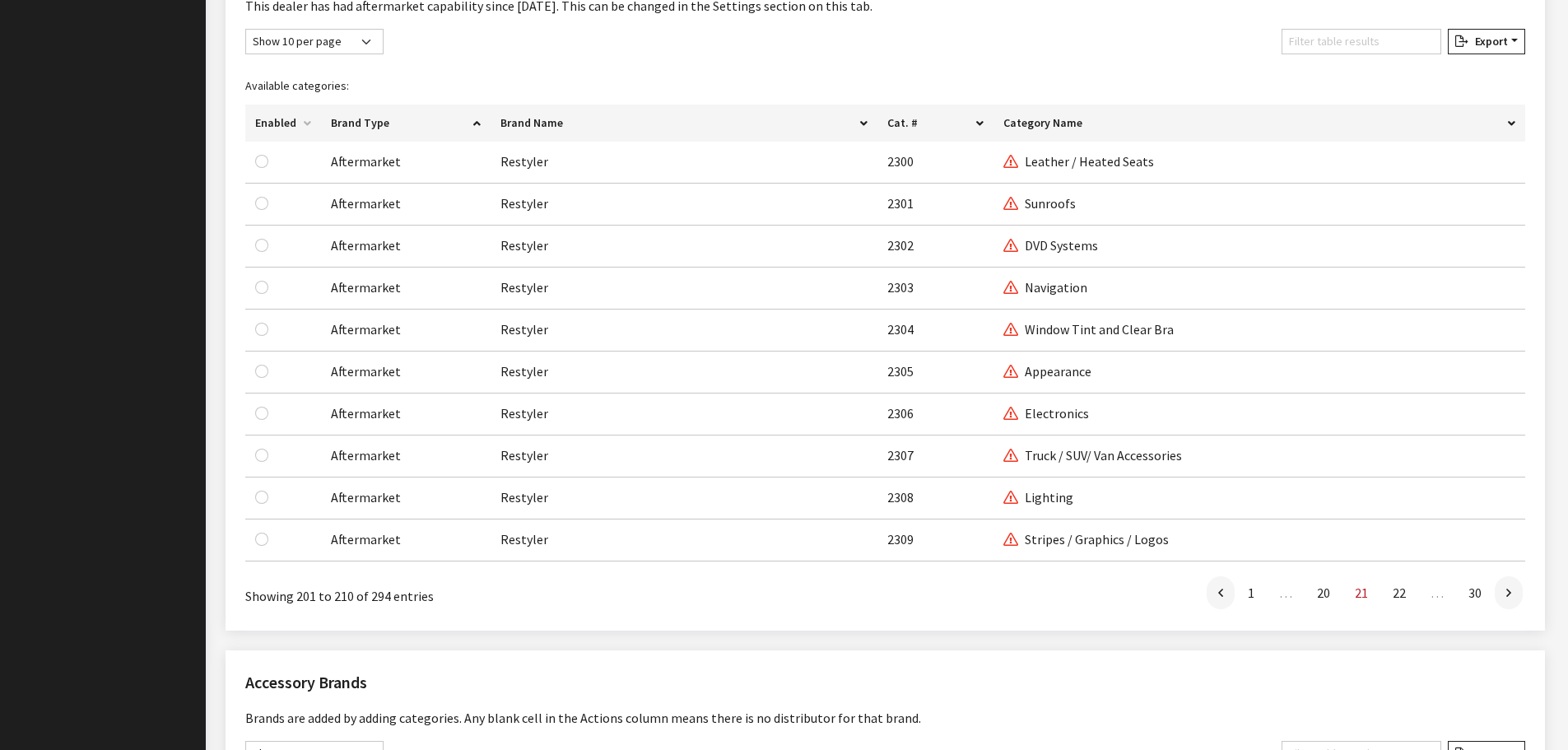
click at [1506, 595] on icon at bounding box center [1509, 594] width 5 height 13
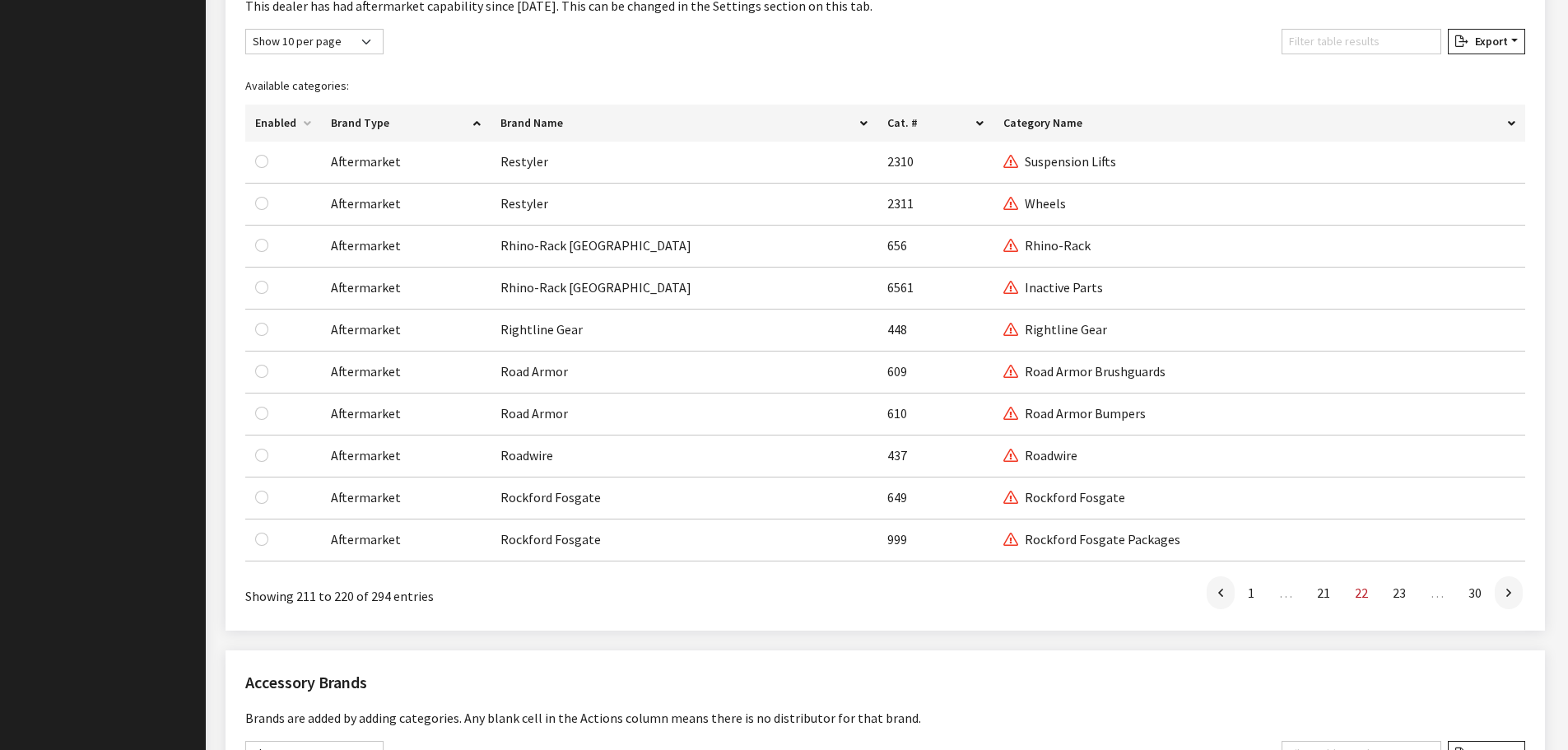
click at [1506, 595] on icon at bounding box center [1509, 594] width 5 height 13
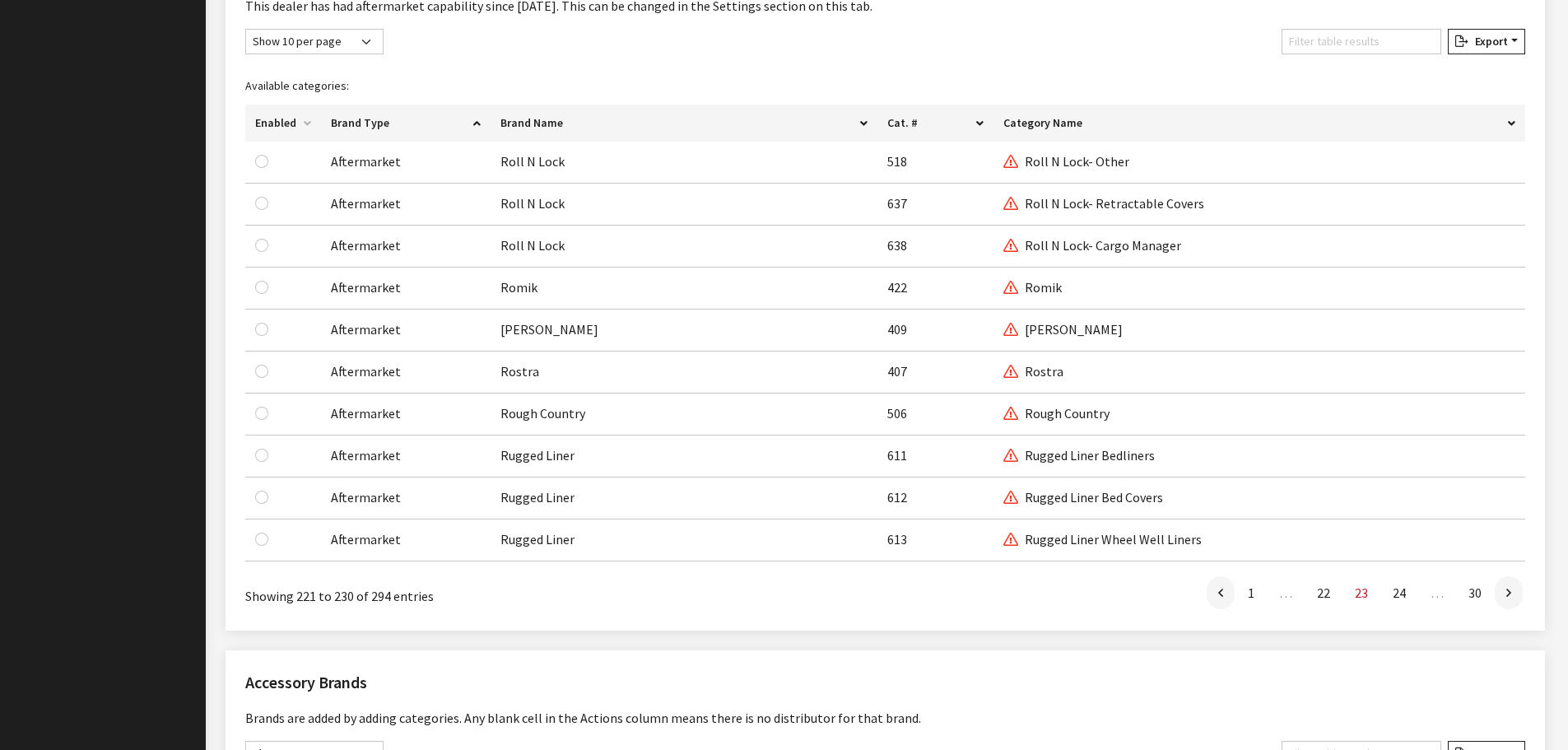
click at [1506, 595] on icon at bounding box center [1509, 594] width 5 height 13
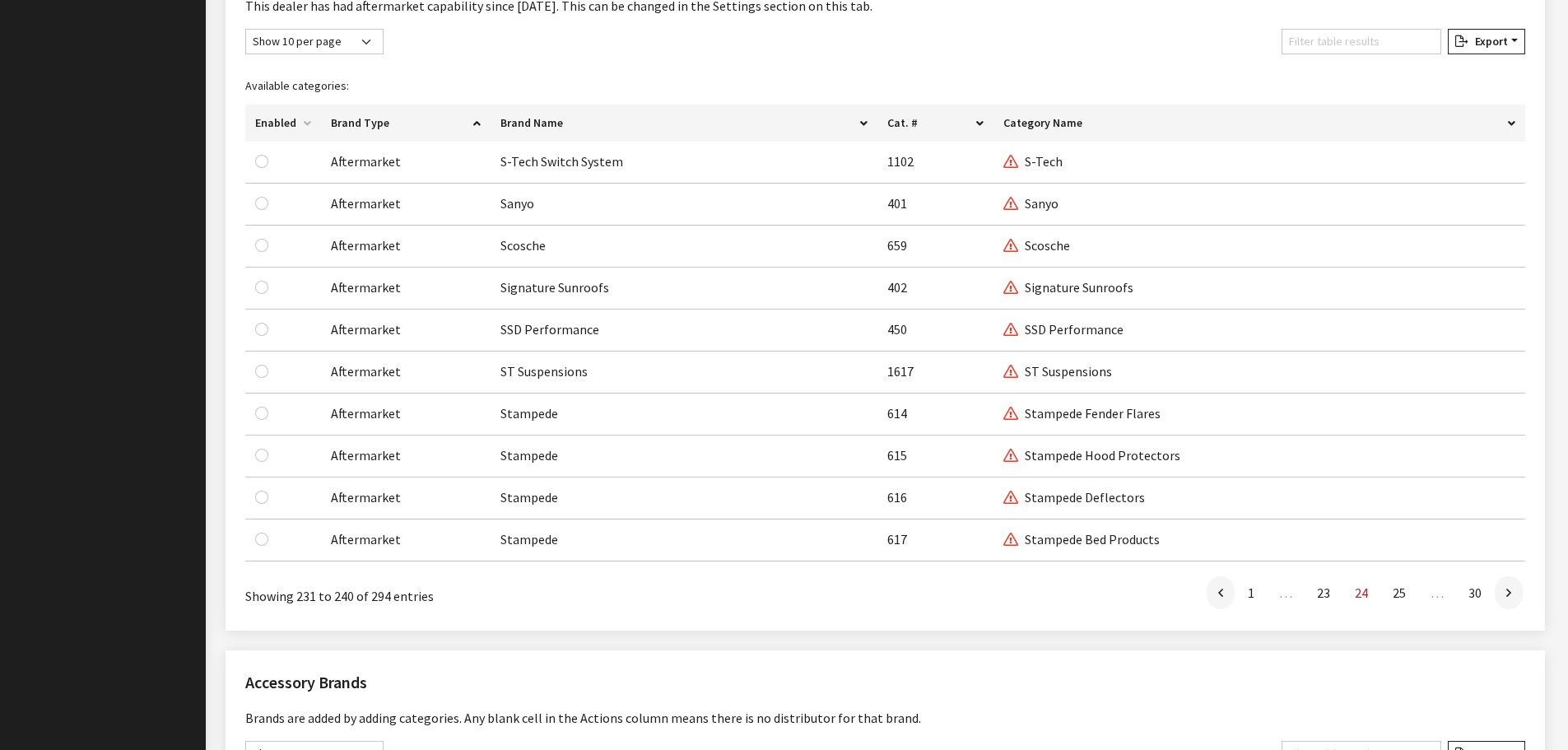
click at [1506, 595] on icon at bounding box center [1509, 594] width 5 height 13
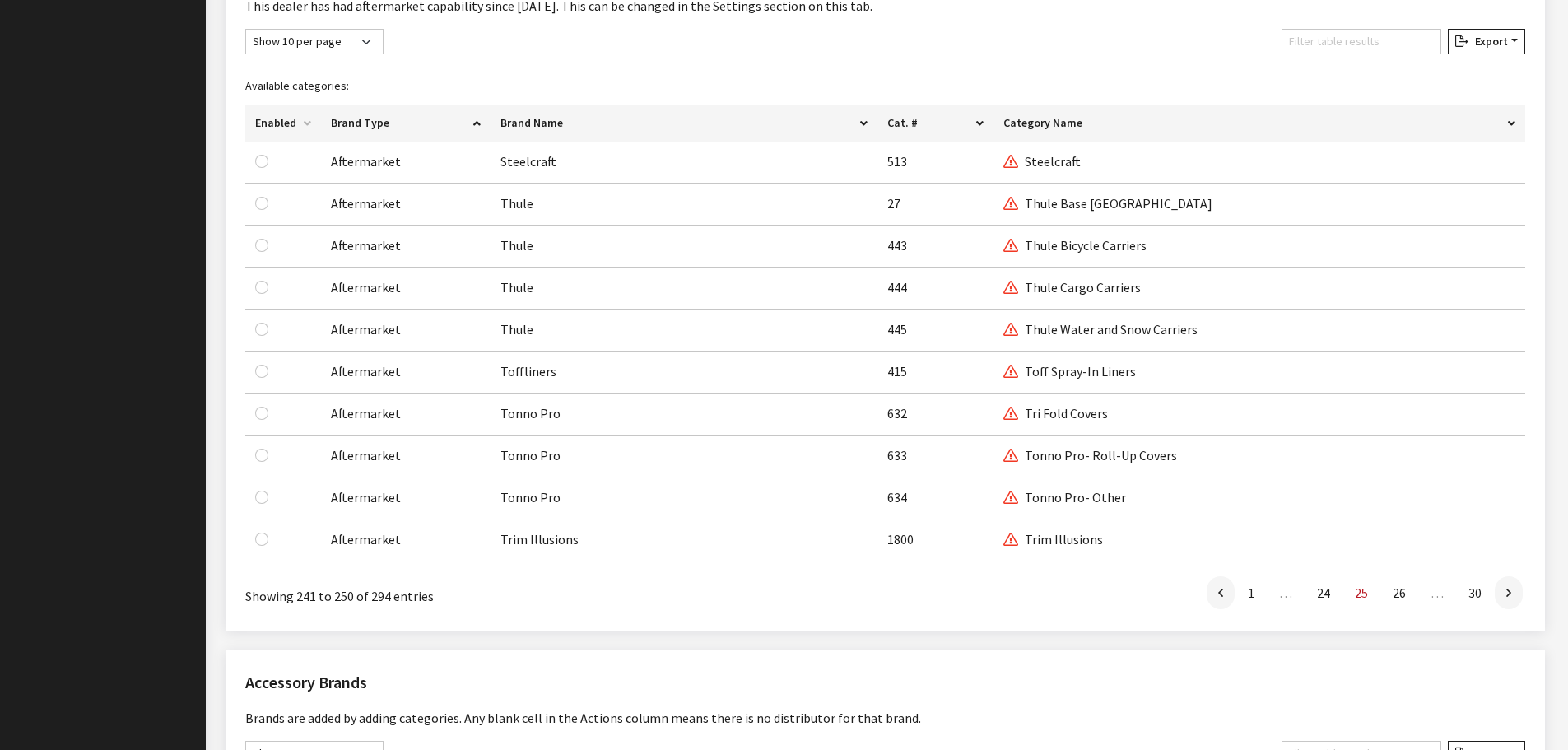
click at [1506, 595] on icon at bounding box center [1509, 594] width 5 height 13
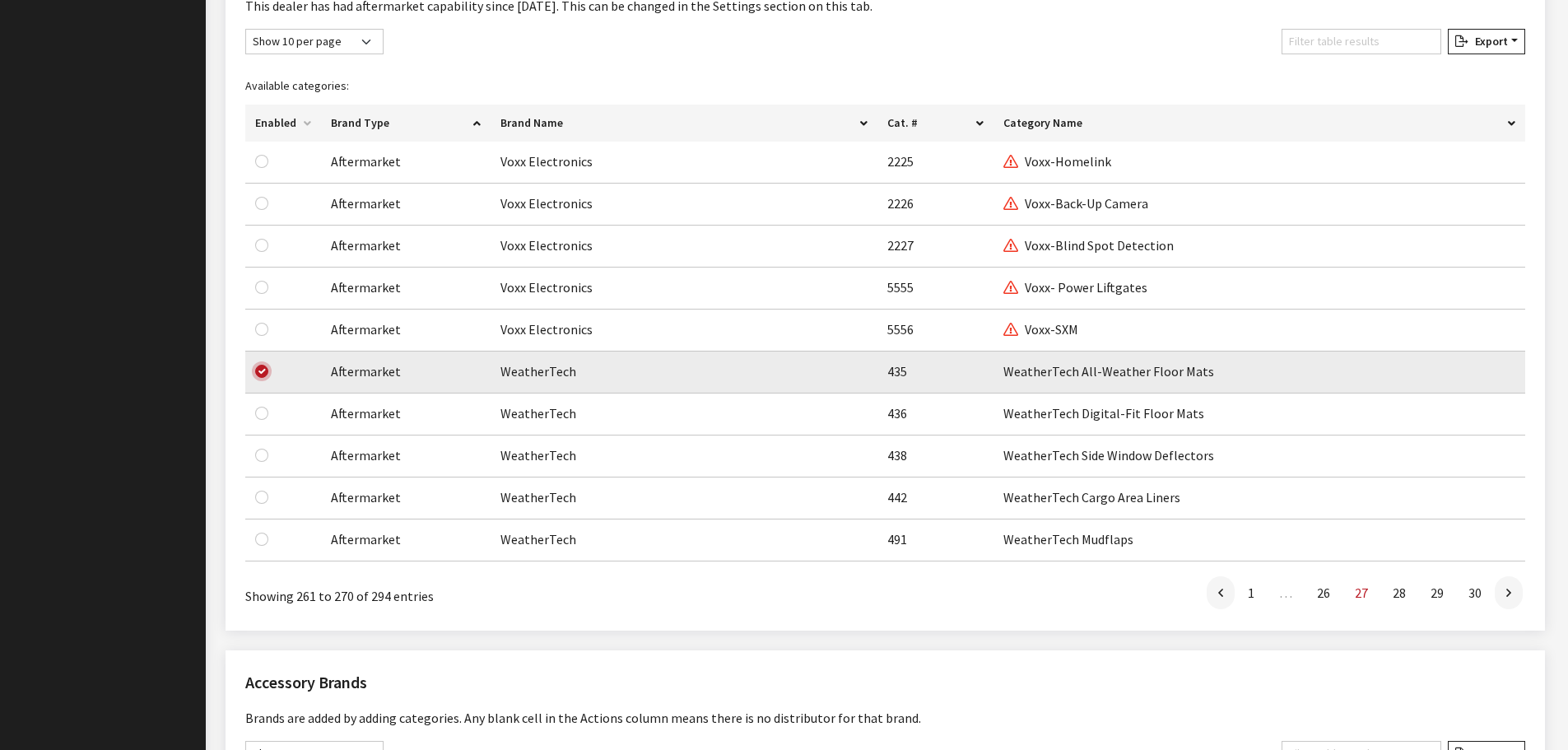
click at [259, 371] on input "checkbox" at bounding box center [262, 371] width 13 height 13
checkbox input "false"
click at [1514, 601] on link at bounding box center [1510, 592] width 28 height 33
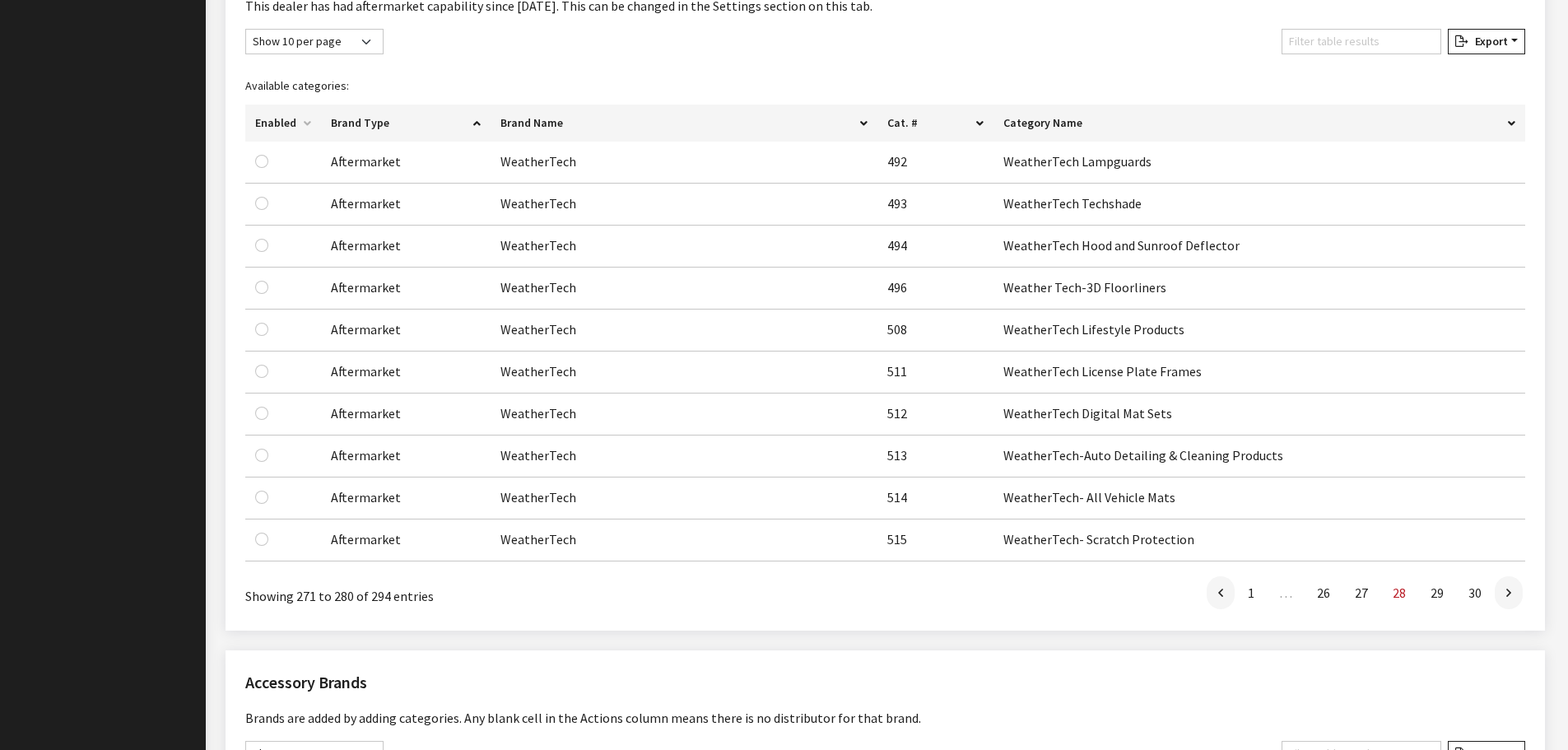
click at [1514, 601] on link at bounding box center [1510, 592] width 28 height 33
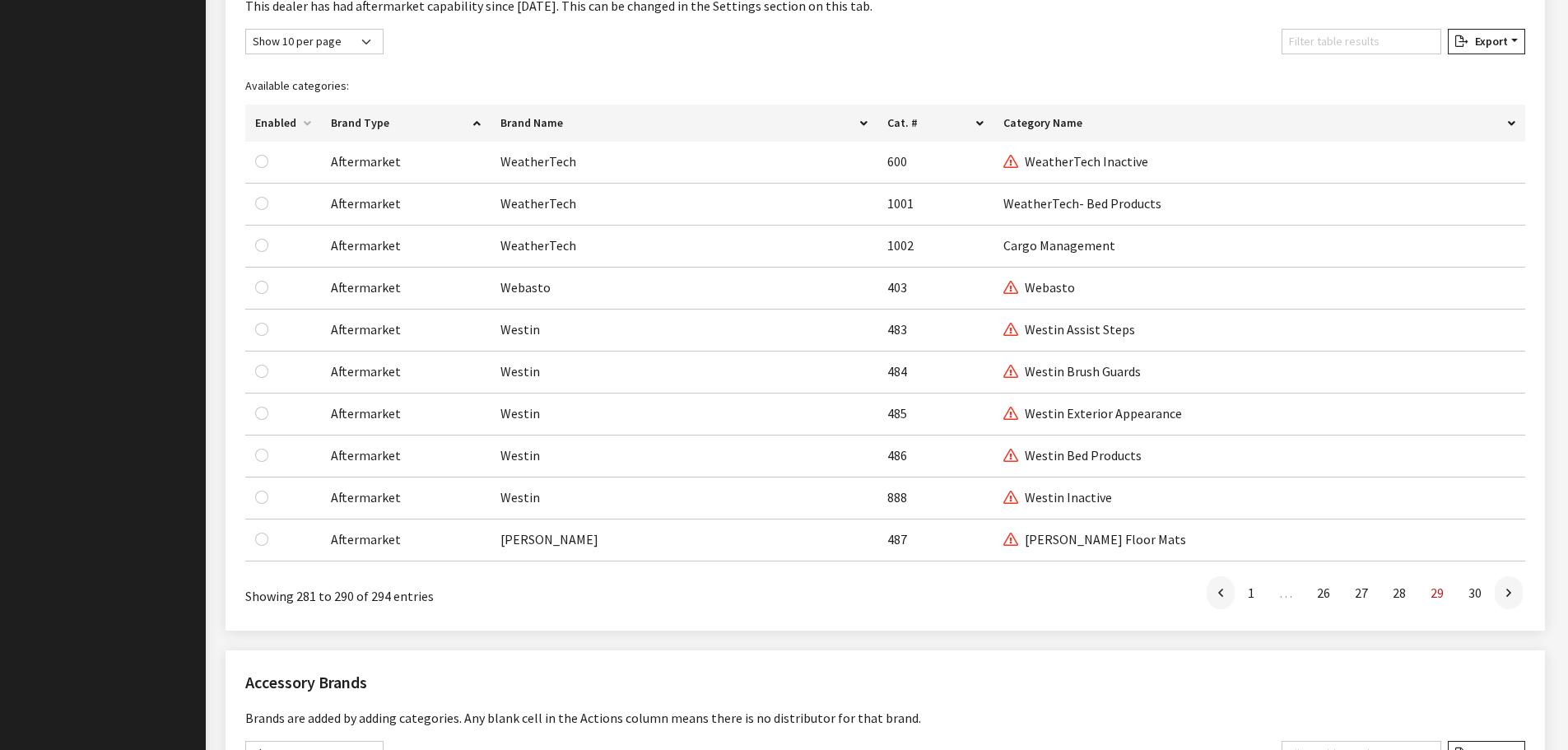
click at [1514, 601] on link at bounding box center [1510, 592] width 28 height 33
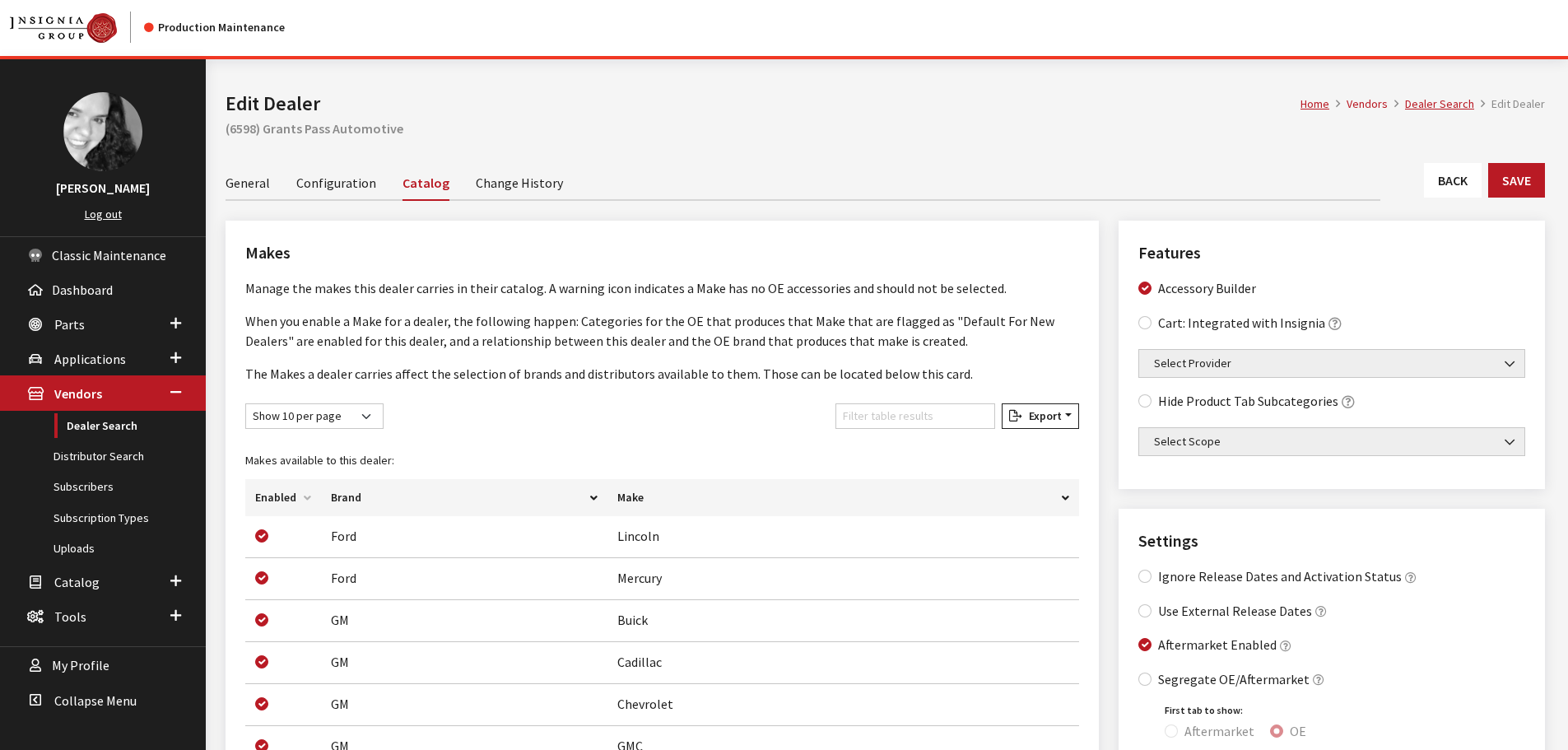
scroll to position [0, 0]
click at [1531, 176] on button "Save" at bounding box center [1517, 181] width 57 height 34
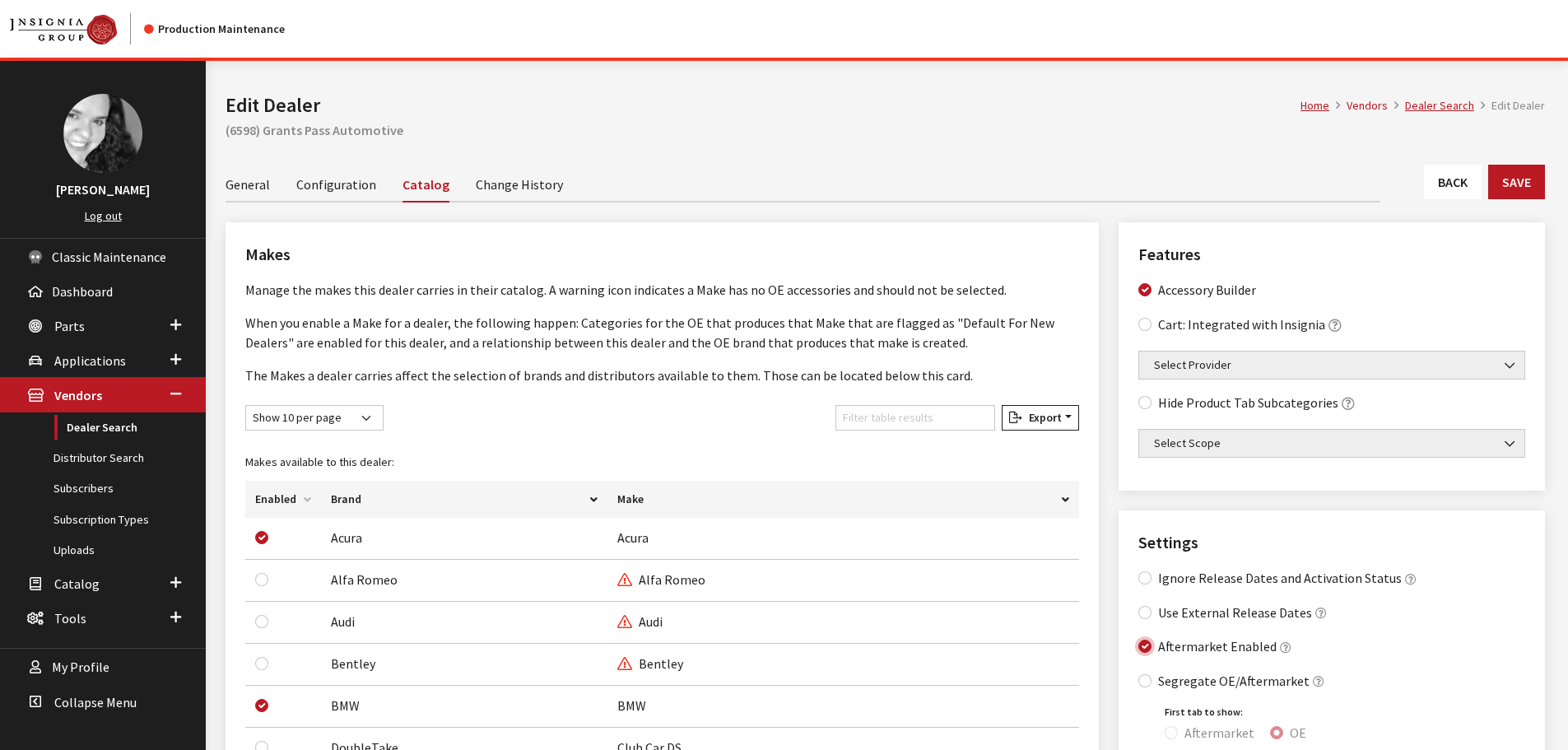
click at [1148, 650] on input "Aftermarket Enabled" at bounding box center [1145, 647] width 13 height 13
checkbox input "false"
click at [1527, 183] on button "Save" at bounding box center [1517, 181] width 57 height 34
click at [1450, 185] on link "Back" at bounding box center [1453, 181] width 58 height 34
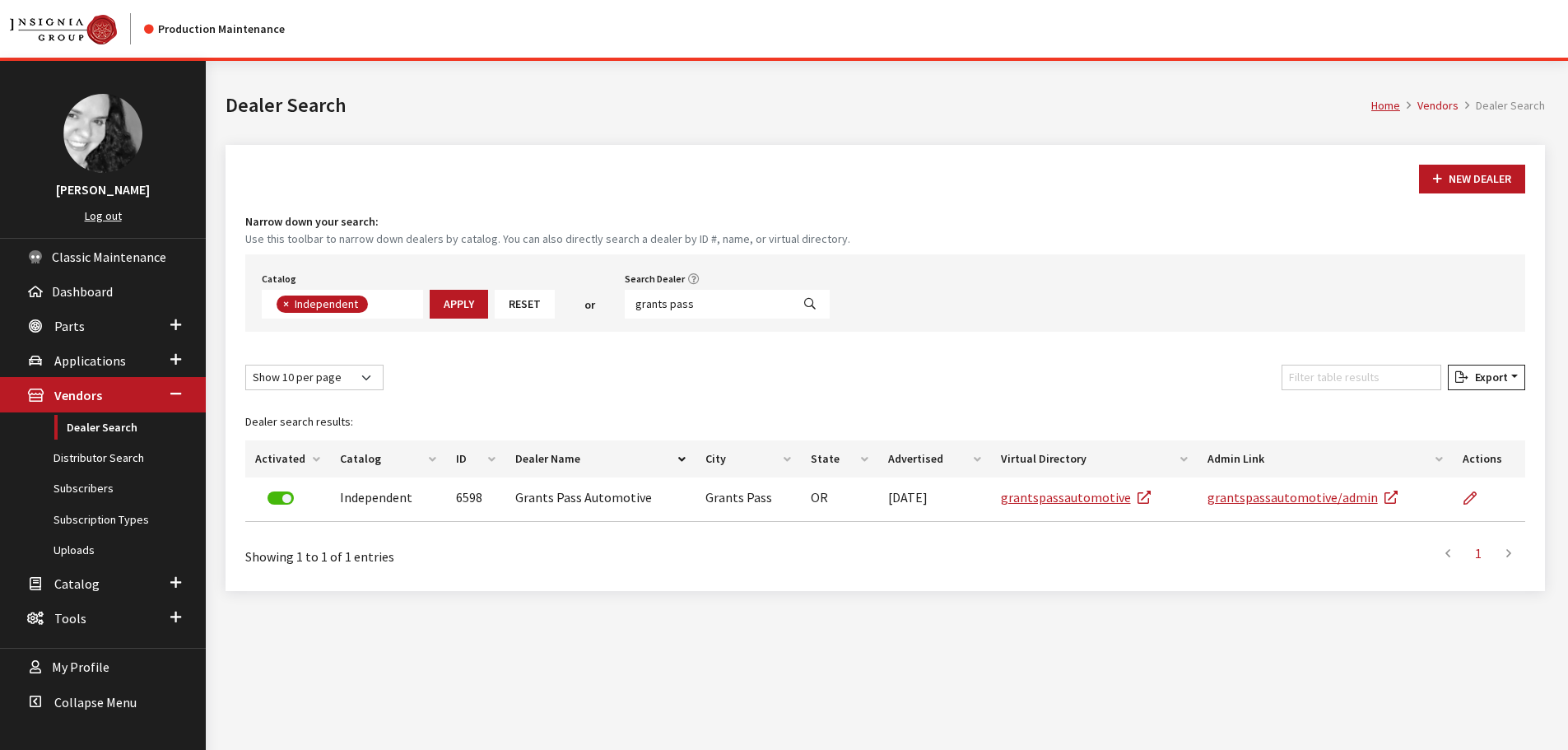
scroll to position [120, 0]
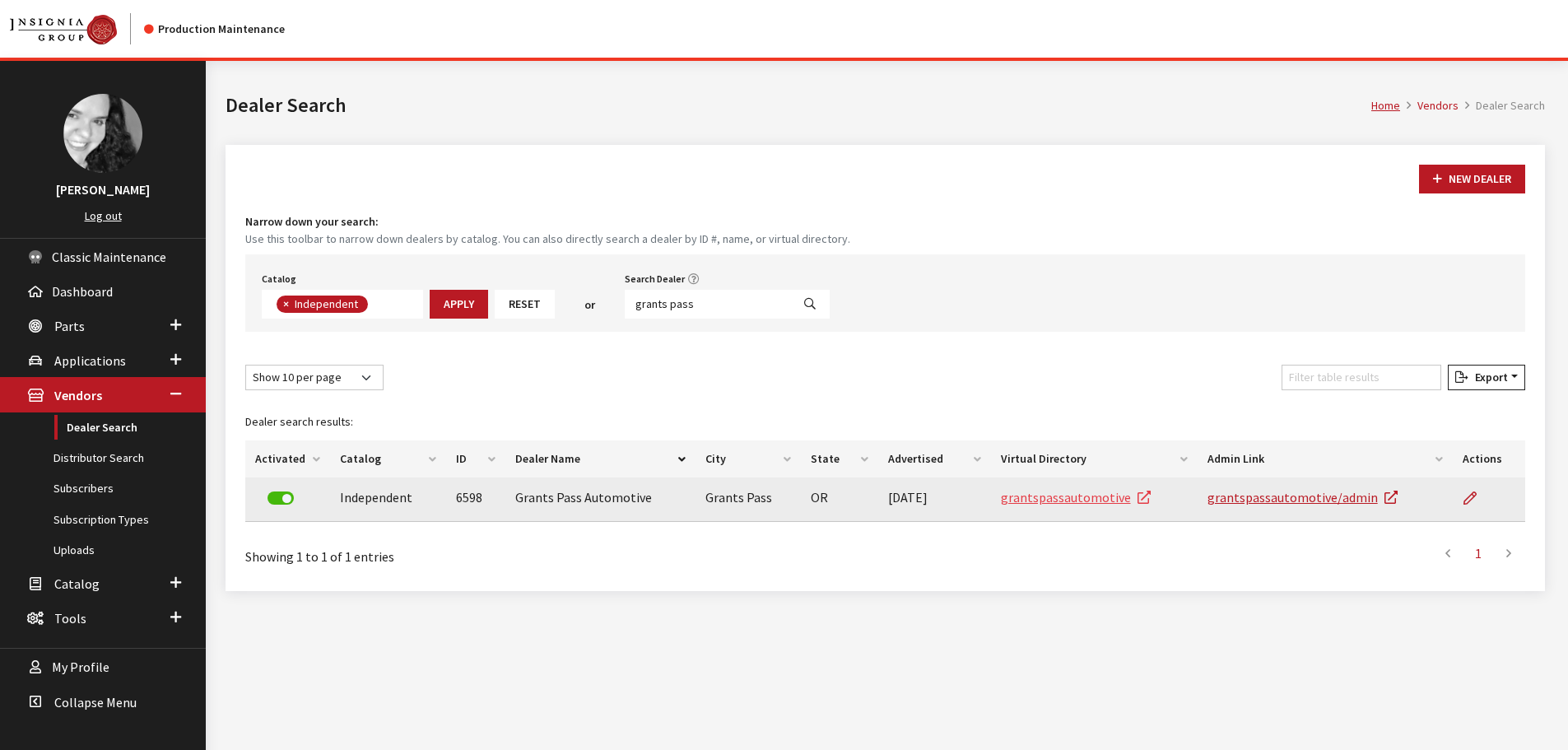
click at [1109, 503] on link "grantspassautomotive" at bounding box center [1076, 497] width 150 height 17
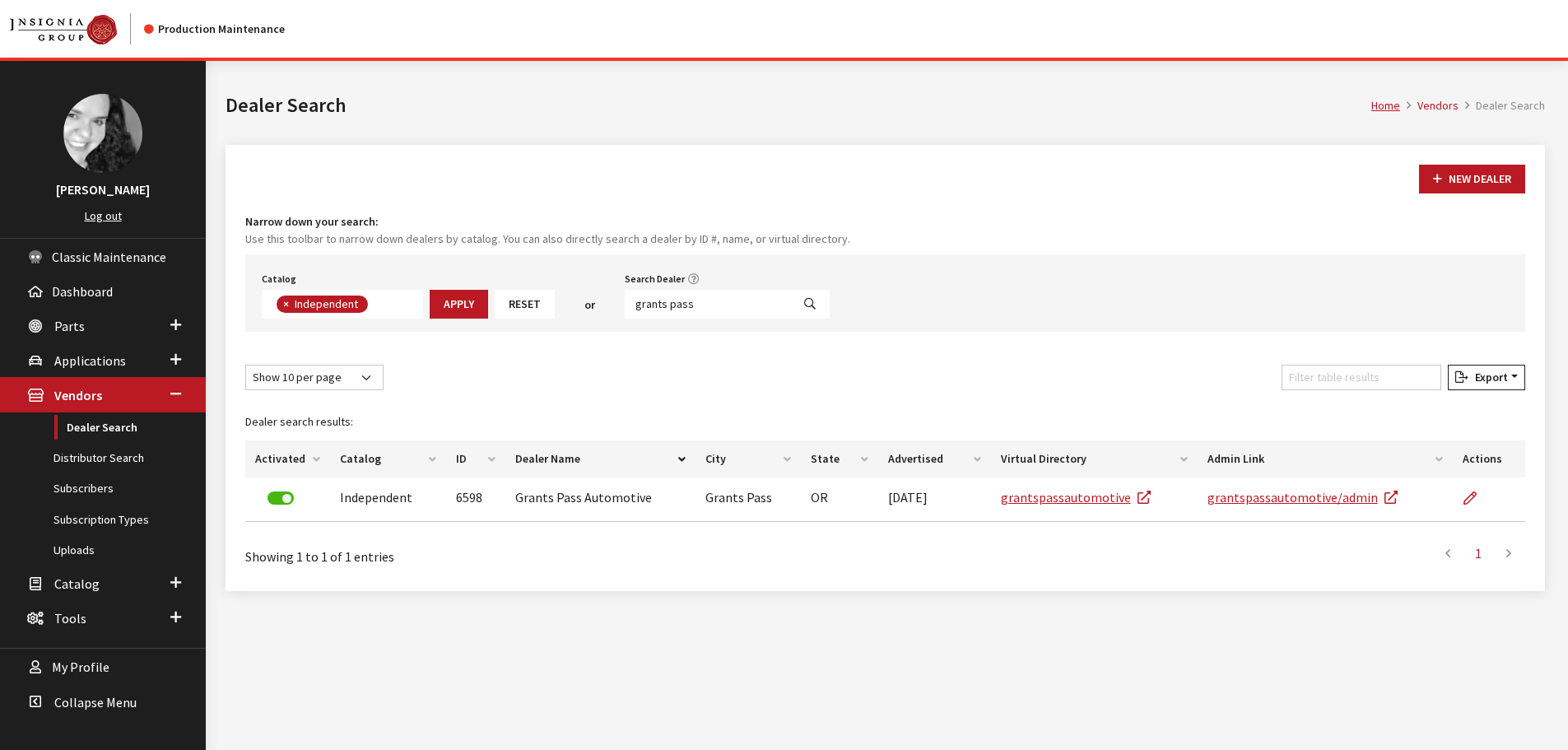
click at [859, 369] on div "Show 10 per page Show 25 per page Show 50 per page Show 100 per page Show 1000 …" at bounding box center [885, 380] width 1287 height 32
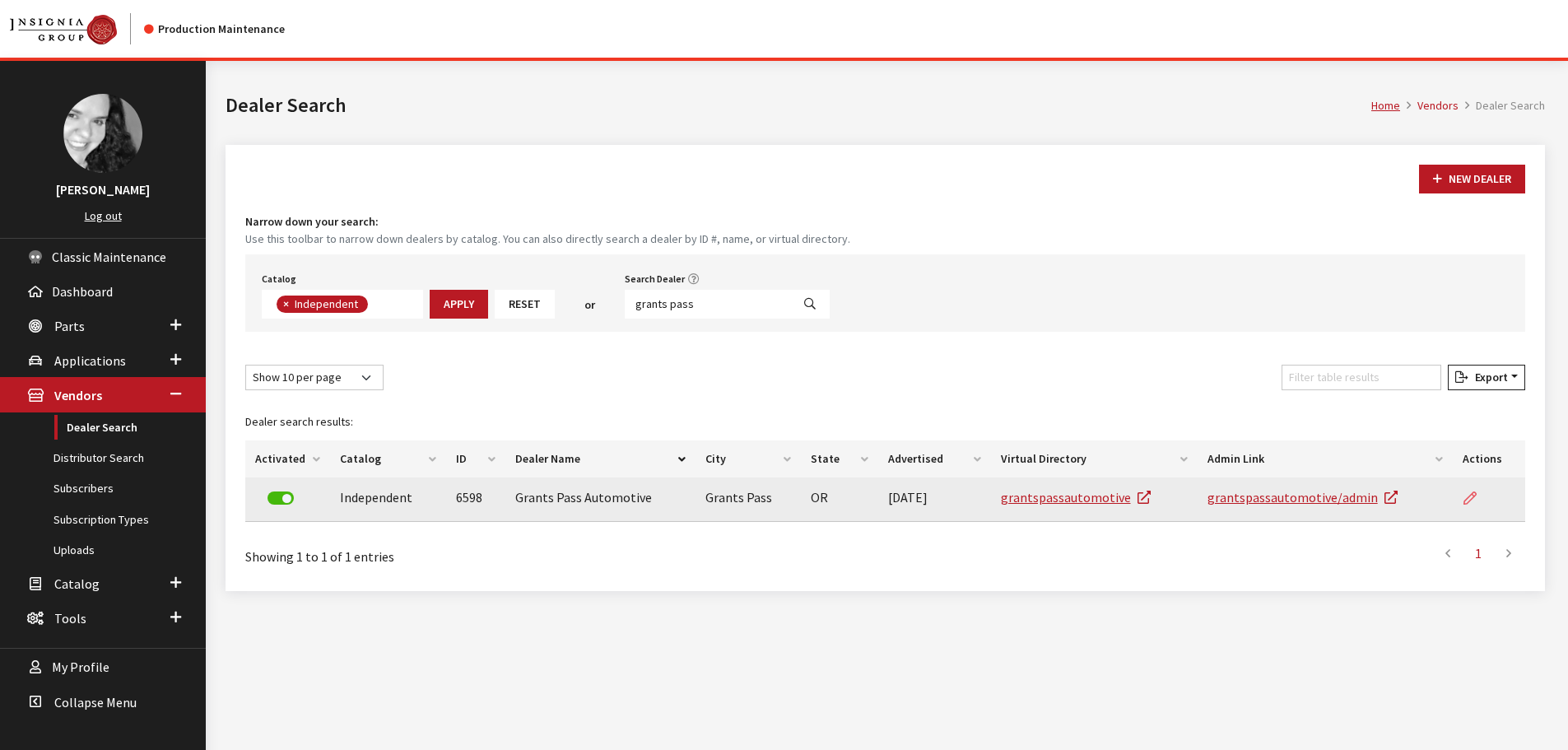
click at [1478, 499] on link at bounding box center [1477, 497] width 28 height 41
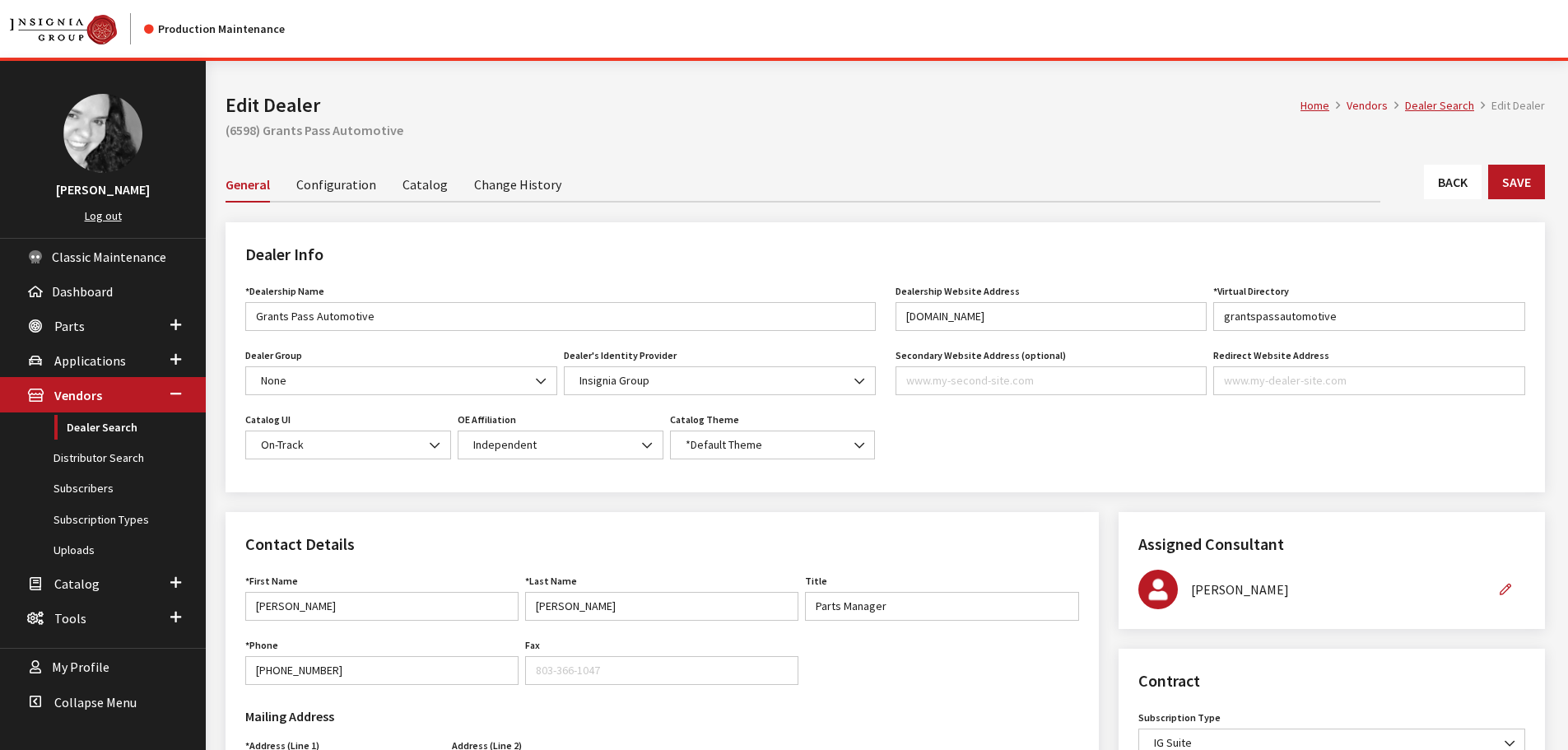
click at [432, 189] on link "Catalog" at bounding box center [425, 183] width 45 height 34
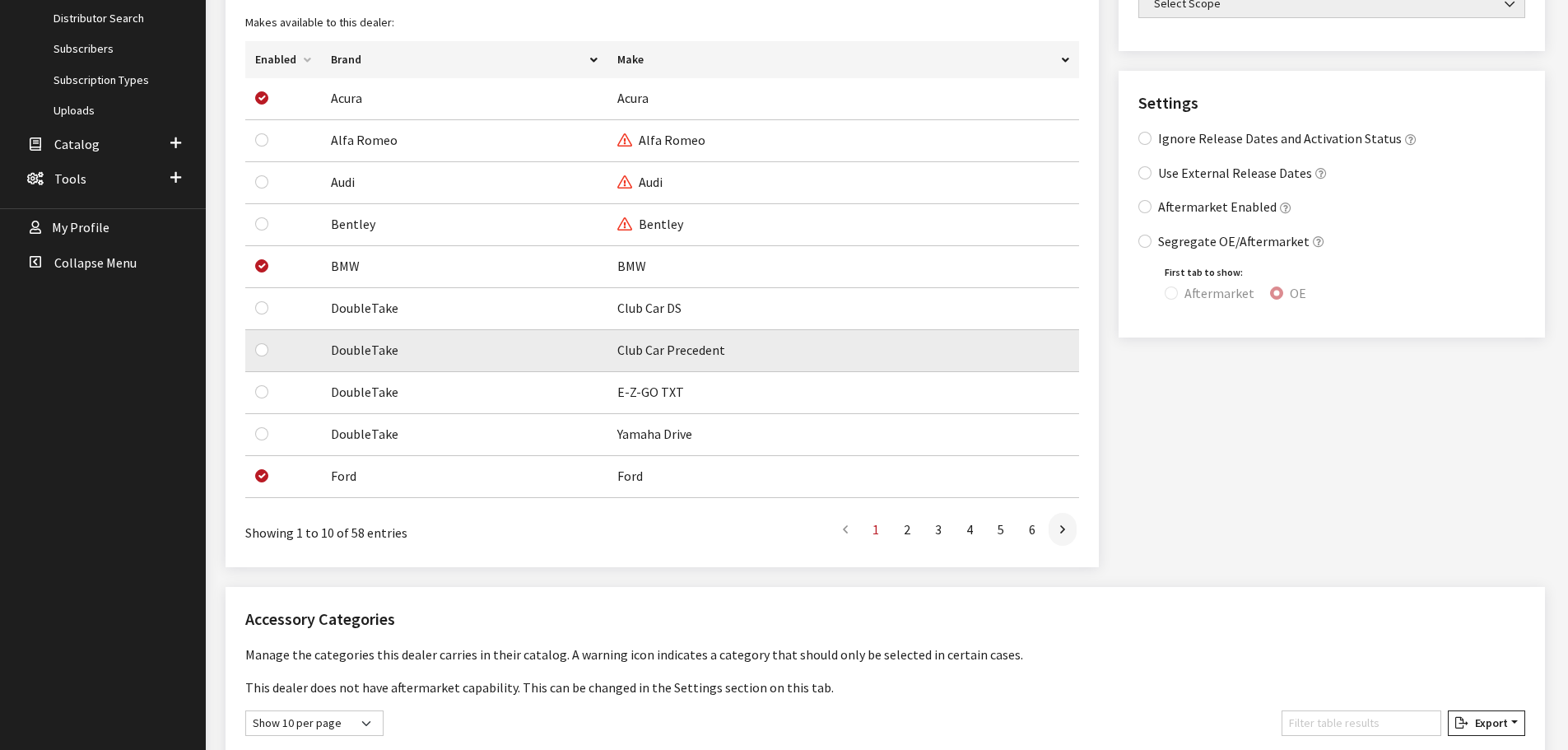
scroll to position [461, 0]
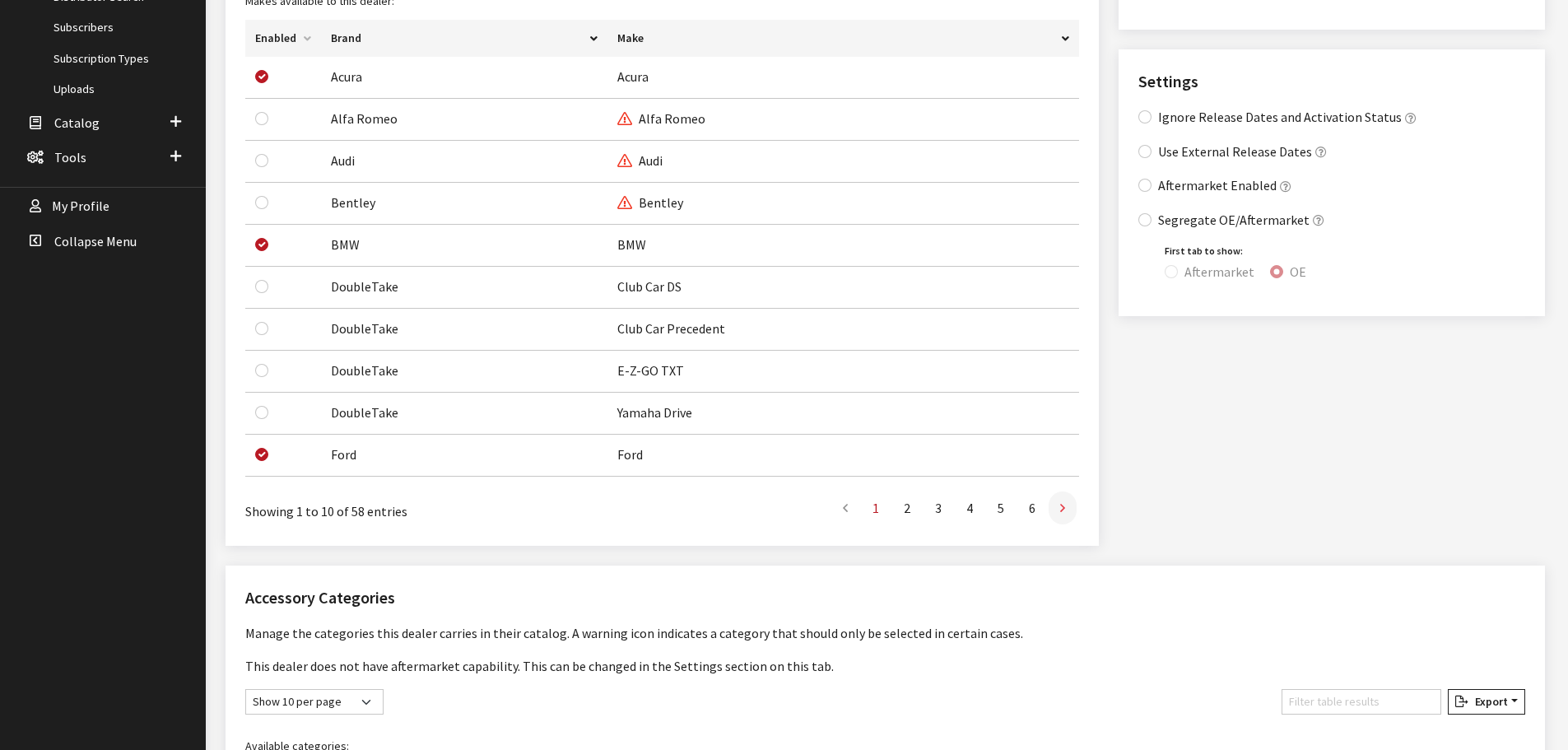
click at [1066, 518] on link at bounding box center [1063, 507] width 28 height 33
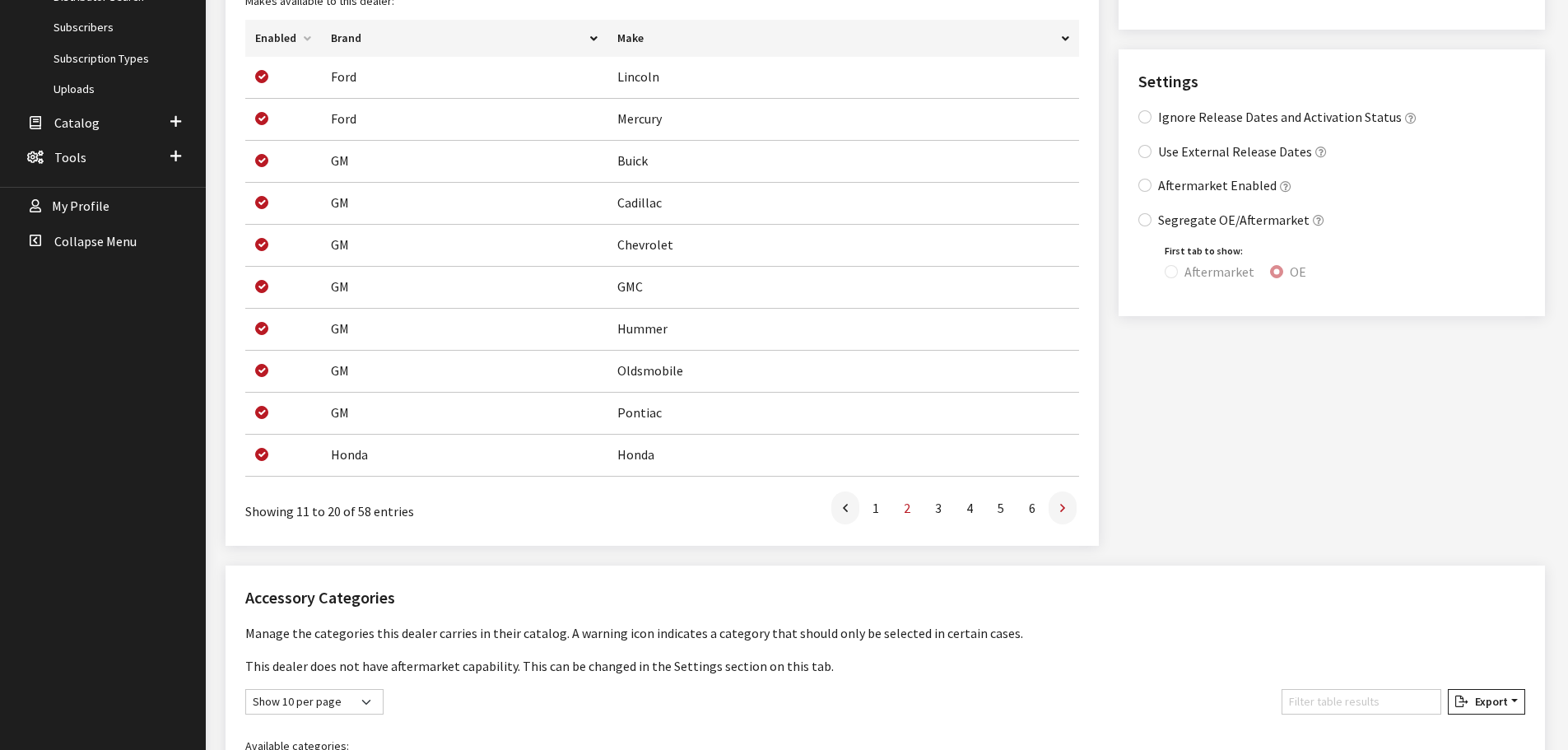
click at [1065, 513] on link at bounding box center [1063, 507] width 28 height 33
click at [1257, 456] on div "Features Accessory Builder Cart: Integrated with Insignia Select Provider Auto …" at bounding box center [1332, 164] width 446 height 804
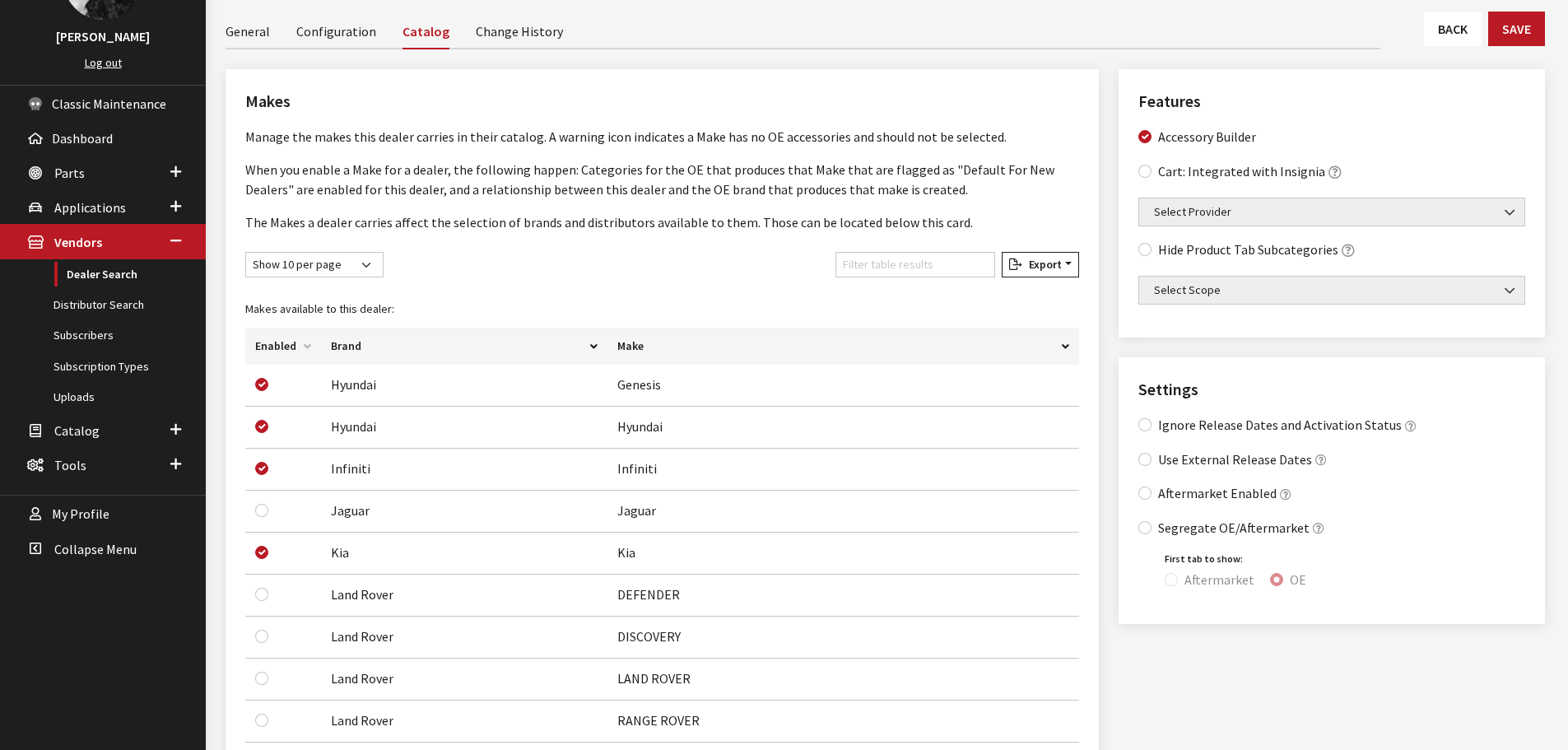
scroll to position [0, 0]
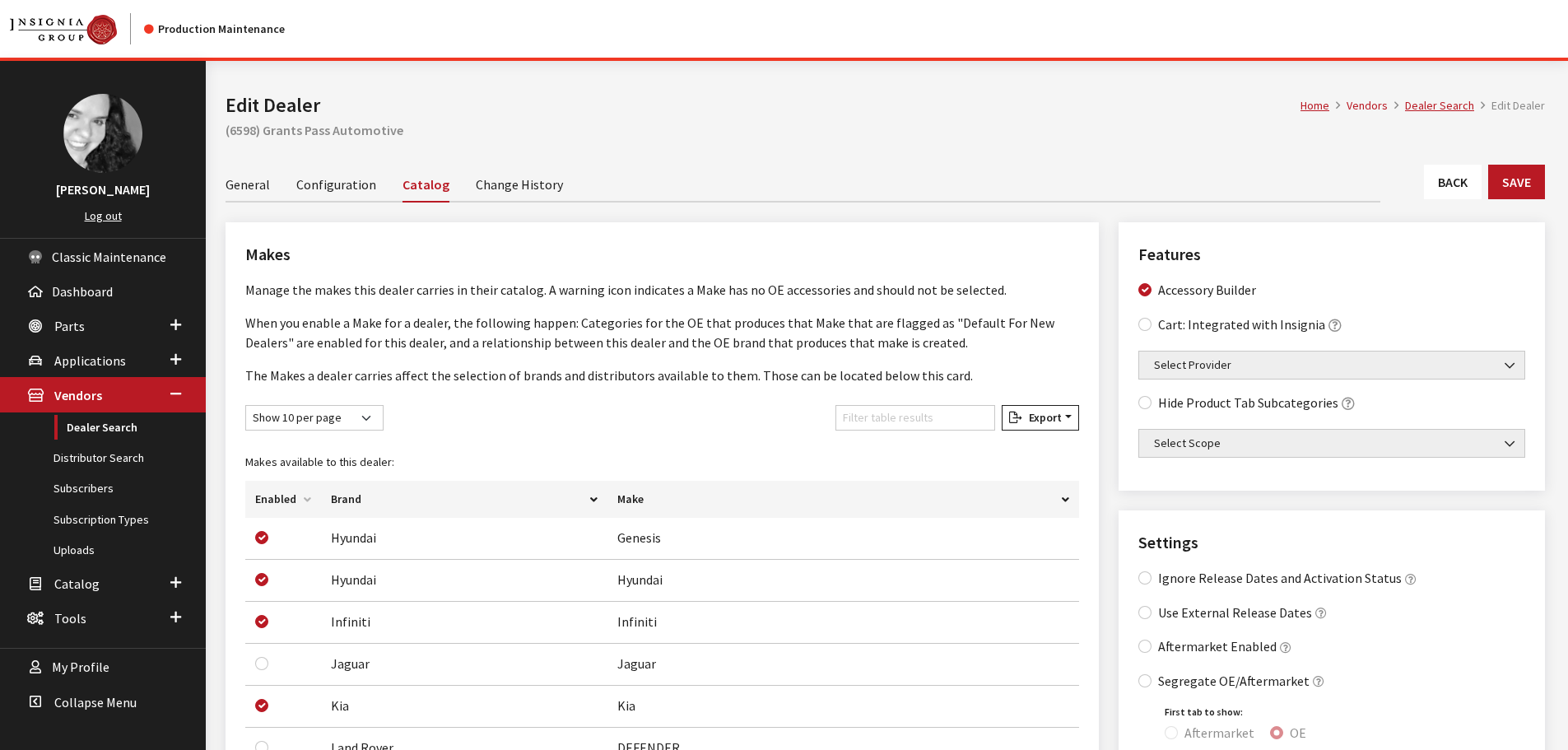
click at [1444, 192] on link "Back" at bounding box center [1453, 181] width 58 height 34
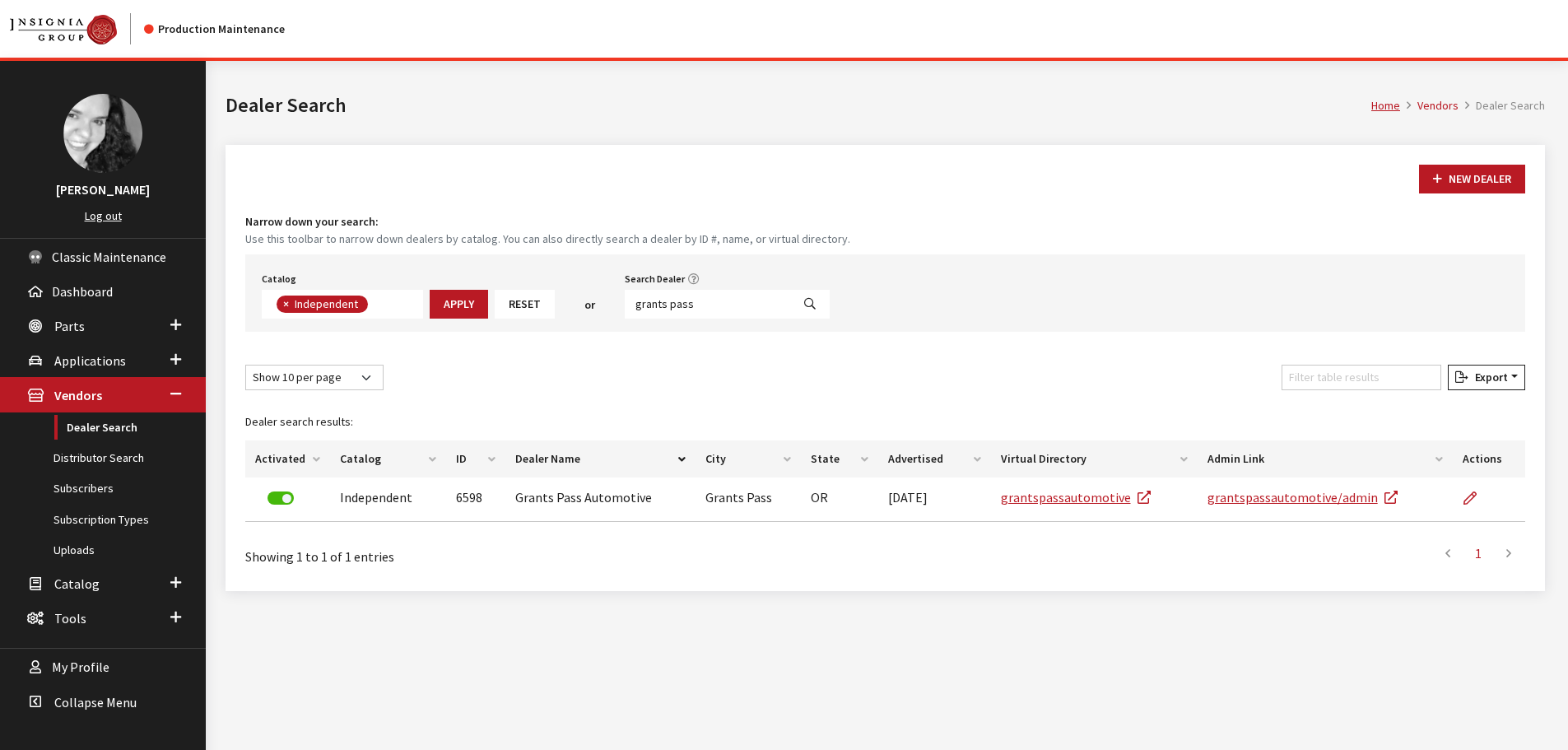
scroll to position [120, 0]
